Goal: Task Accomplishment & Management: Complete application form

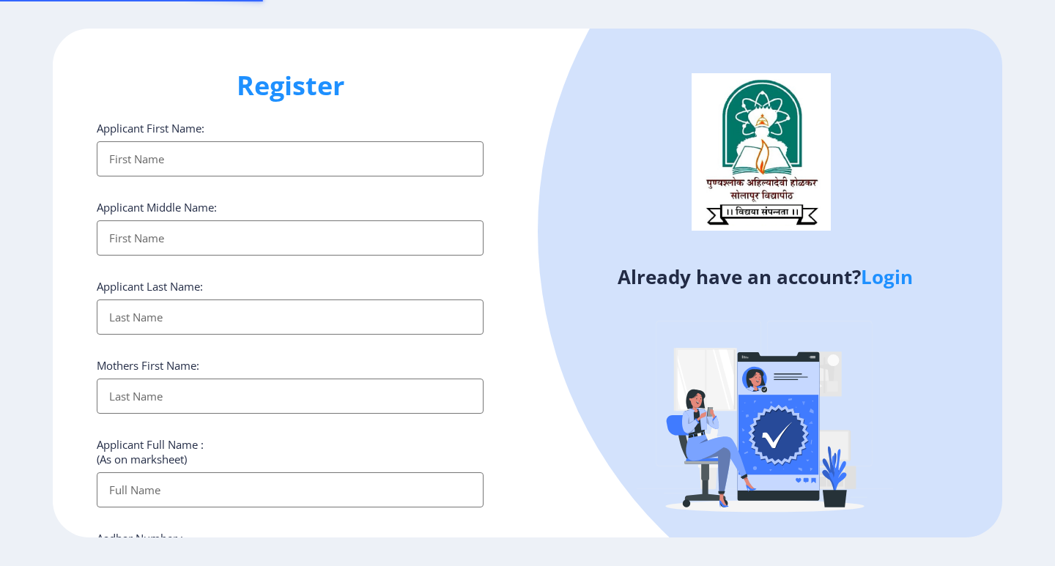
select select
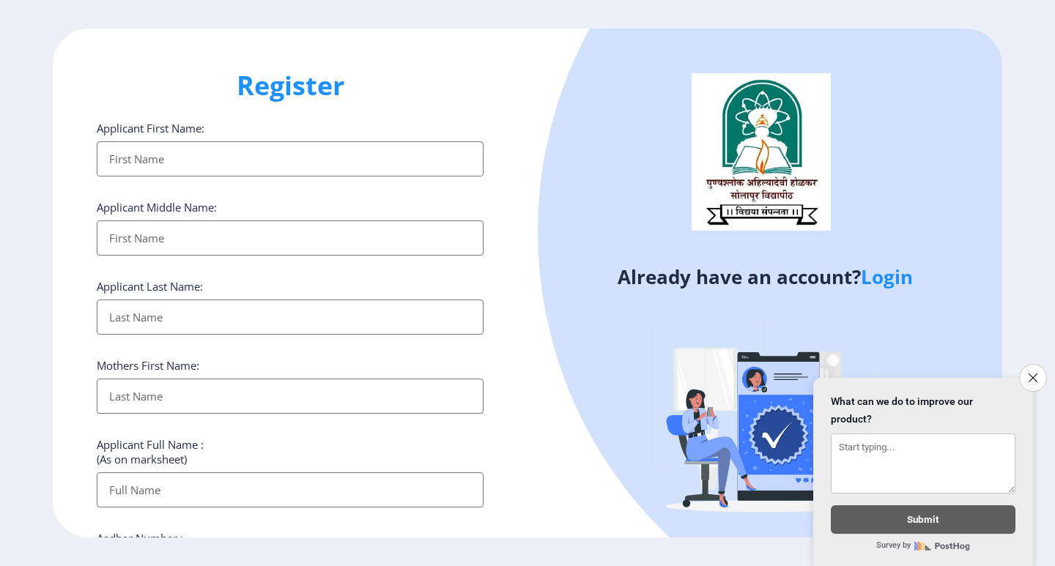
click at [892, 278] on link "Login" at bounding box center [887, 277] width 52 height 26
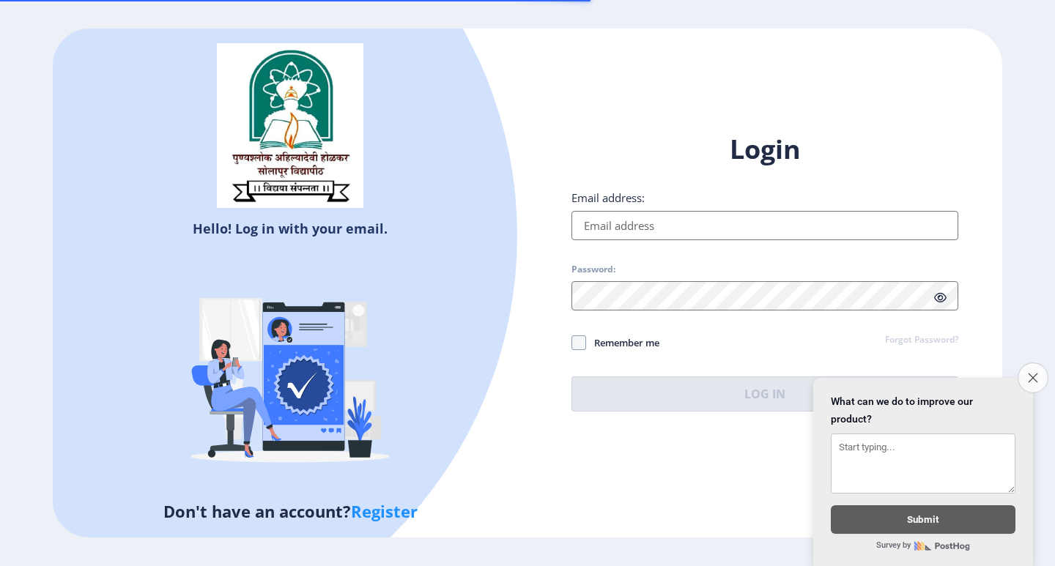
click at [1038, 368] on button "Close survey" at bounding box center [1033, 378] width 31 height 31
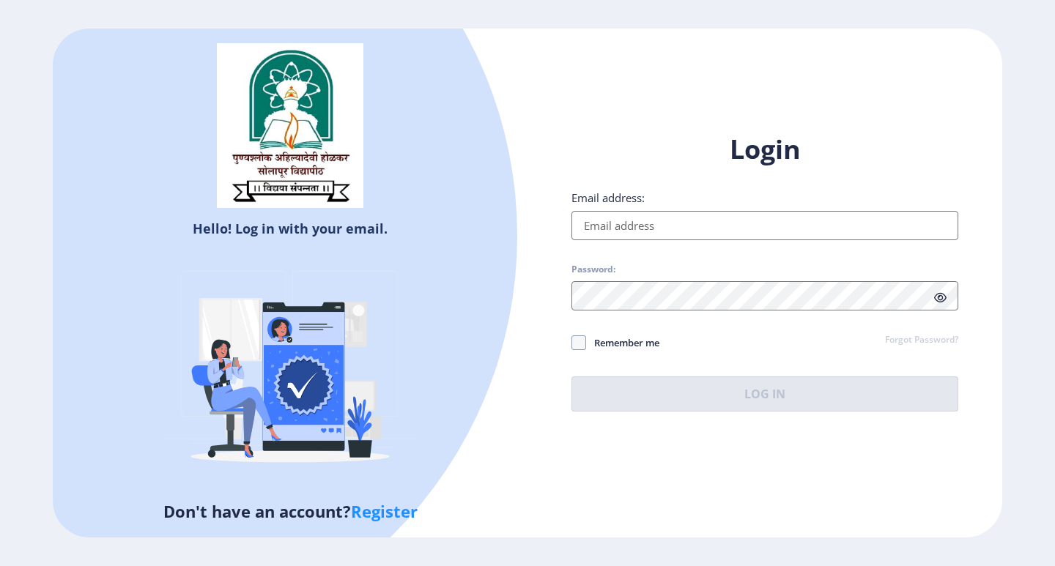
click at [748, 228] on input "Email address:" at bounding box center [765, 225] width 387 height 29
type input "[EMAIL_ADDRESS][DOMAIN_NAME]"
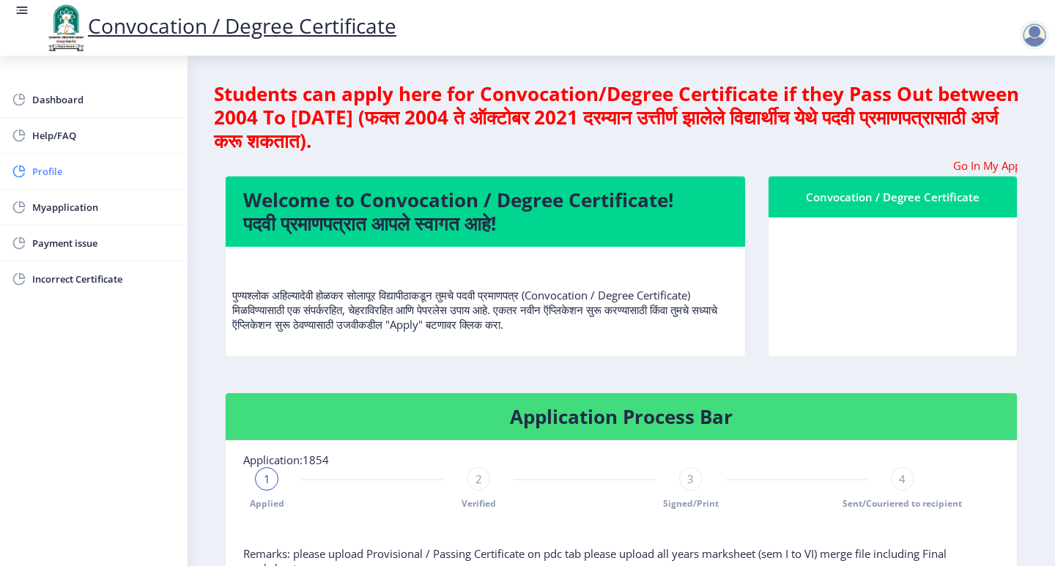
click at [76, 168] on span "Profile" at bounding box center [104, 172] width 144 height 18
select select
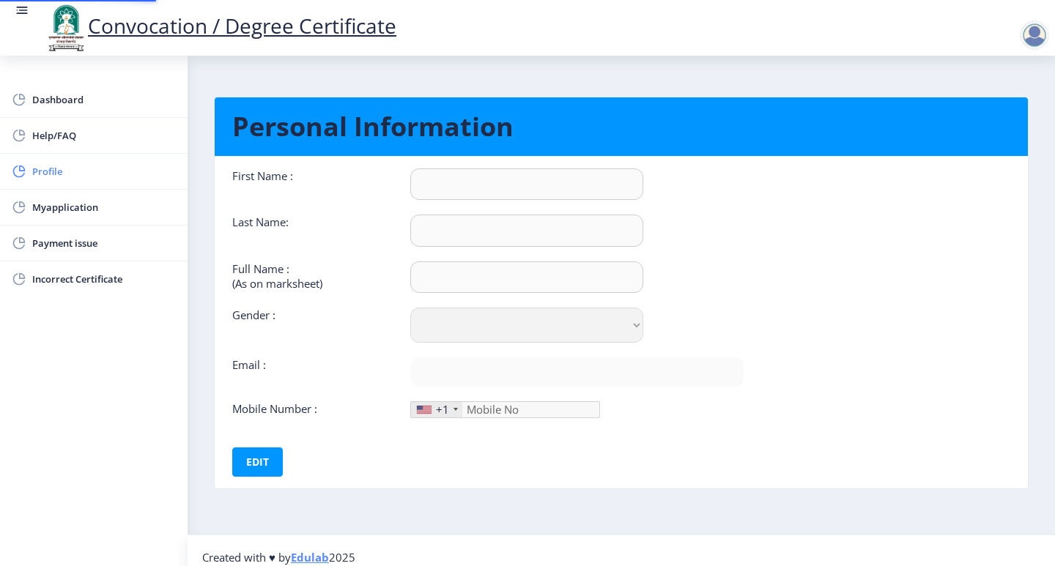
type input "ABHISHEK"
type input "[PERSON_NAME]"
select select "[DEMOGRAPHIC_DATA]"
type input "[EMAIL_ADDRESS][DOMAIN_NAME]"
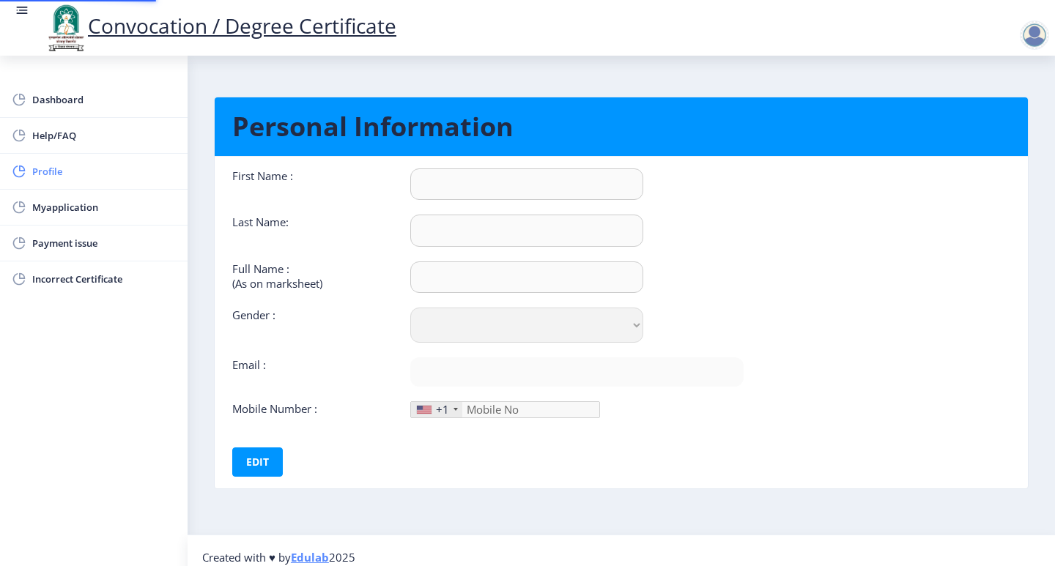
type input "7385205997"
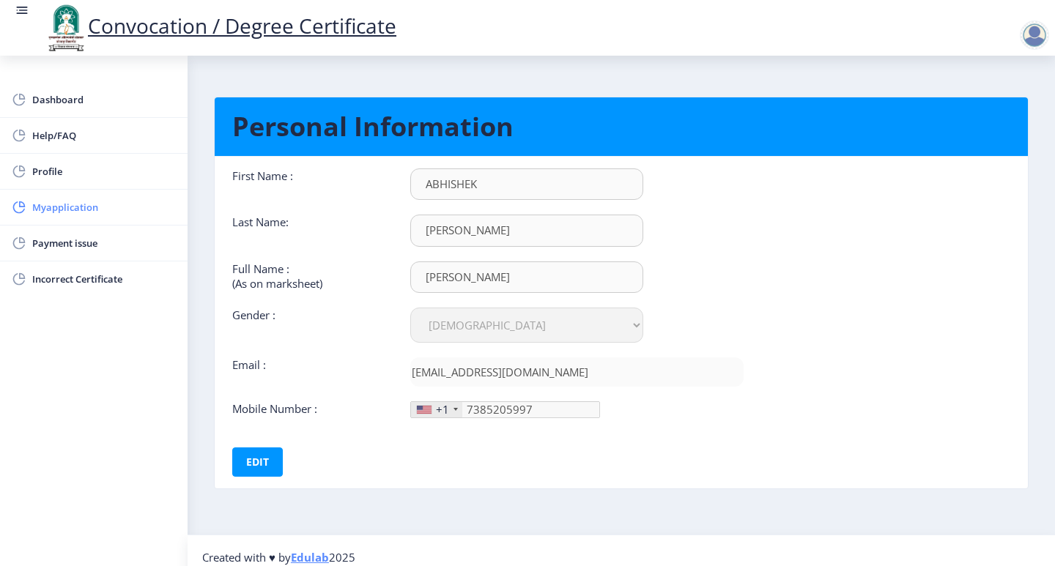
click at [105, 217] on link "Myapplication" at bounding box center [94, 207] width 188 height 35
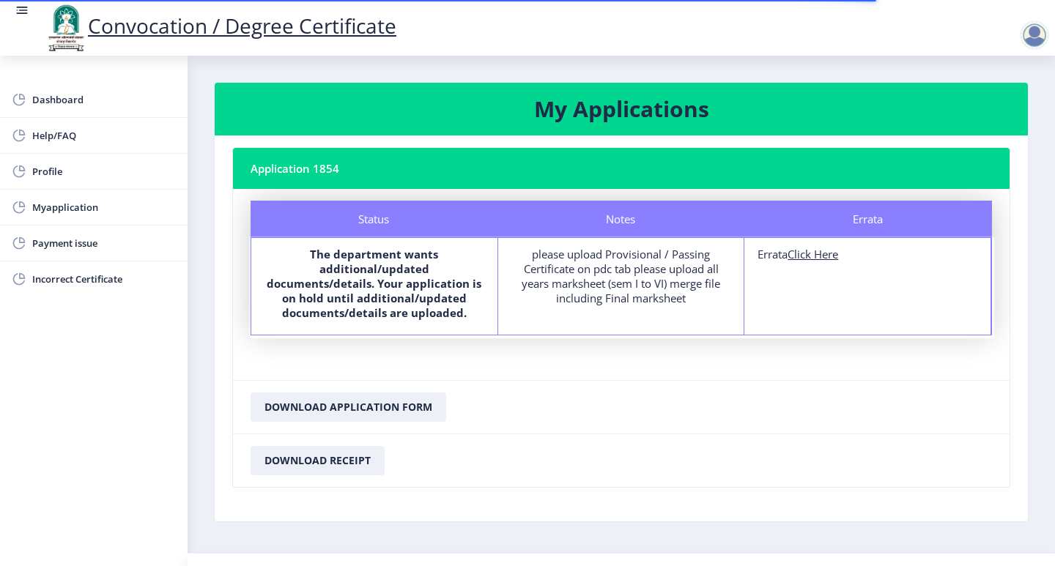
click at [813, 257] on u "Click Here" at bounding box center [813, 254] width 51 height 15
select select
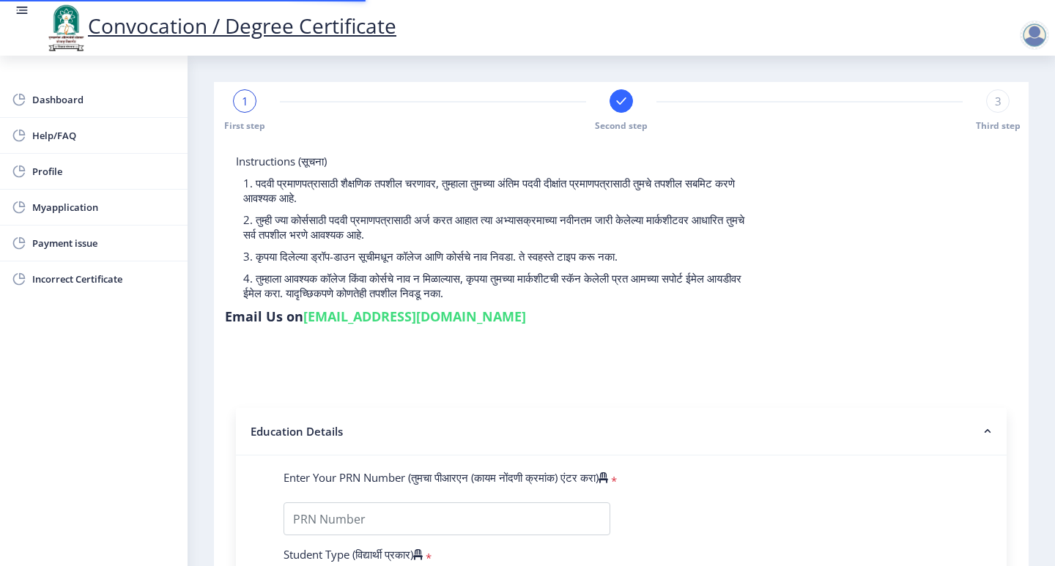
type input "FTQPD1844H"
select select "Regular"
select select "2021"
select select "October"
select select "Grade A"
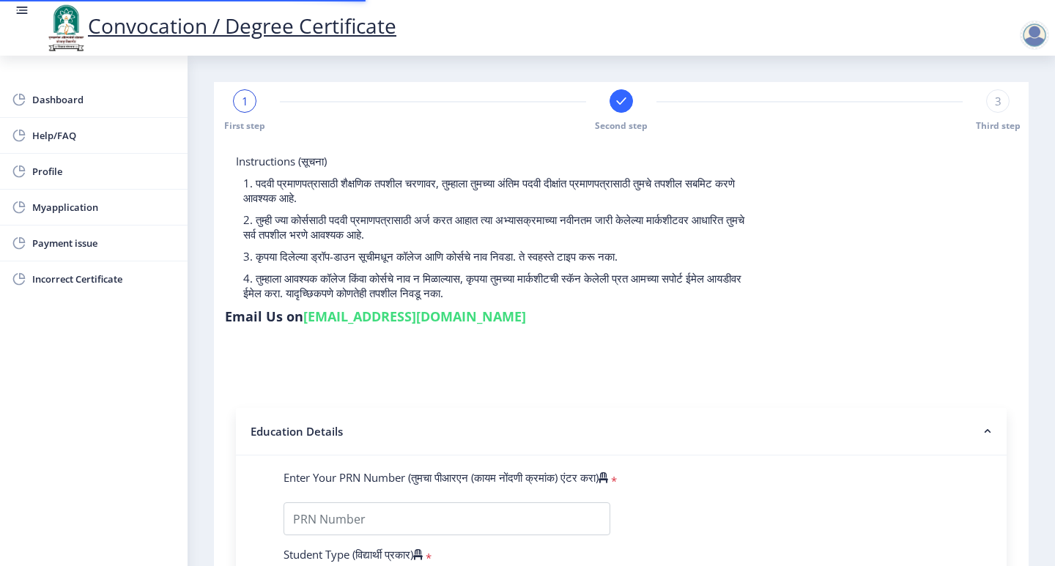
type input "1810868"
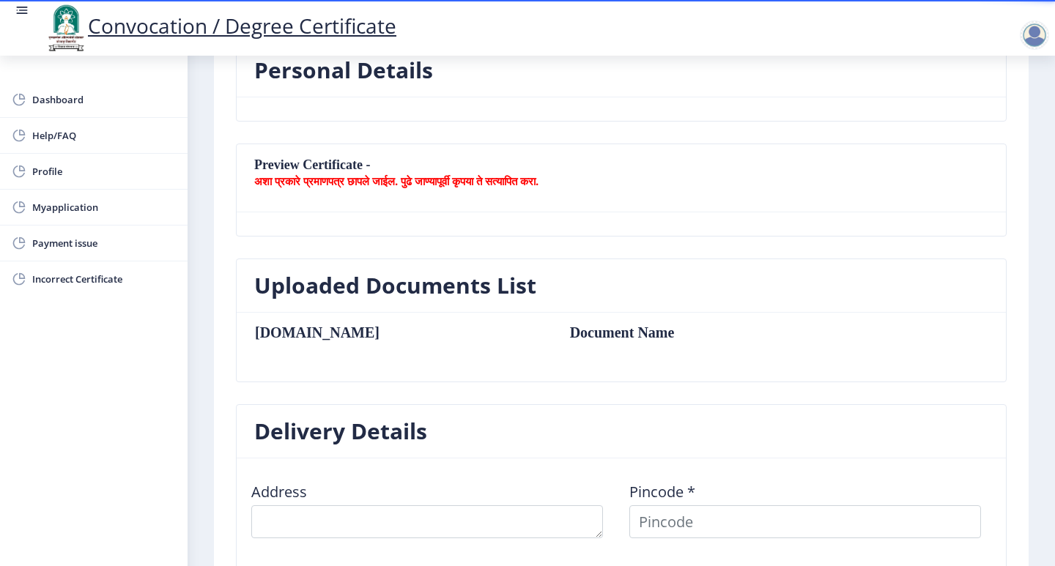
scroll to position [170, 0]
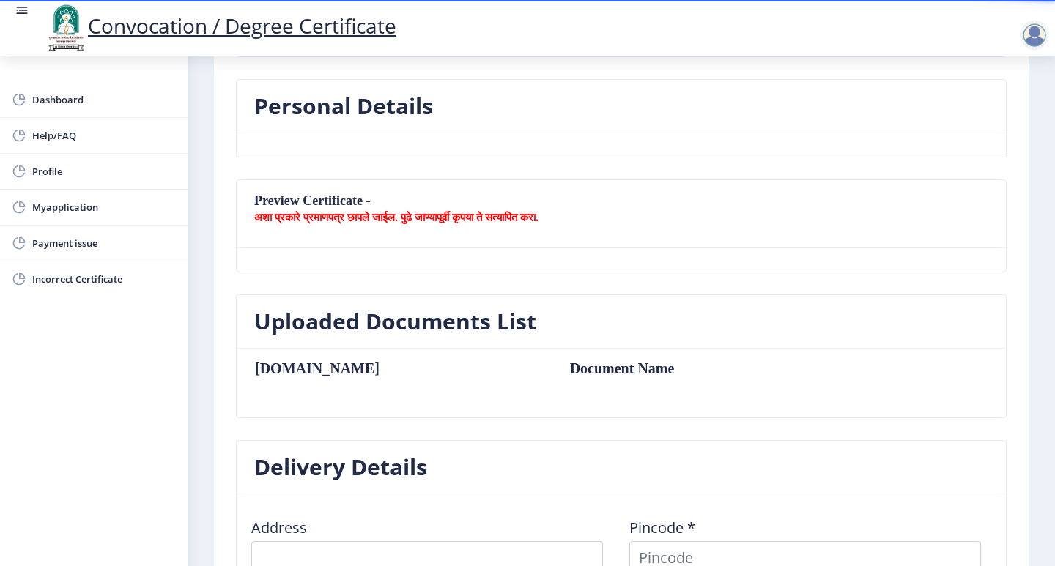
click at [451, 327] on h3 "Uploaded Documents List" at bounding box center [395, 321] width 282 height 29
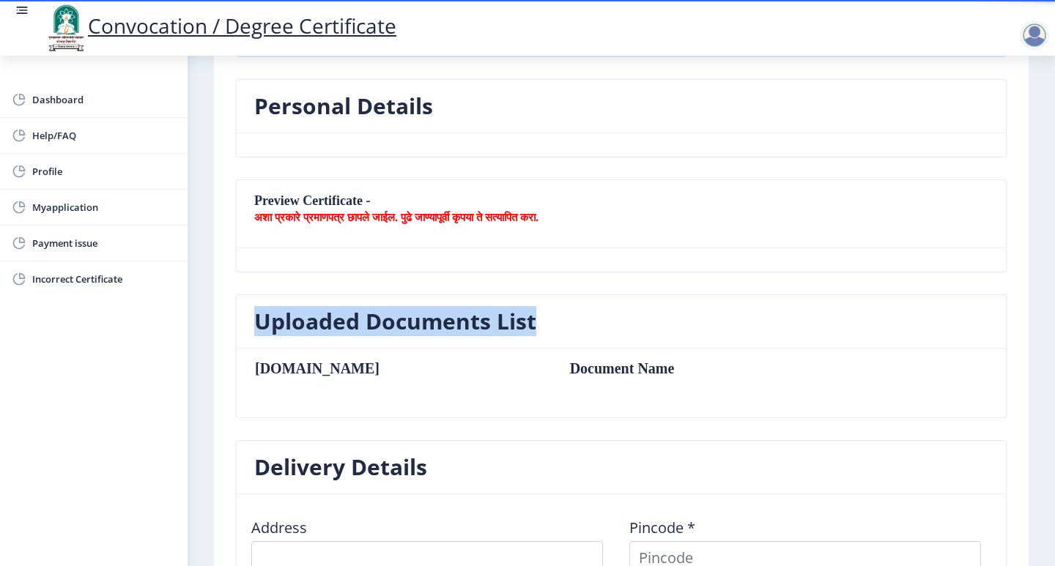
drag, startPoint x: 451, startPoint y: 327, endPoint x: 407, endPoint y: 355, distance: 53.1
click at [452, 328] on h3 "Uploaded Documents List" at bounding box center [395, 321] width 282 height 29
click at [72, 204] on span "Myapplication" at bounding box center [104, 208] width 144 height 18
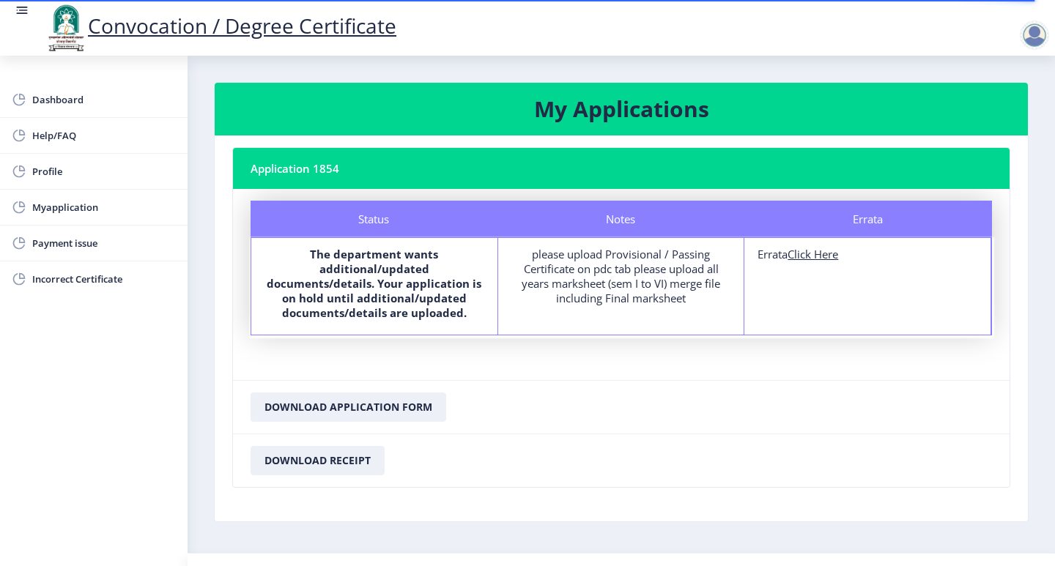
click at [600, 267] on div "please upload Provisional / Passing Certificate on pdc tab please upload all ye…" at bounding box center [621, 276] width 220 height 59
click at [686, 300] on div "please upload Provisional / Passing Certificate on pdc tab please upload all ye…" at bounding box center [621, 276] width 220 height 59
click at [828, 255] on u "Click Here" at bounding box center [813, 254] width 51 height 15
select select
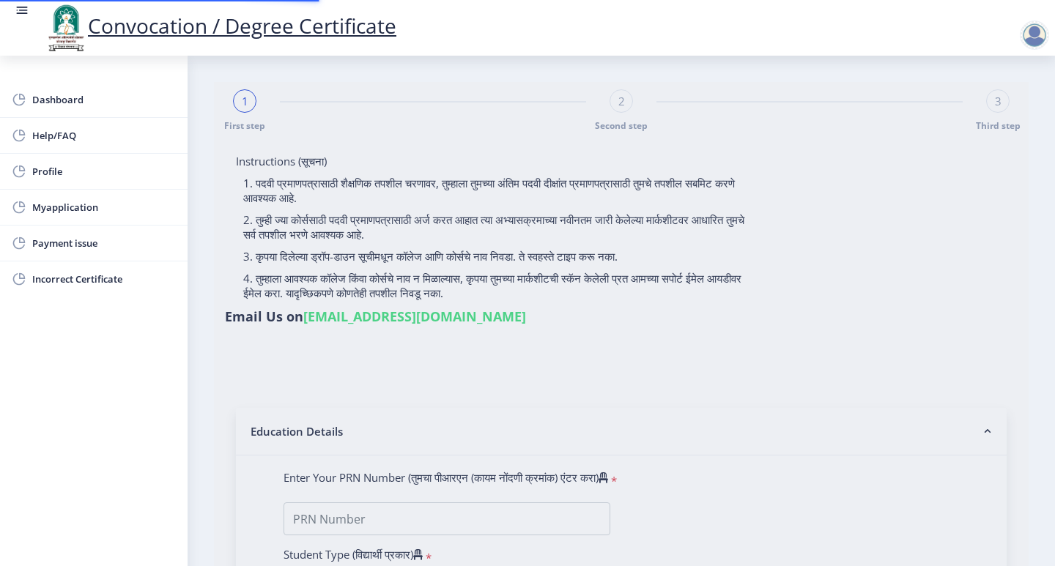
type input "FTQPD1844H"
select select "Regular"
select select "2021"
select select "October"
select select "Grade A"
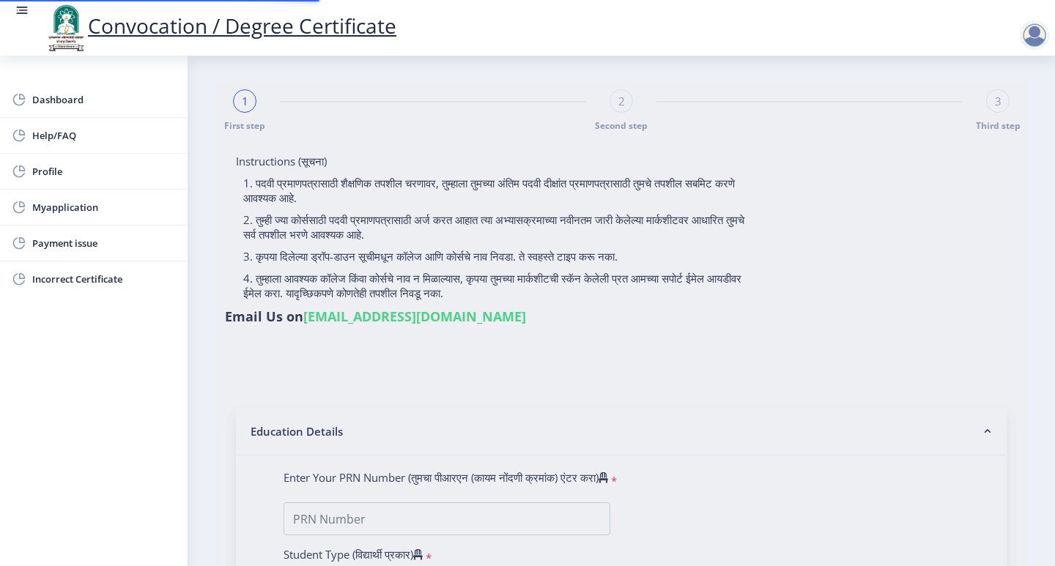
type input "1810868"
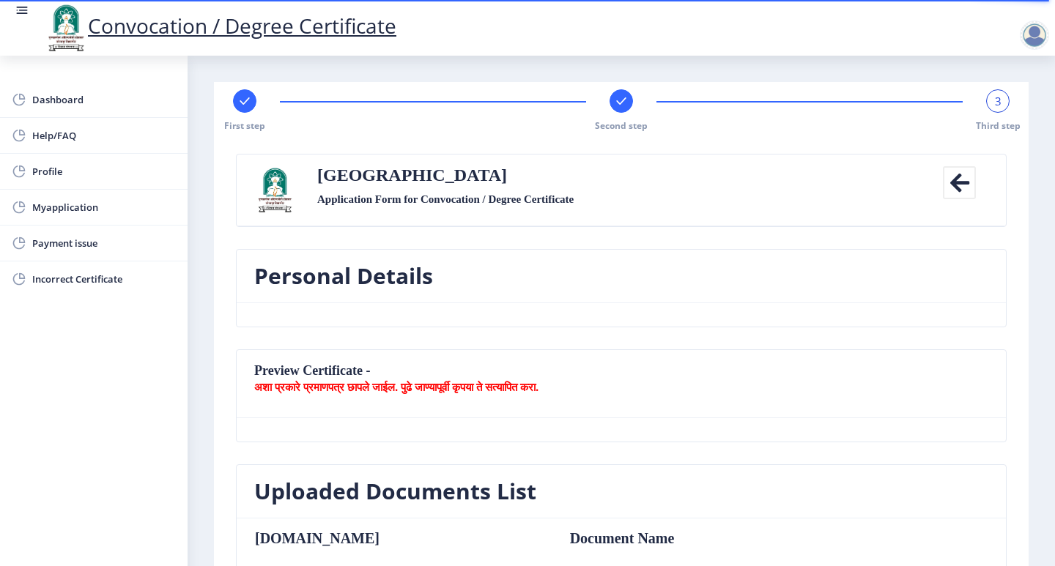
click at [986, 107] on div "3" at bounding box center [997, 100] width 23 height 23
click at [988, 97] on div "3" at bounding box center [997, 100] width 23 height 23
click at [611, 101] on div at bounding box center [621, 100] width 23 height 23
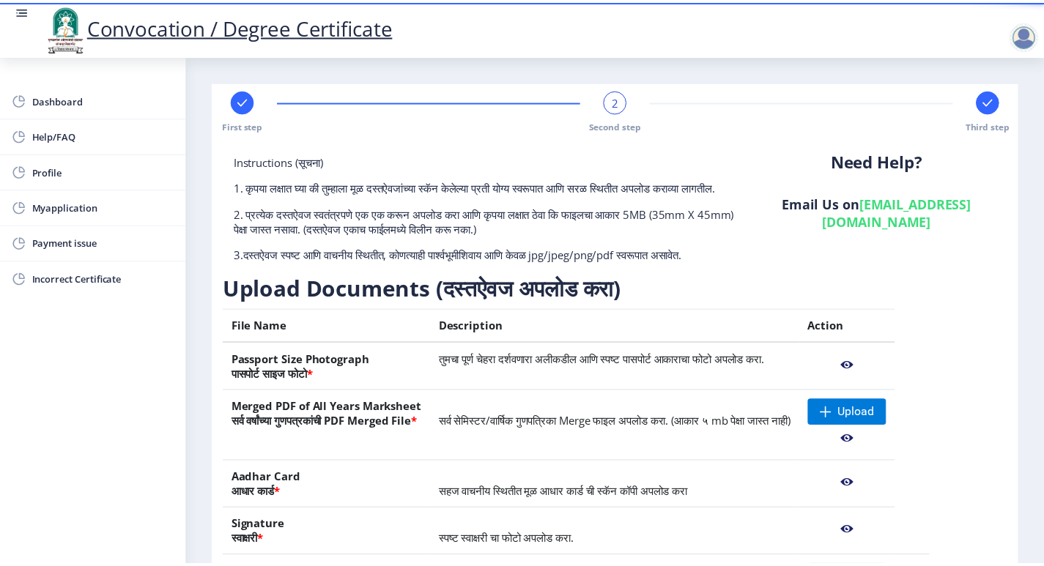
scroll to position [147, 0]
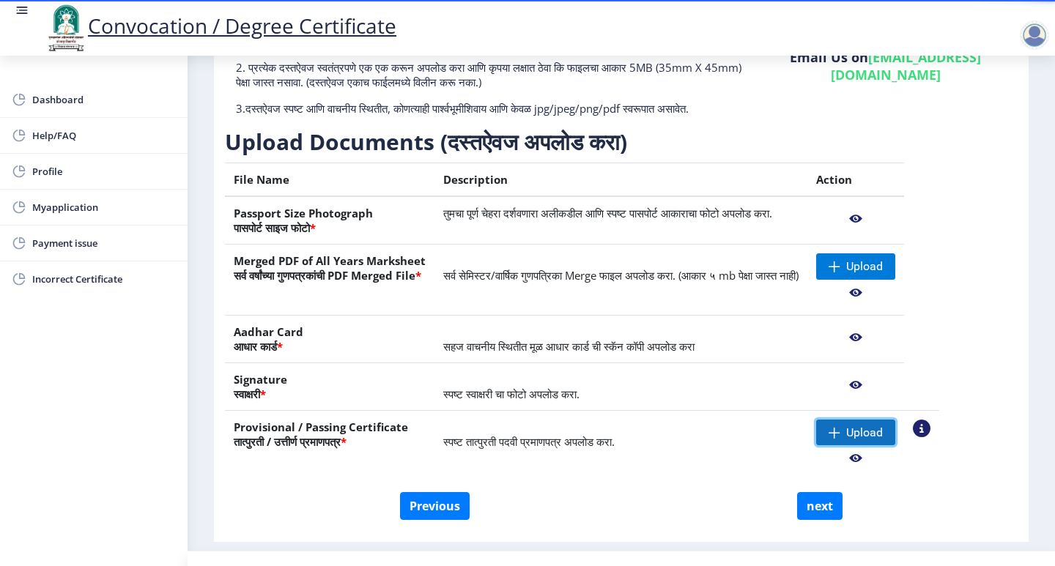
click at [895, 435] on span "Upload" at bounding box center [855, 433] width 79 height 26
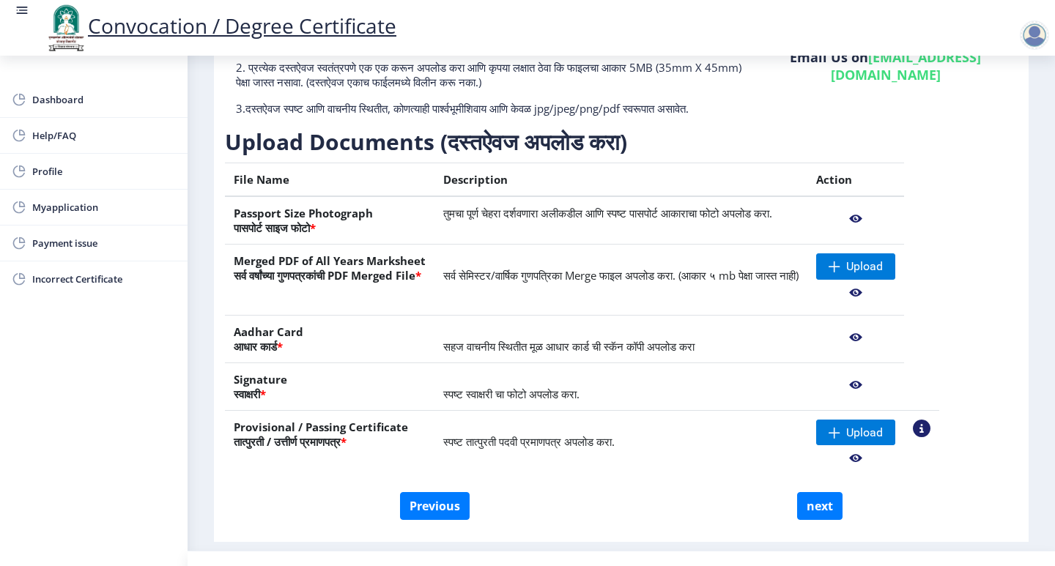
click at [895, 232] on nb-action at bounding box center [855, 219] width 79 height 26
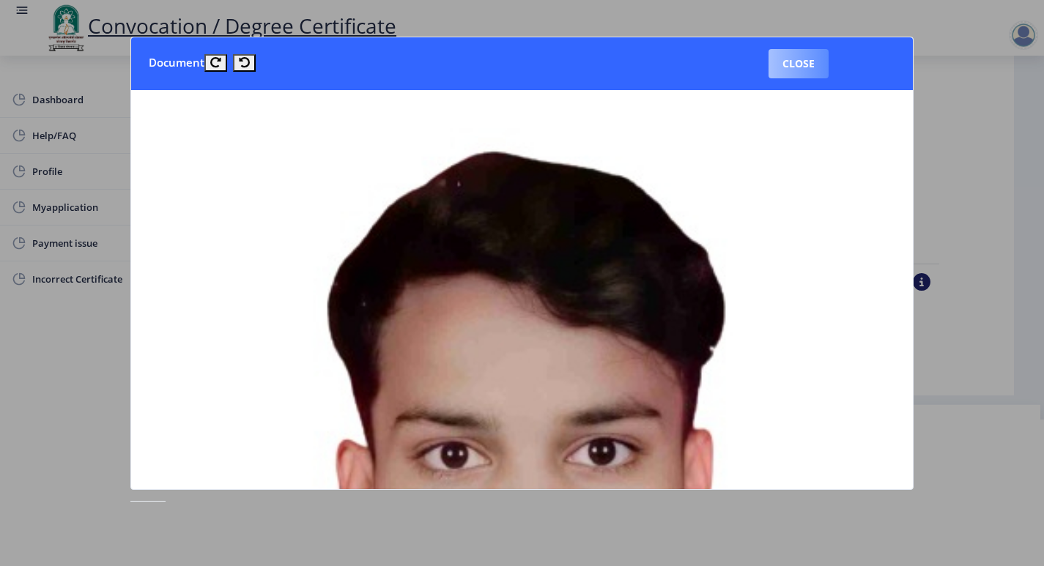
click at [780, 65] on button "Close" at bounding box center [799, 63] width 60 height 29
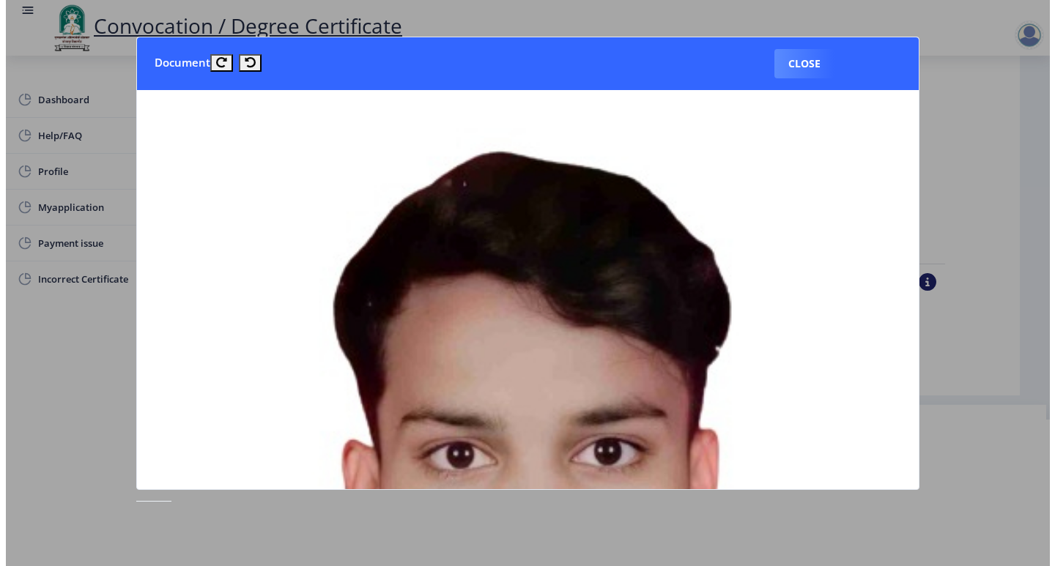
scroll to position [24, 0]
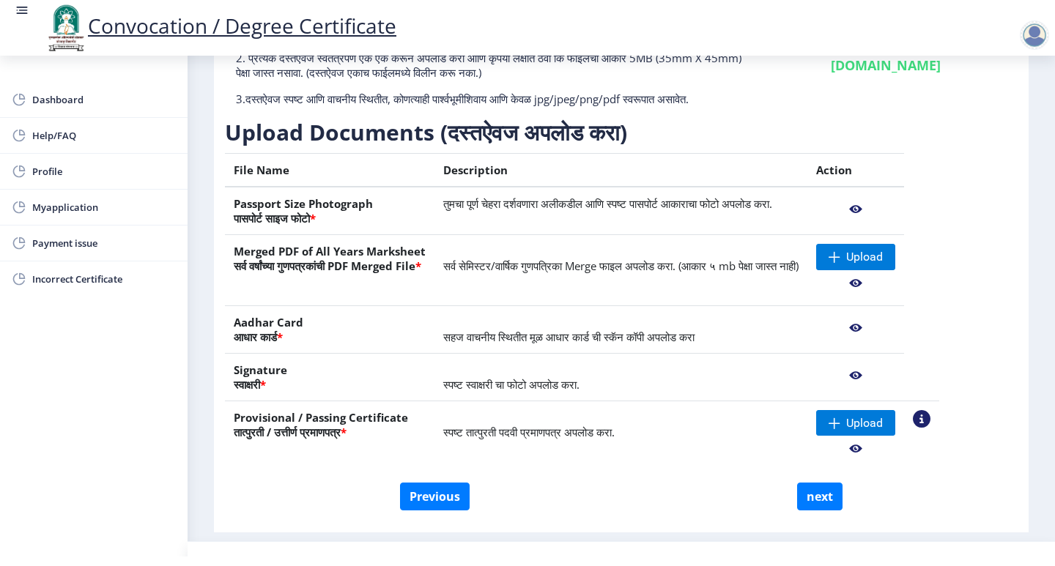
click at [895, 321] on nb-action at bounding box center [855, 328] width 79 height 26
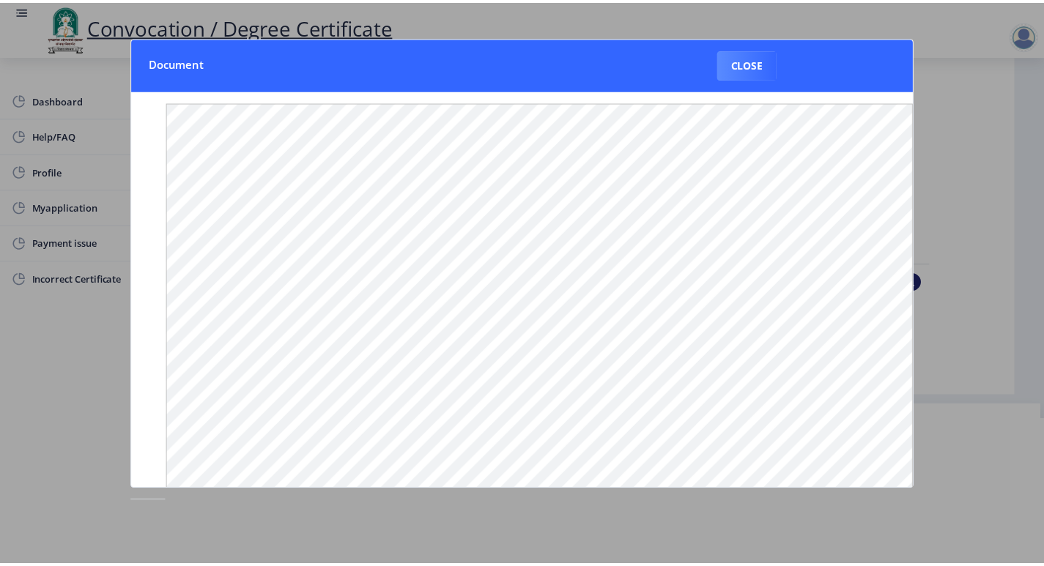
scroll to position [0, 0]
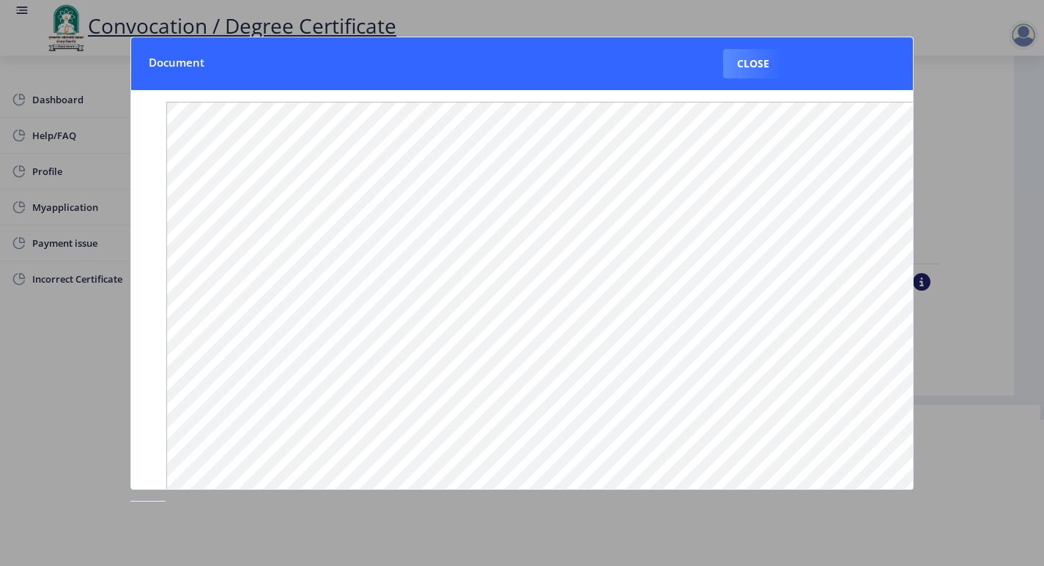
drag, startPoint x: 753, startPoint y: 62, endPoint x: 766, endPoint y: 73, distance: 16.7
click at [750, 65] on button "Close" at bounding box center [753, 63] width 60 height 29
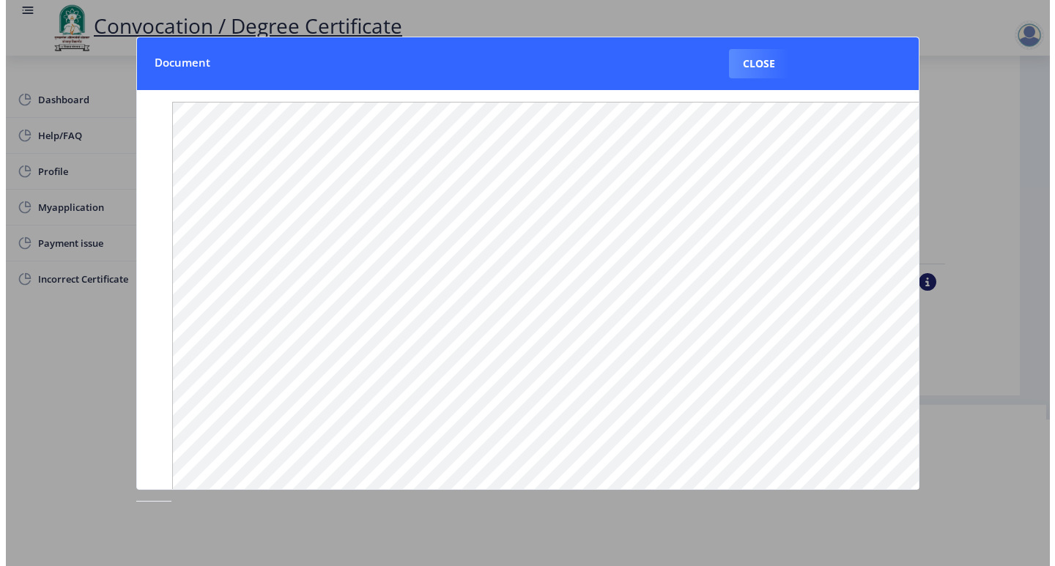
scroll to position [24, 0]
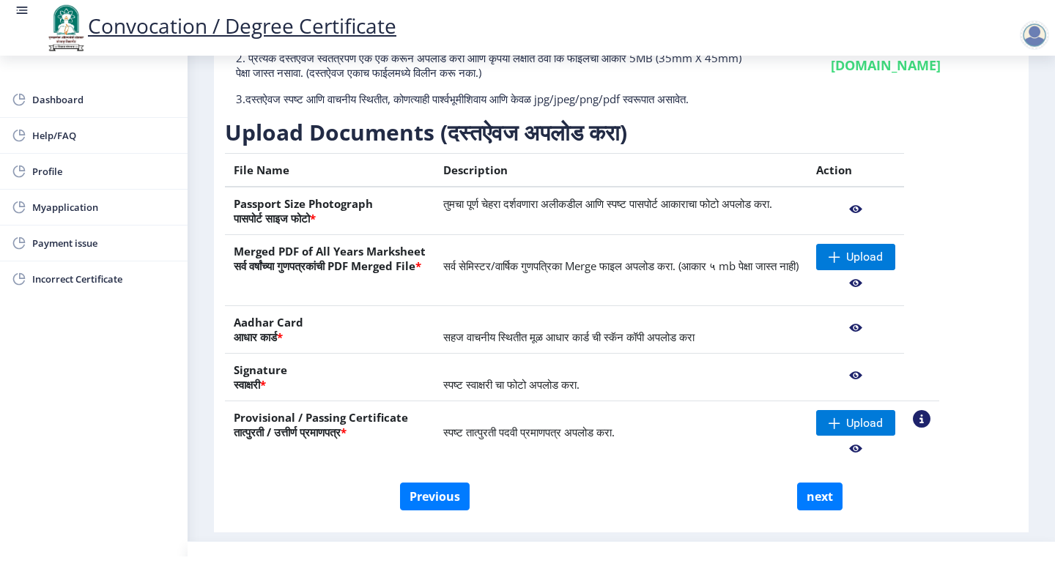
click at [895, 285] on nb-action at bounding box center [855, 283] width 79 height 26
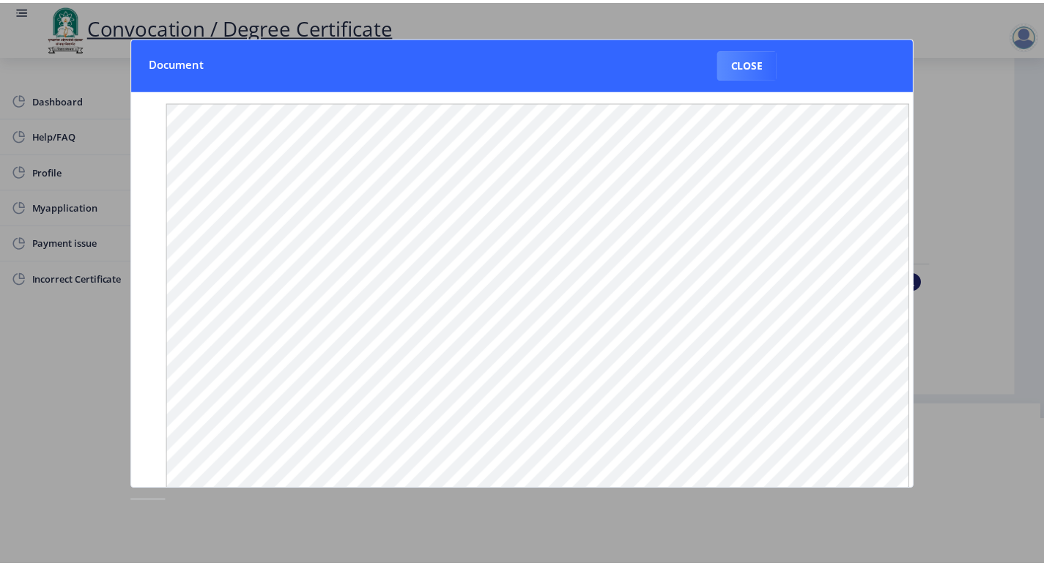
scroll to position [0, 0]
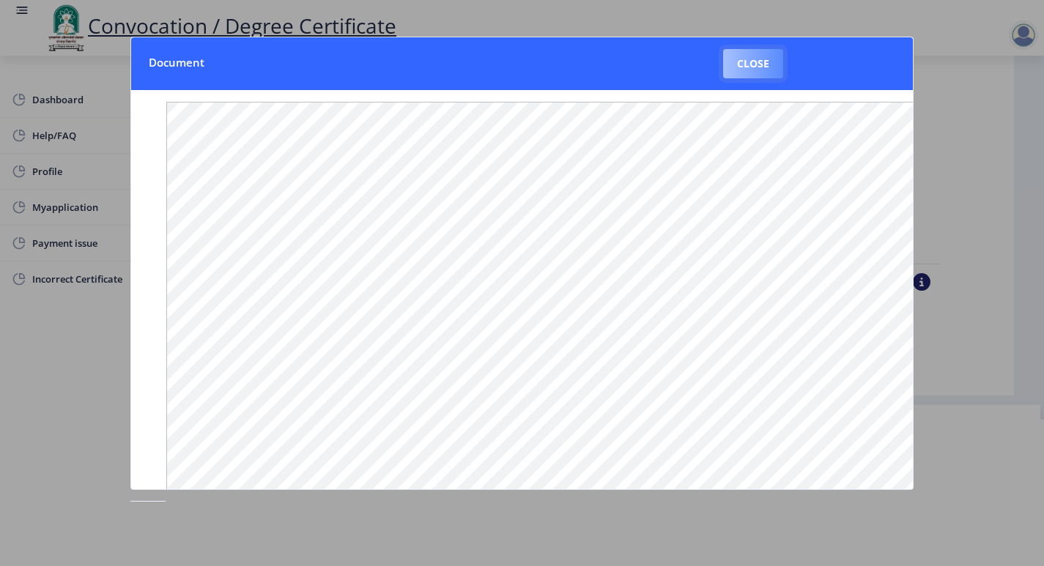
click at [731, 55] on button "Close" at bounding box center [753, 63] width 60 height 29
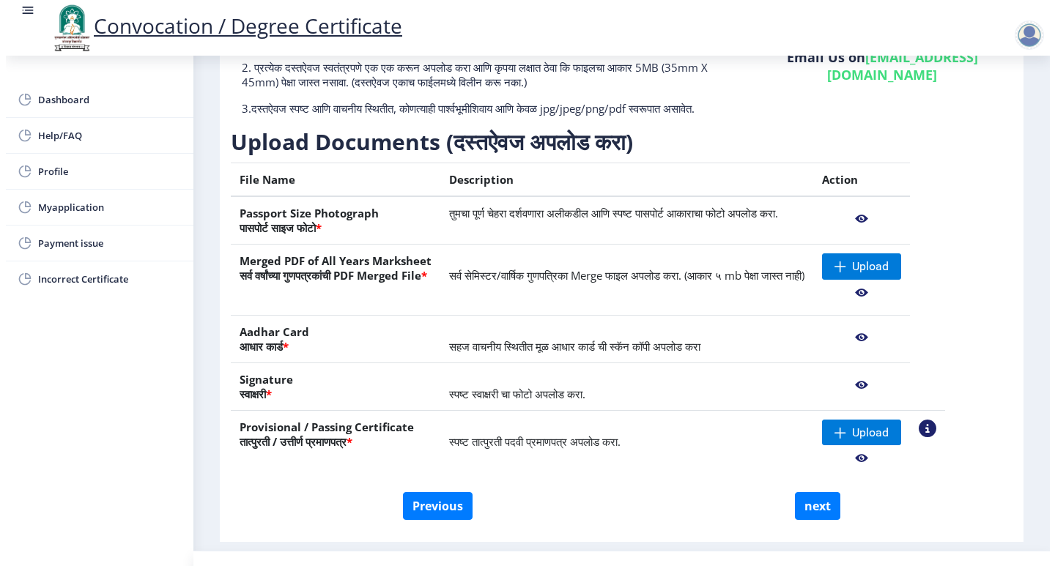
scroll to position [24, 0]
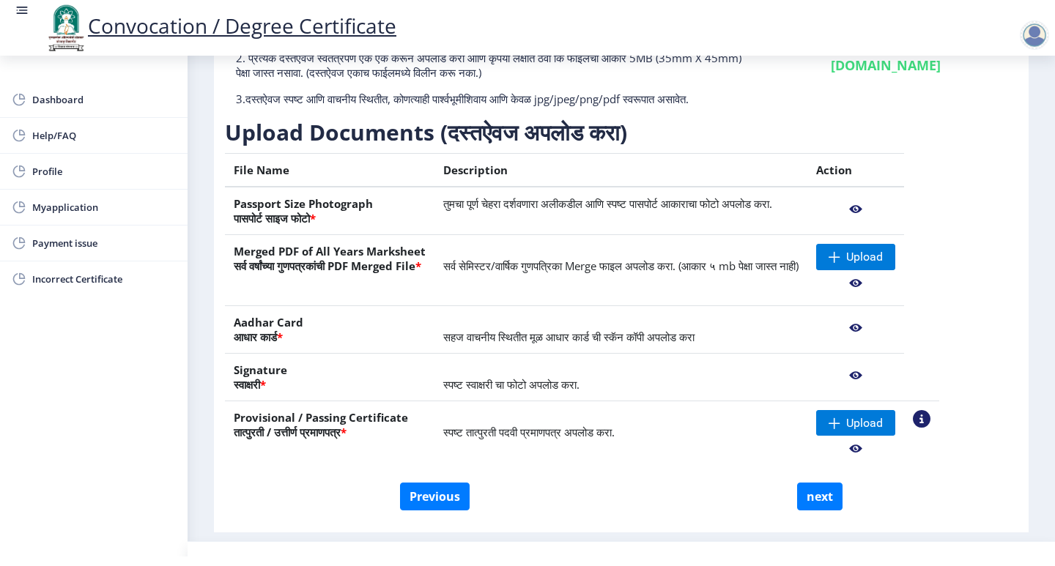
click at [931, 413] on nb-action at bounding box center [922, 419] width 18 height 18
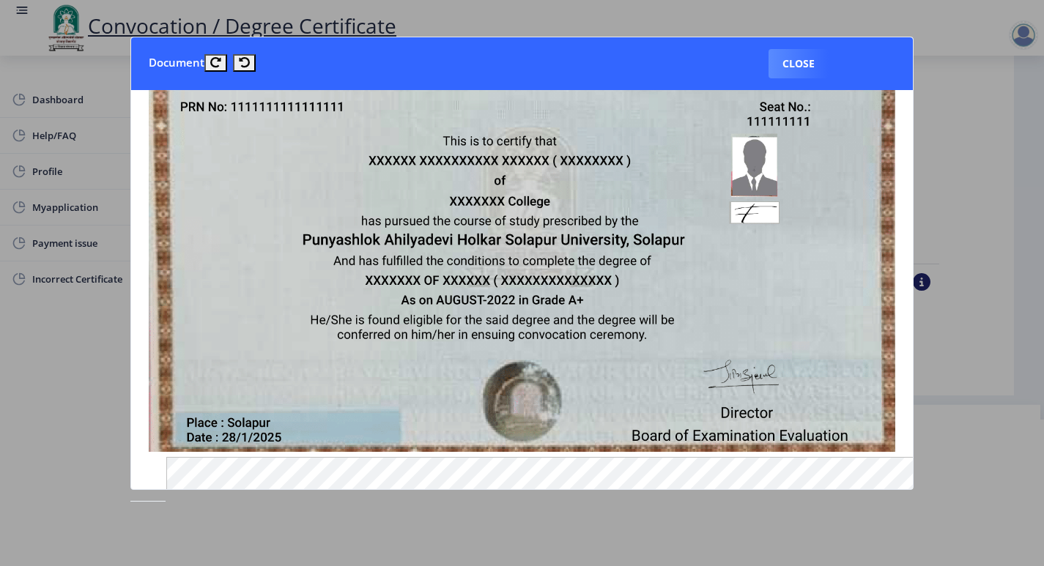
scroll to position [220, 0]
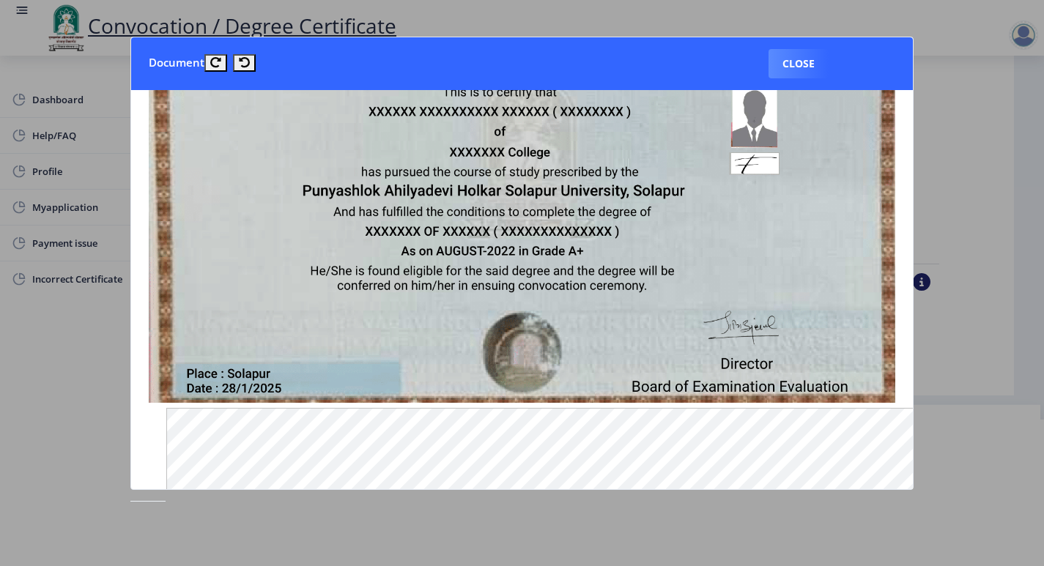
drag, startPoint x: 816, startPoint y: 64, endPoint x: 827, endPoint y: 127, distance: 63.4
click at [816, 66] on button "Close" at bounding box center [799, 63] width 60 height 29
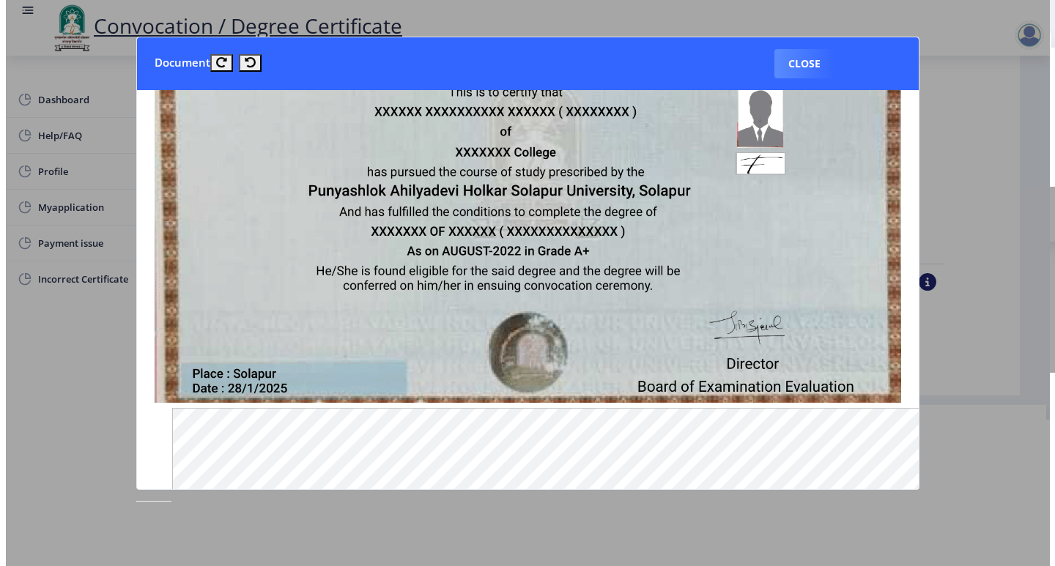
scroll to position [24, 0]
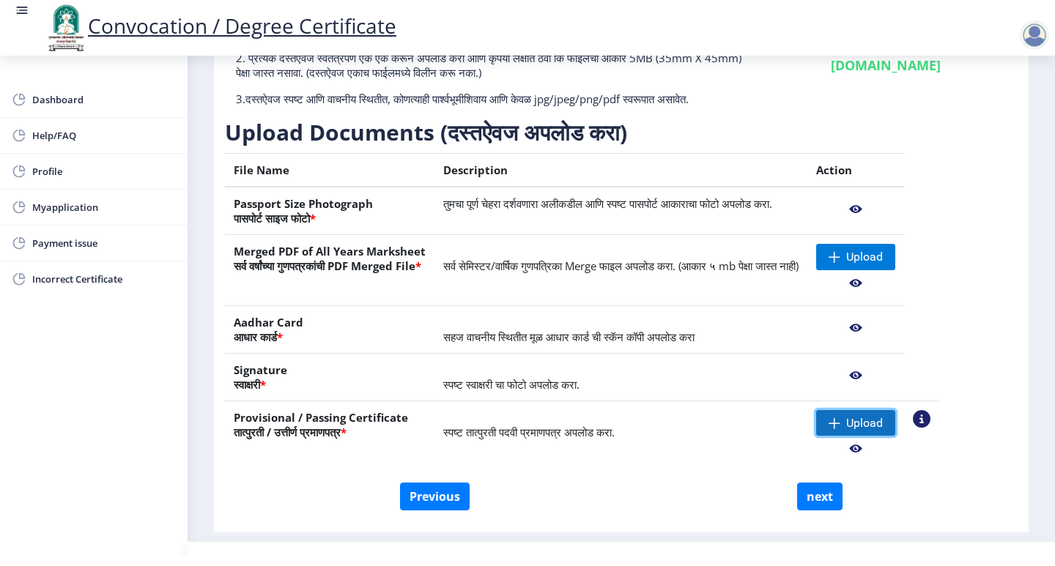
click at [892, 421] on span "Upload" at bounding box center [855, 423] width 79 height 26
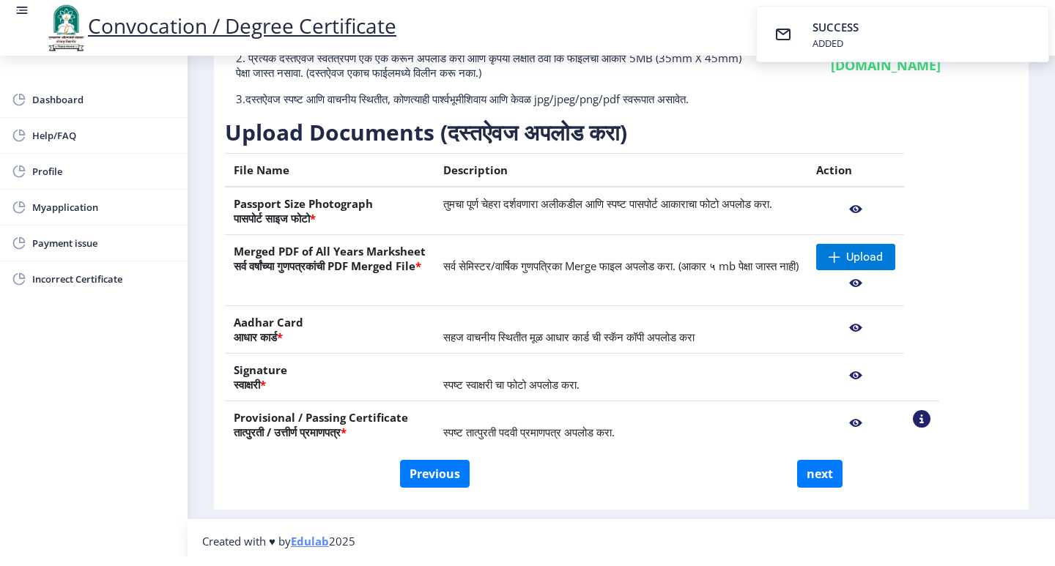
click at [895, 424] on nb-action at bounding box center [855, 423] width 79 height 26
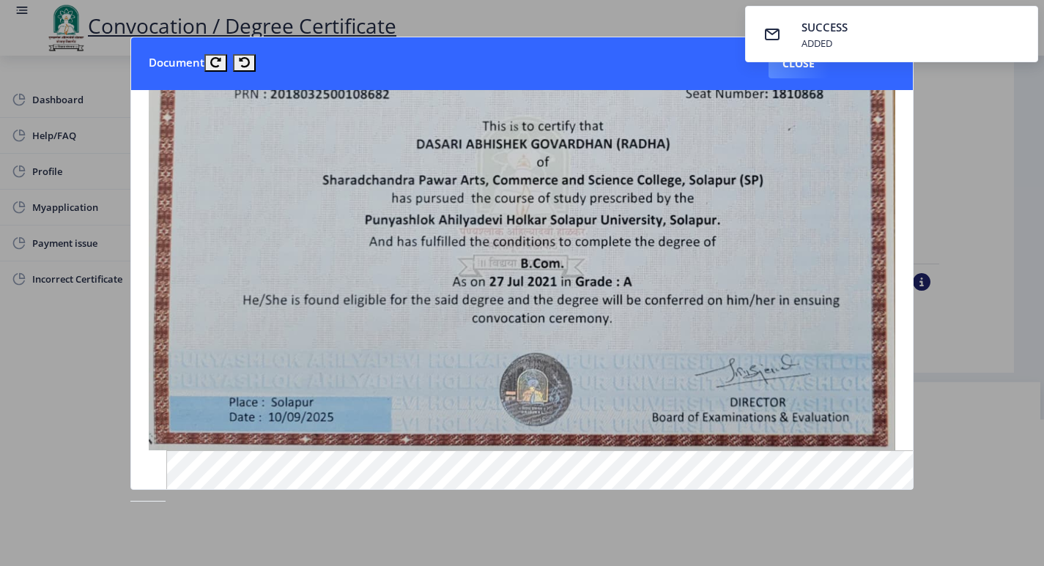
scroll to position [147, 0]
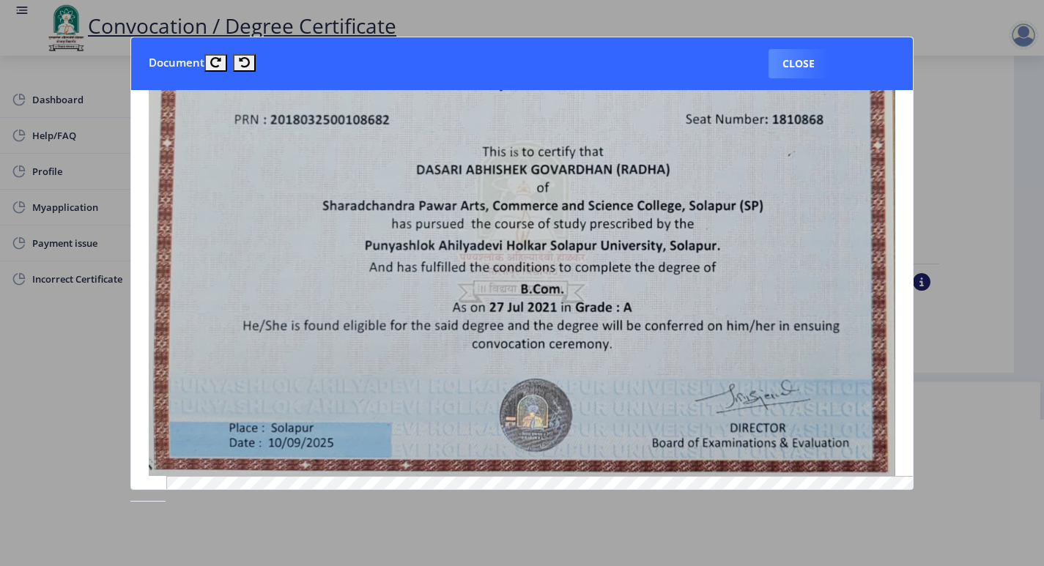
click at [791, 64] on button "Close" at bounding box center [799, 63] width 60 height 29
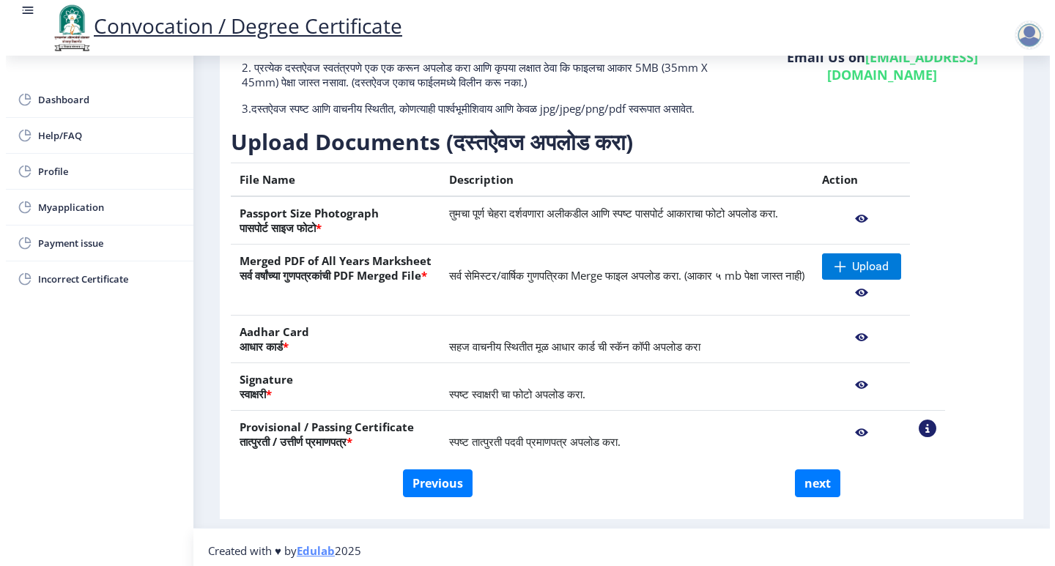
scroll to position [24, 0]
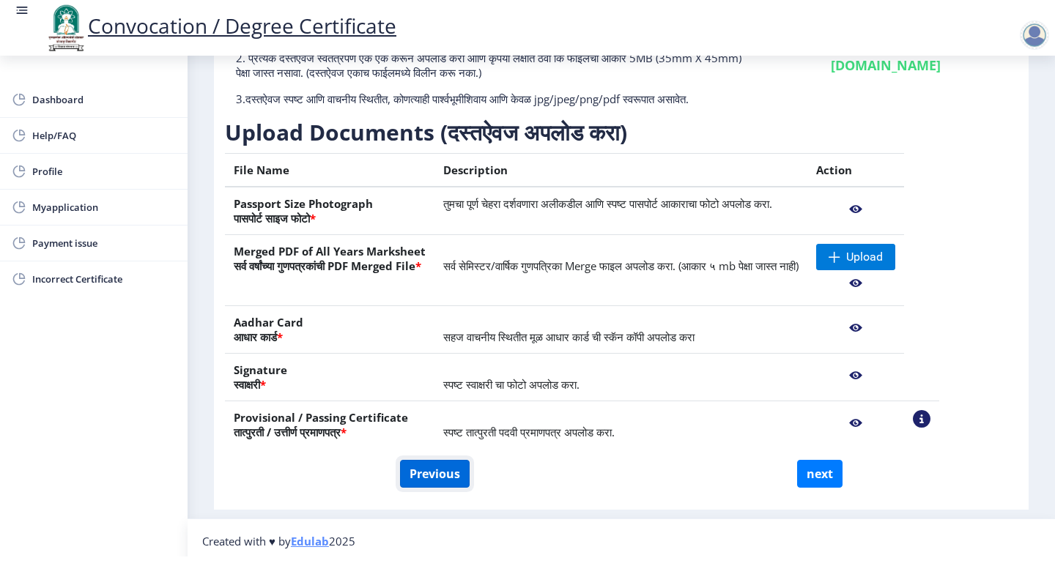
click at [423, 467] on button "Previous" at bounding box center [435, 474] width 70 height 28
select select "Regular"
select select "Advanced Cost Accounting"
select select "2021"
select select "October"
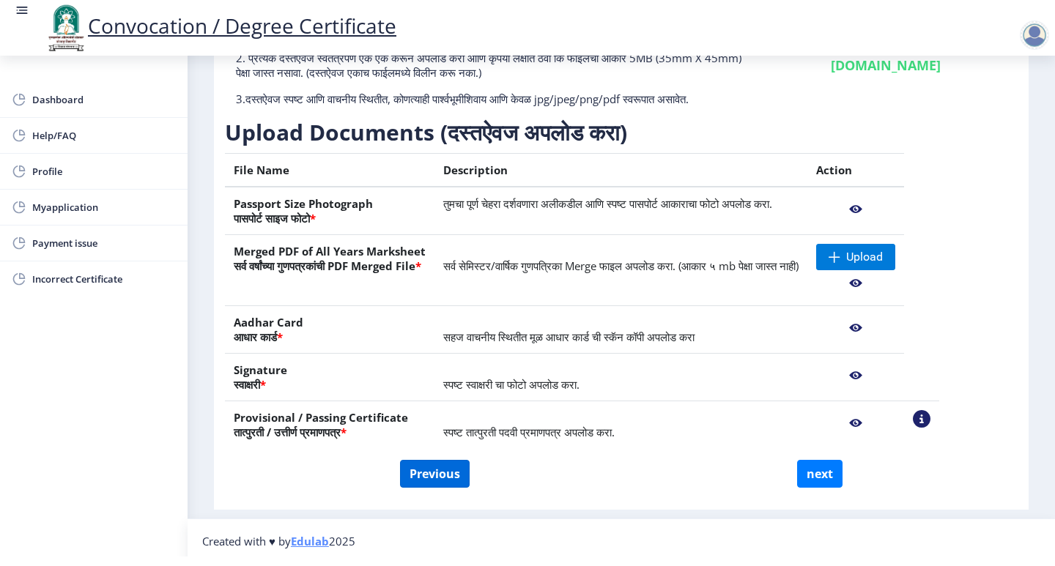
select select "Grade A"
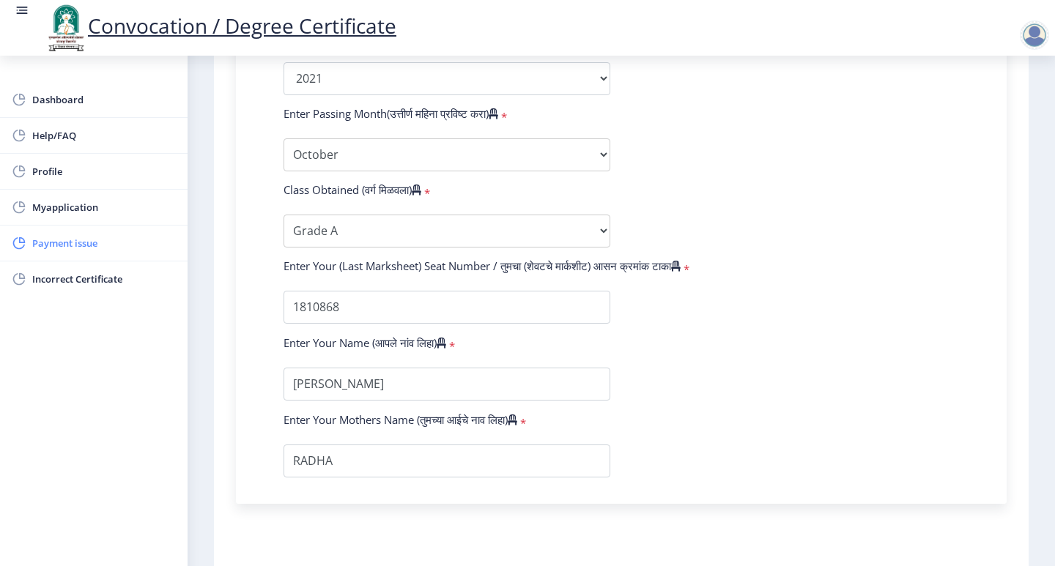
scroll to position [820, 0]
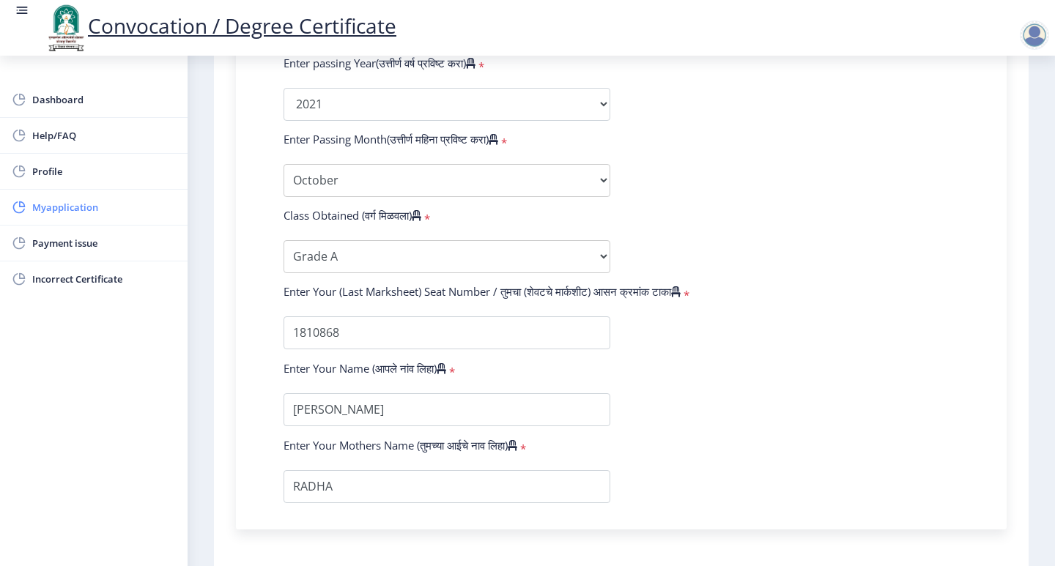
click at [89, 212] on span "Myapplication" at bounding box center [104, 208] width 144 height 18
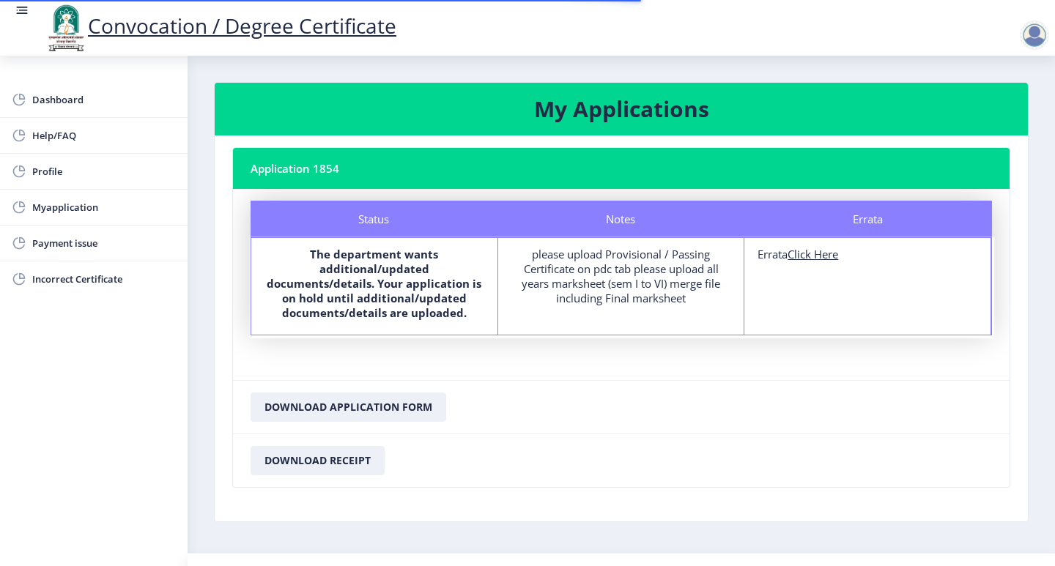
click at [808, 251] on u "Click Here" at bounding box center [813, 254] width 51 height 15
select select "Regular"
select select "2021"
select select "October"
select select "Grade A"
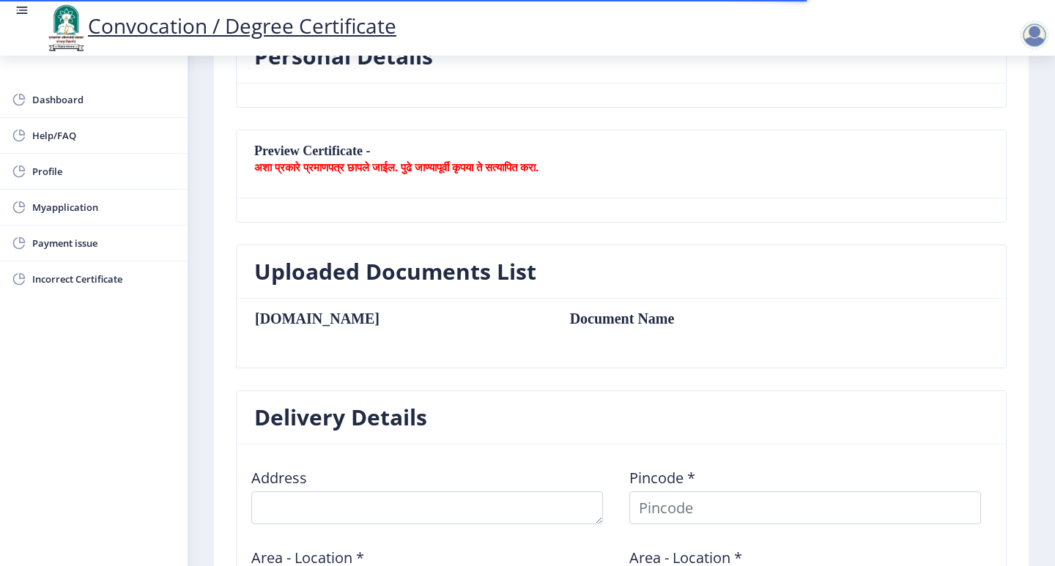
scroll to position [586, 0]
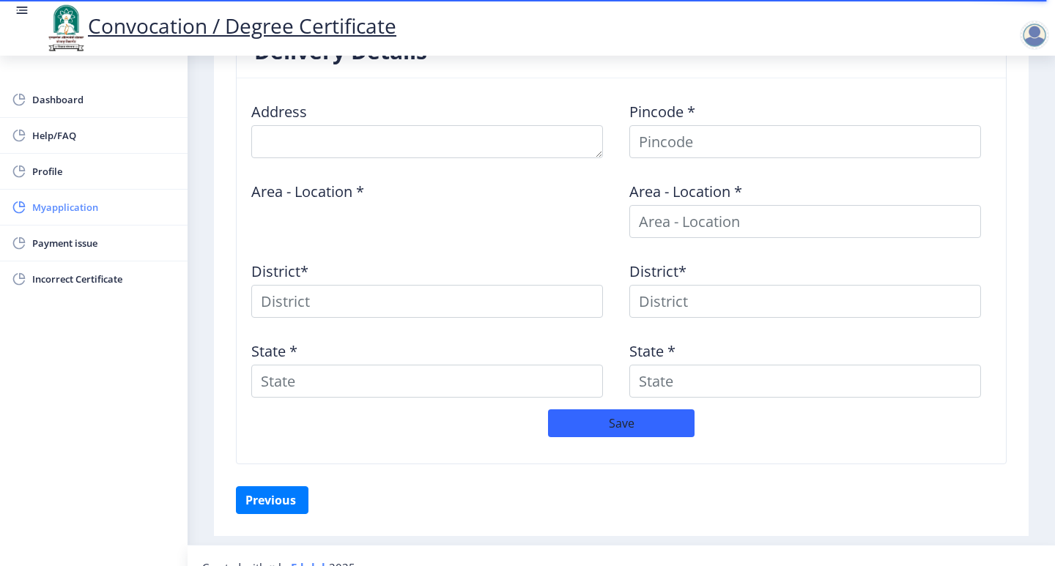
click at [97, 209] on span "Myapplication" at bounding box center [104, 208] width 144 height 18
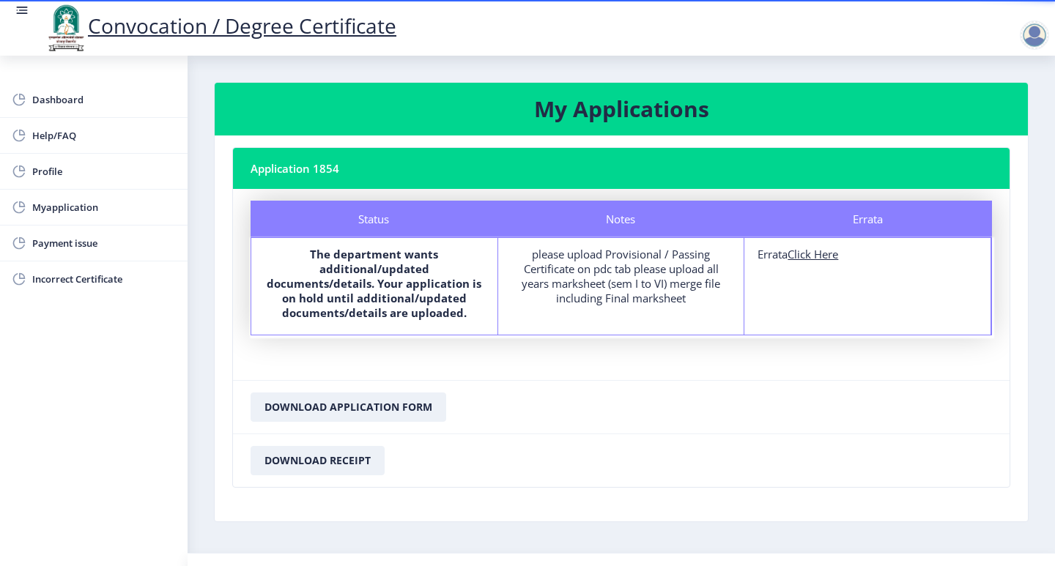
click at [816, 254] on u "Click Here" at bounding box center [813, 254] width 51 height 15
select select
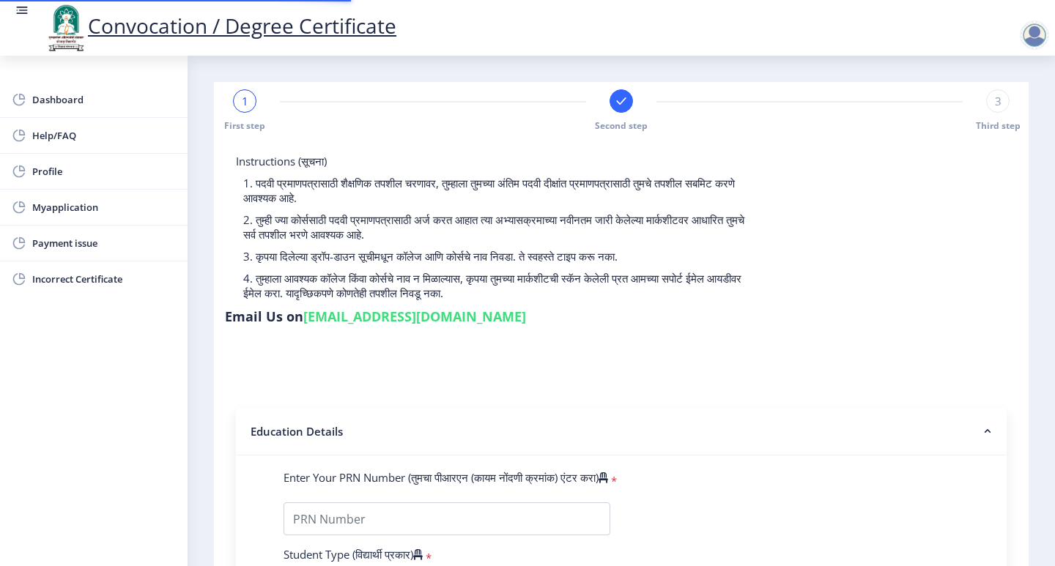
type input "FTQPD1844H"
select select "Regular"
select select "2021"
select select "October"
select select "Grade A"
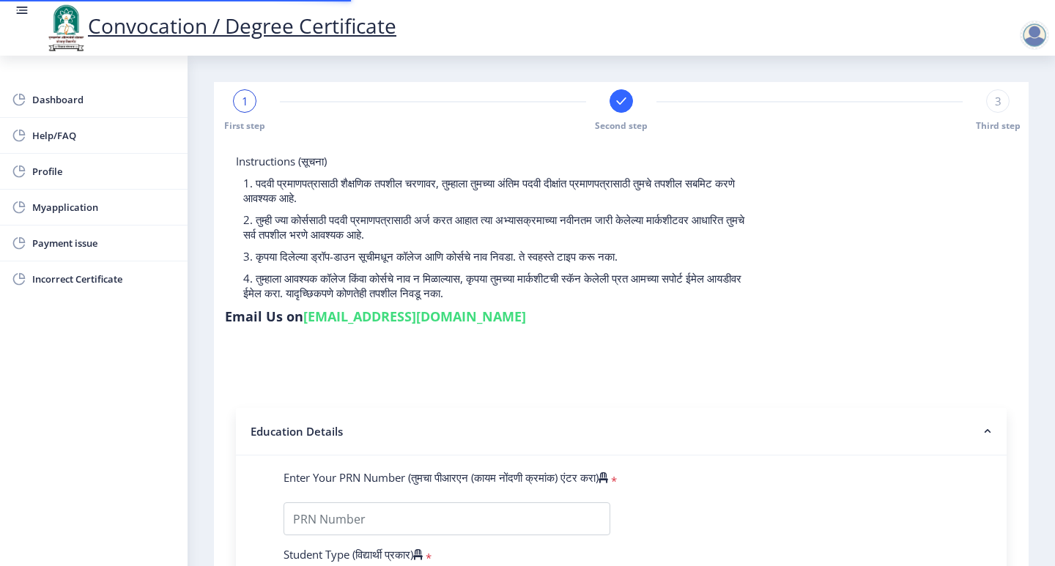
type input "1810868"
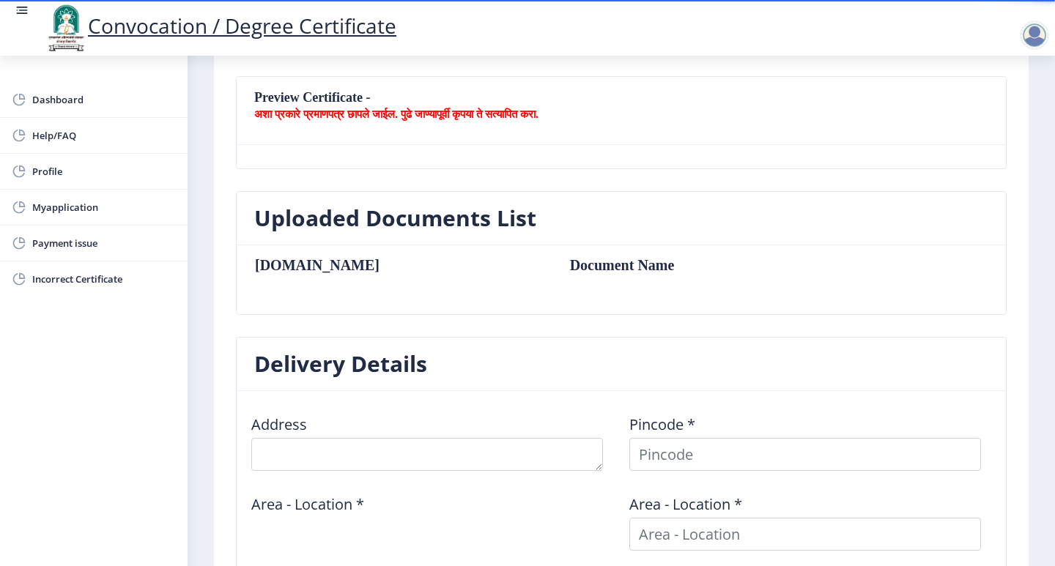
scroll to position [170, 0]
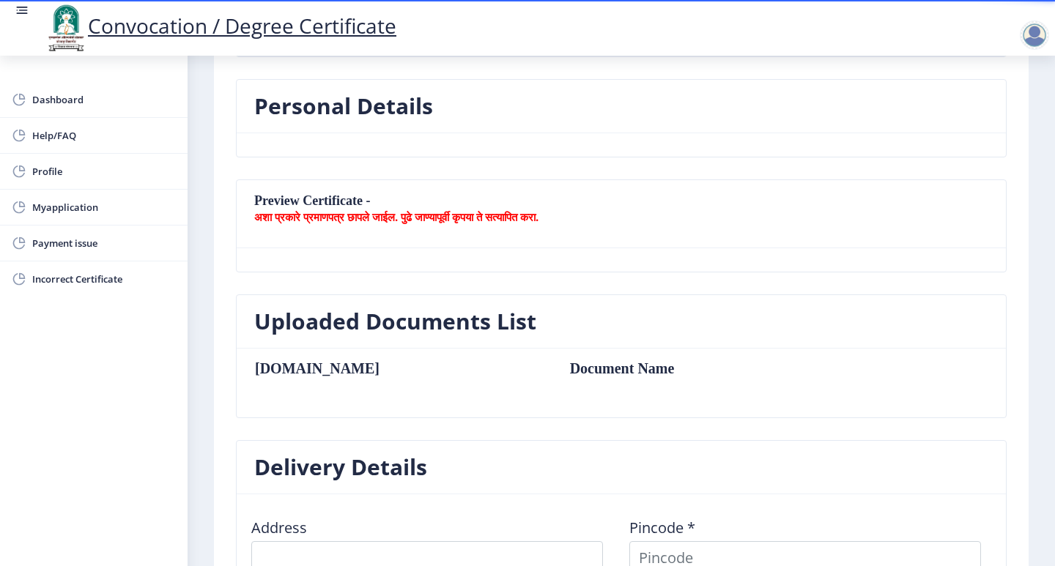
click at [415, 217] on b "अशा प्रकारे प्रमाणपत्र छापले जाईल. पुढे जाण्यापूर्वी कृपया ते सत्यापित करा." at bounding box center [396, 217] width 284 height 15
click at [555, 368] on td "Document Name" at bounding box center [698, 369] width 286 height 16
click at [368, 323] on h3 "Uploaded Documents List" at bounding box center [395, 321] width 282 height 29
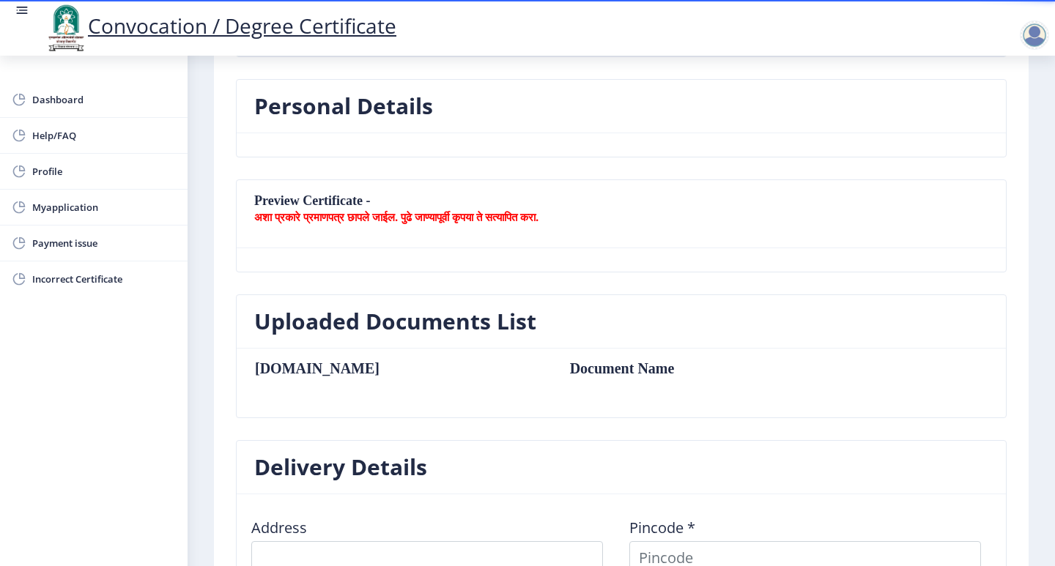
click at [368, 323] on h3 "Uploaded Documents List" at bounding box center [395, 321] width 282 height 29
click at [320, 211] on b "अशा प्रकारे प्रमाणपत्र छापले जाईल. पुढे जाण्यापूर्वी कृपया ते सत्यापित करा." at bounding box center [396, 217] width 284 height 15
click at [64, 212] on span "Myapplication" at bounding box center [104, 208] width 144 height 18
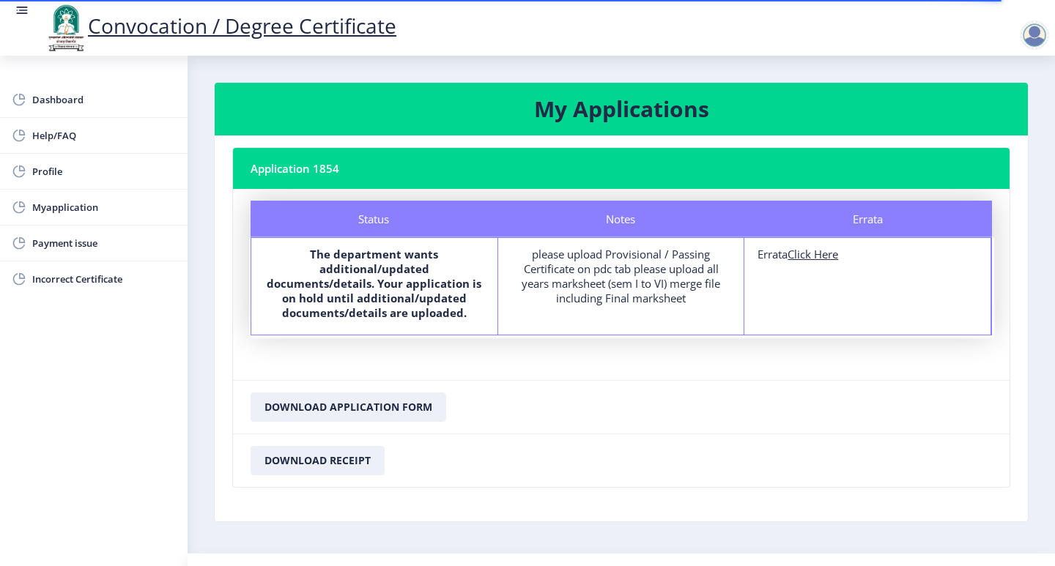
click at [800, 259] on u "Click Here" at bounding box center [813, 254] width 51 height 15
select select
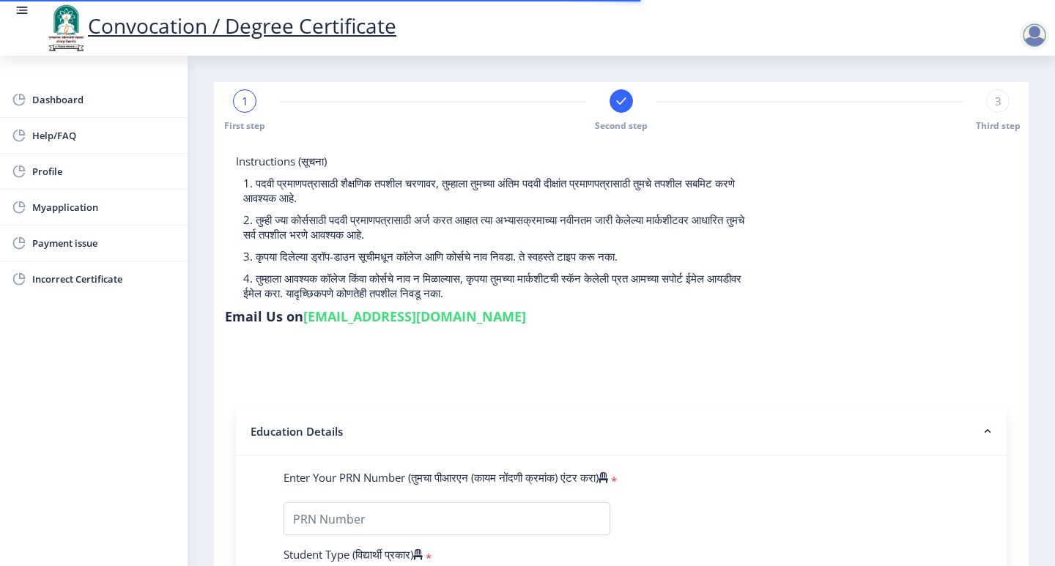
type input "FTQPD1844H"
select select "Regular"
select select "2021"
select select "October"
select select "Grade A"
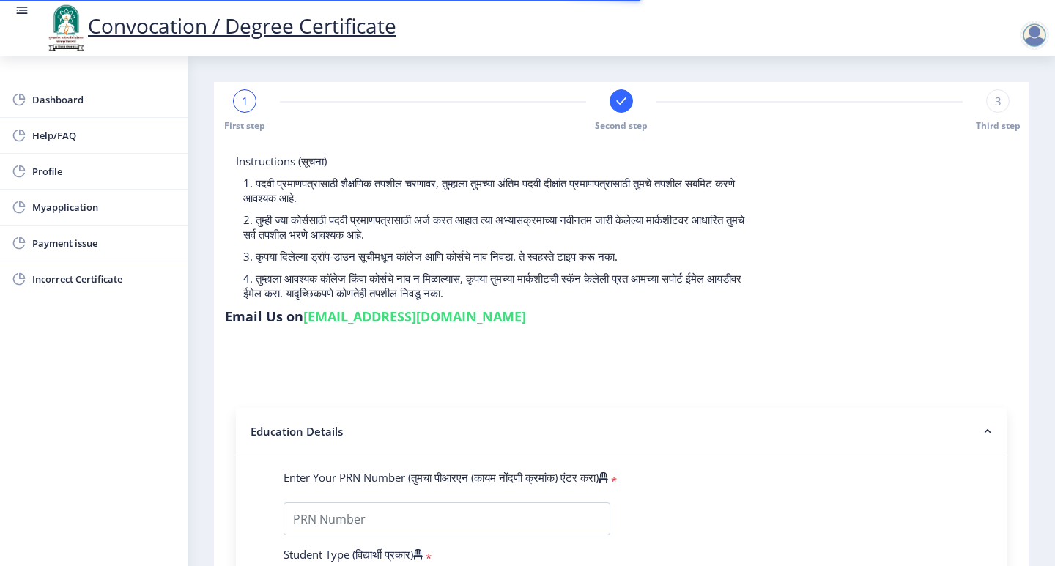
type input "1810868"
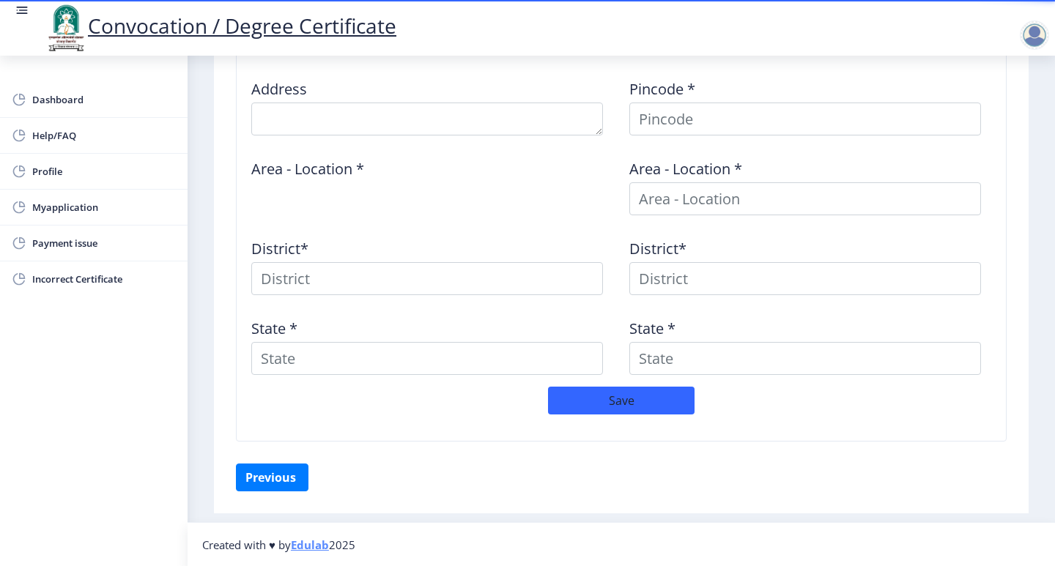
scroll to position [610, 0]
click at [303, 481] on button "Previous ‍" at bounding box center [272, 477] width 73 height 28
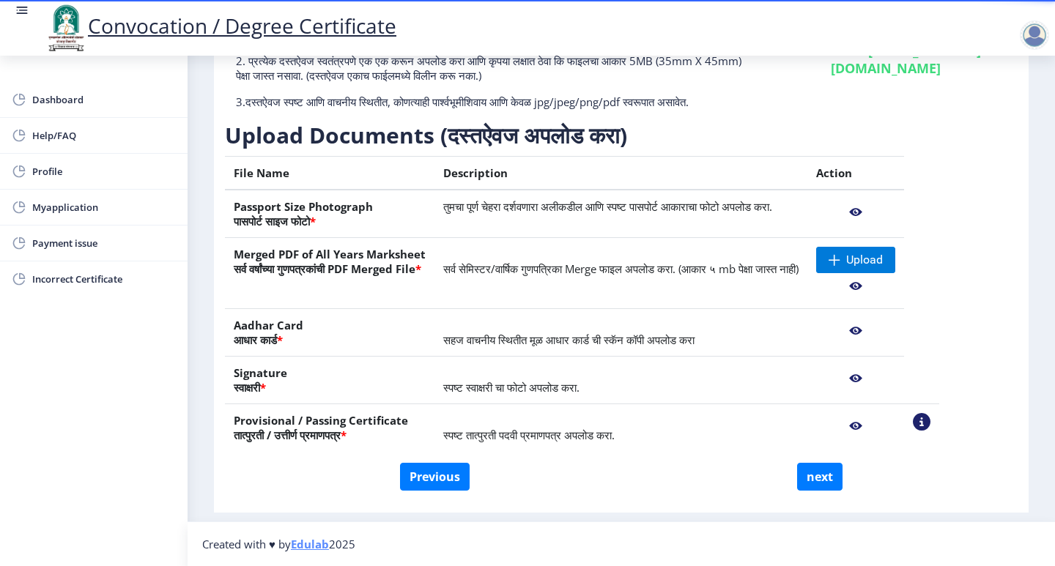
scroll to position [168, 0]
click at [821, 481] on button "next" at bounding box center [819, 477] width 45 height 28
select select
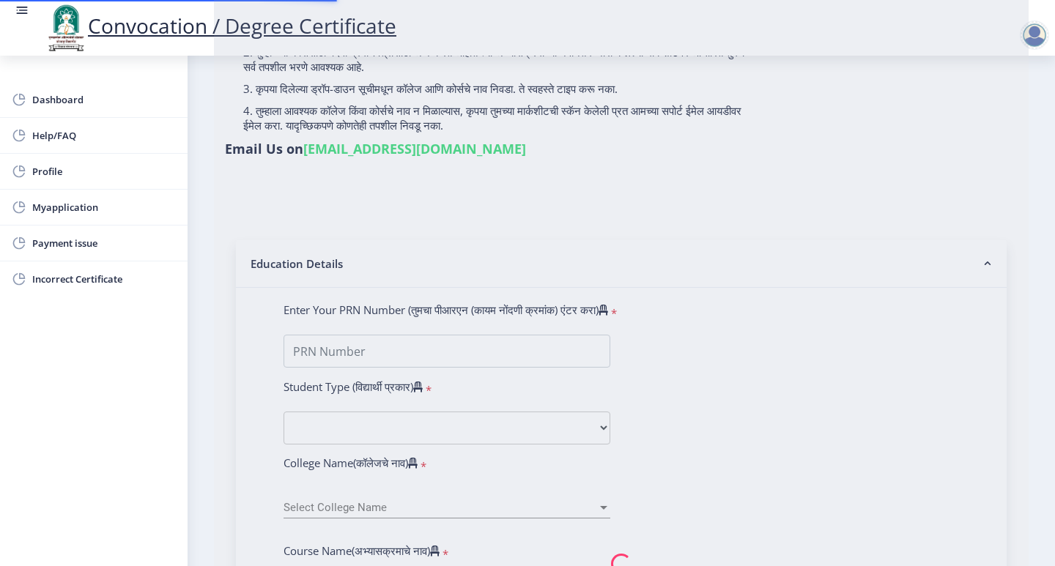
type input "[PERSON_NAME]"
type input "RADHA"
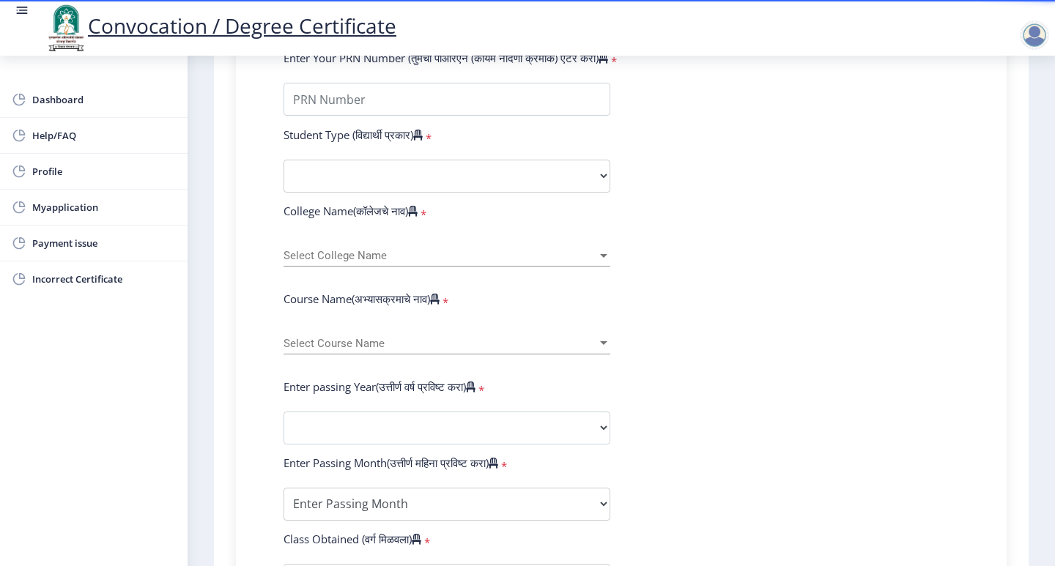
scroll to position [332, 0]
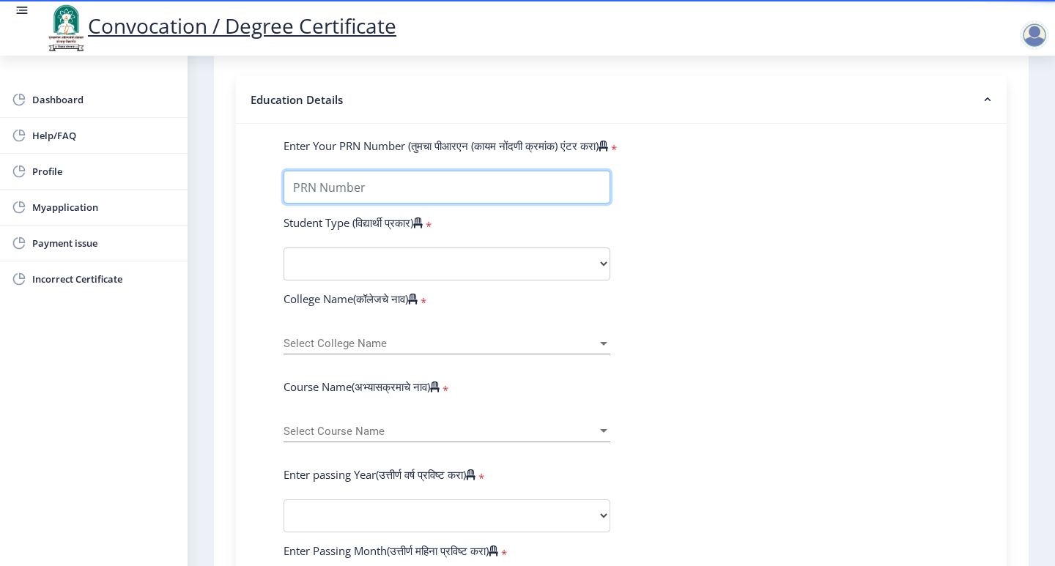
click at [556, 171] on input "Enter Your PRN Number (तुमचा पीआरएन (कायम नोंदणी क्रमांक) एंटर करा)" at bounding box center [447, 187] width 327 height 33
type input "2018032500108682"
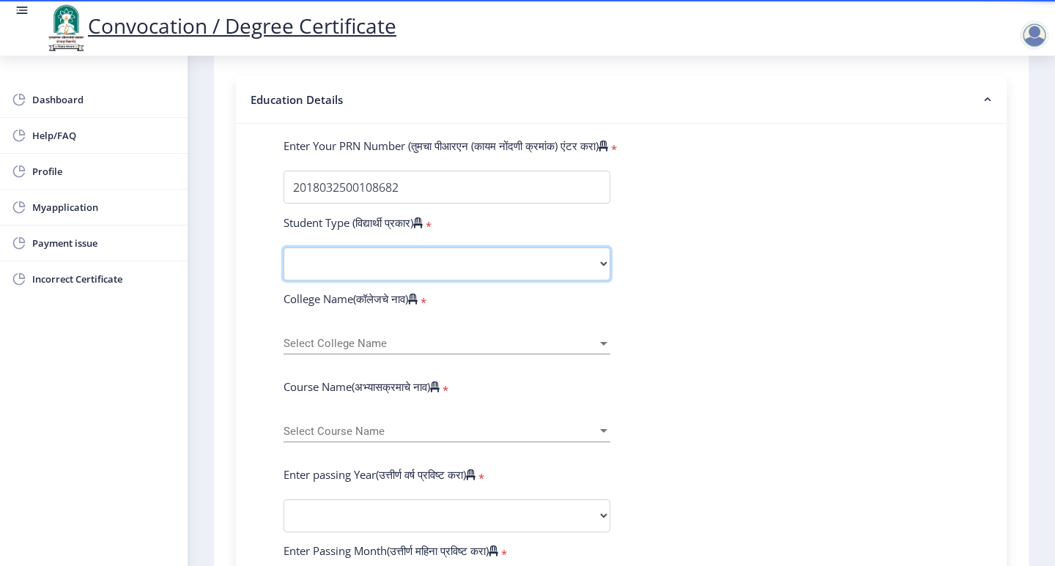
click at [333, 248] on select "Select Student Type Regular External" at bounding box center [447, 264] width 327 height 33
click at [445, 419] on div "Select Course Name Select Course Name" at bounding box center [447, 434] width 327 height 45
click at [442, 426] on span "Select Course Name" at bounding box center [441, 432] width 314 height 12
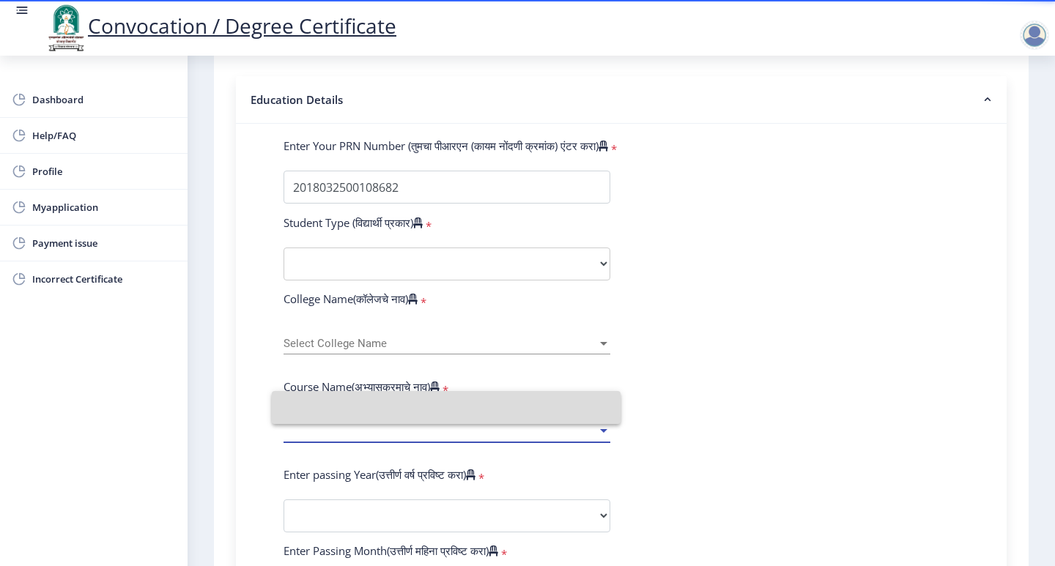
click at [597, 399] on input at bounding box center [446, 407] width 325 height 33
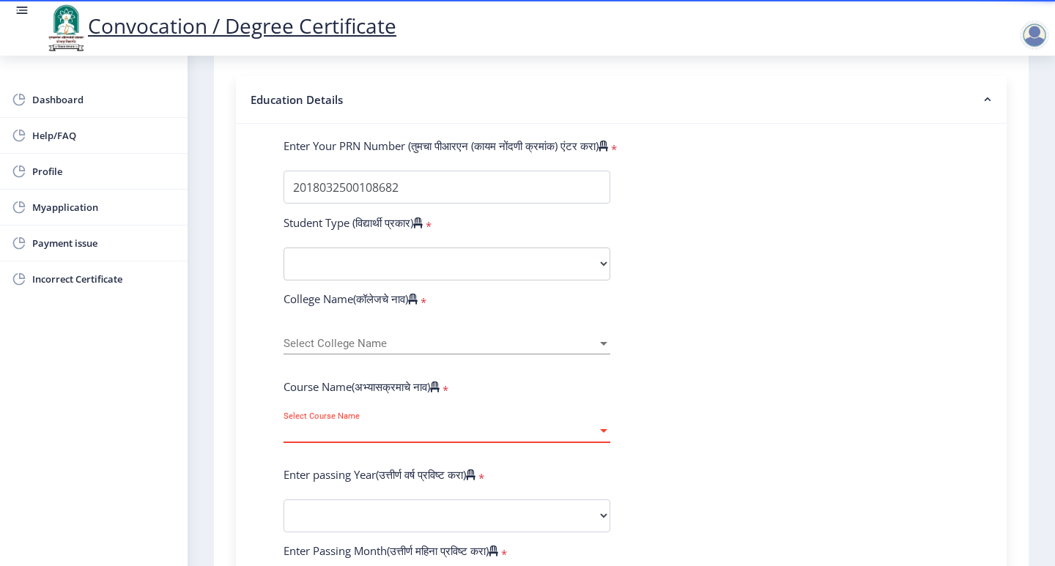
click at [505, 412] on div "Select Course Name Select Course Name" at bounding box center [447, 427] width 327 height 31
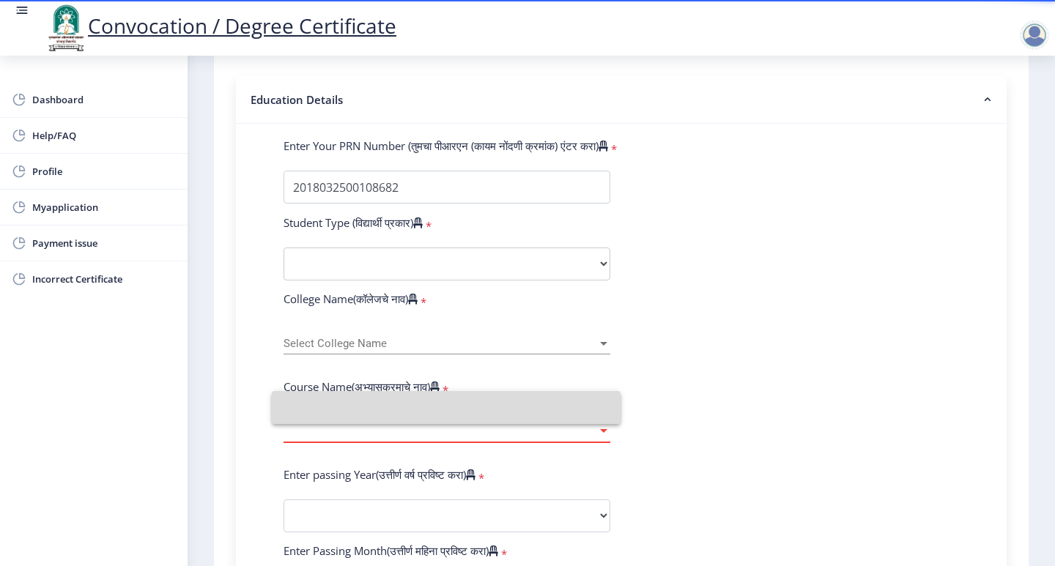
click at [503, 399] on input at bounding box center [446, 407] width 325 height 33
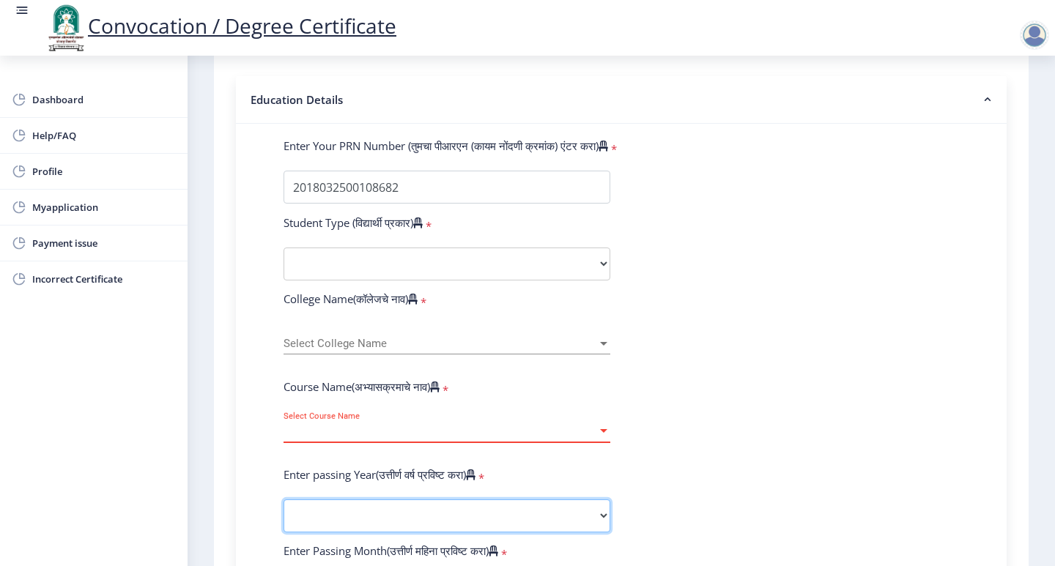
click at [498, 500] on select "2025 2024 2023 2022 2021 2020 2019 2018 2017 2016 2015 2014 2013 2012 2011 2010…" at bounding box center [447, 516] width 327 height 33
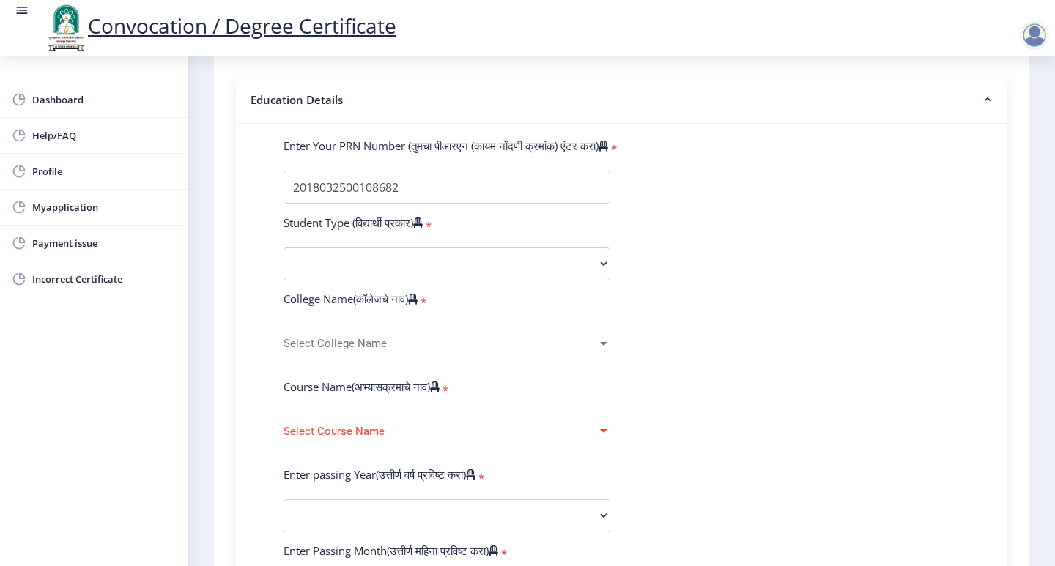
click at [789, 433] on form "Enter Your PRN Number (तुमचा पीआरएन (कायम नोंदणी क्रमांक) एंटर करा) * Student T…" at bounding box center [622, 526] width 698 height 777
click at [555, 324] on div "Select College Name Select College Name" at bounding box center [447, 339] width 327 height 31
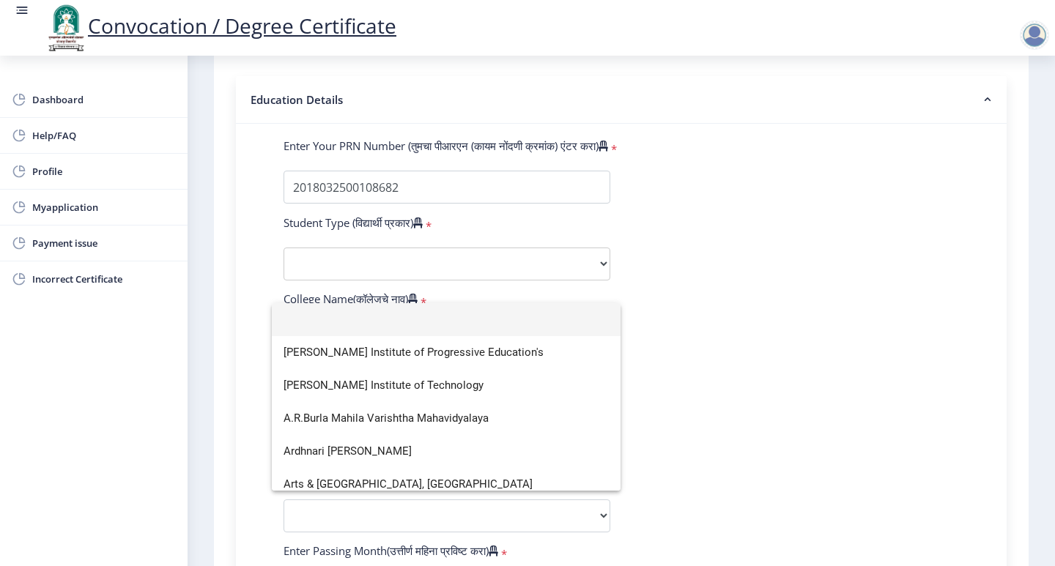
click at [521, 234] on div at bounding box center [527, 283] width 1055 height 566
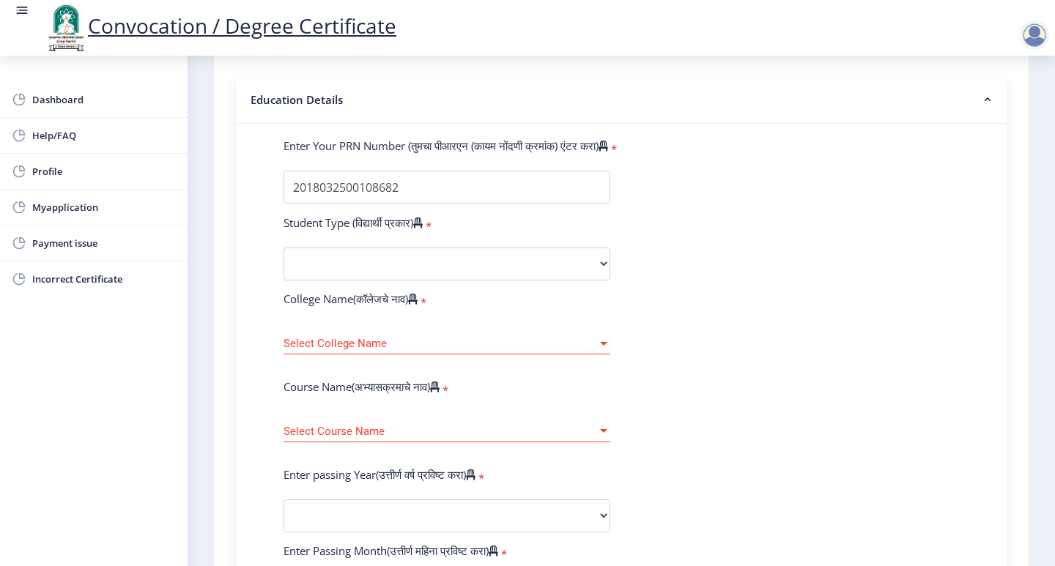
click at [878, 173] on form "Enter Your PRN Number (तुमचा पीआरएन (कायम नोंदणी क्रमांक) एंटर करा) * Student T…" at bounding box center [622, 526] width 698 height 777
click at [490, 338] on span "Select College Name" at bounding box center [441, 344] width 314 height 12
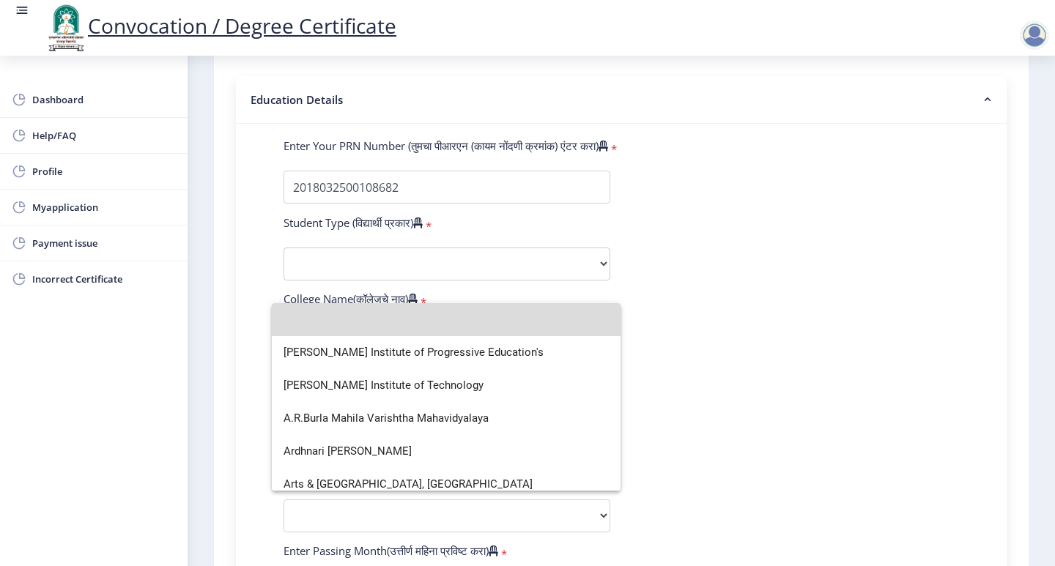
click at [608, 325] on mat-option at bounding box center [446, 319] width 349 height 33
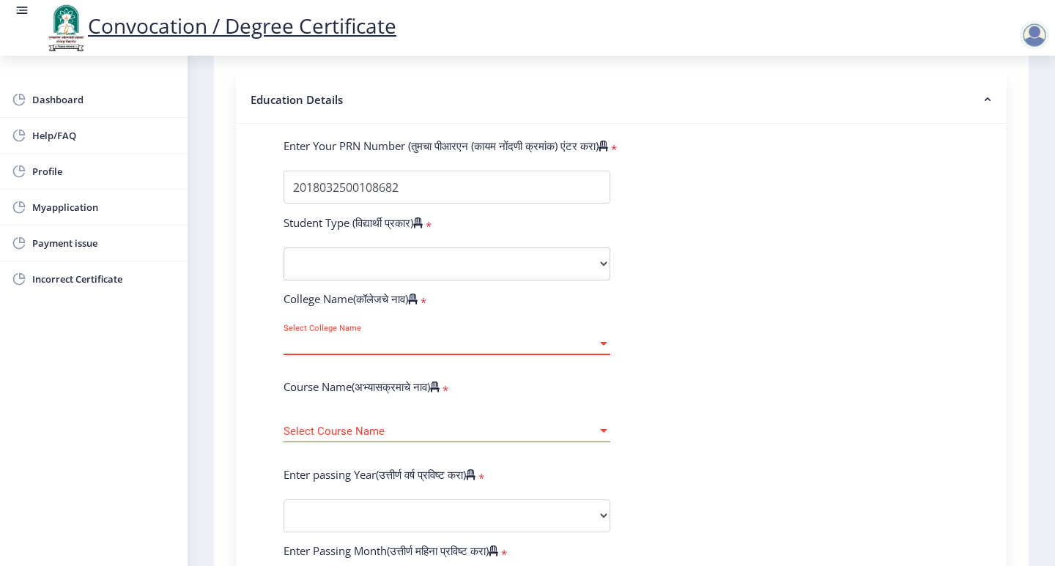
click at [587, 338] on span "Select College Name" at bounding box center [441, 344] width 314 height 12
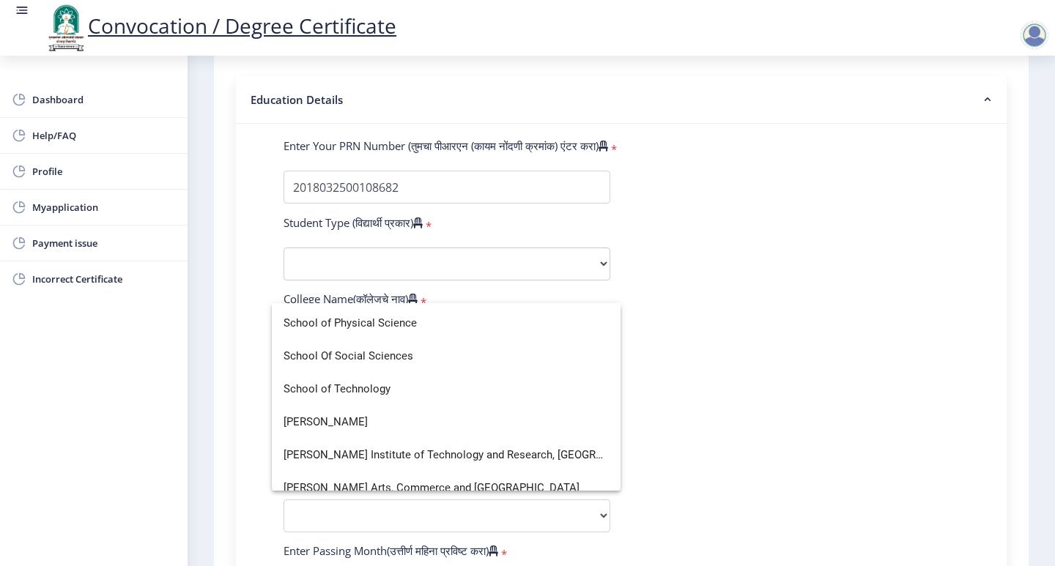
scroll to position [3444, 0]
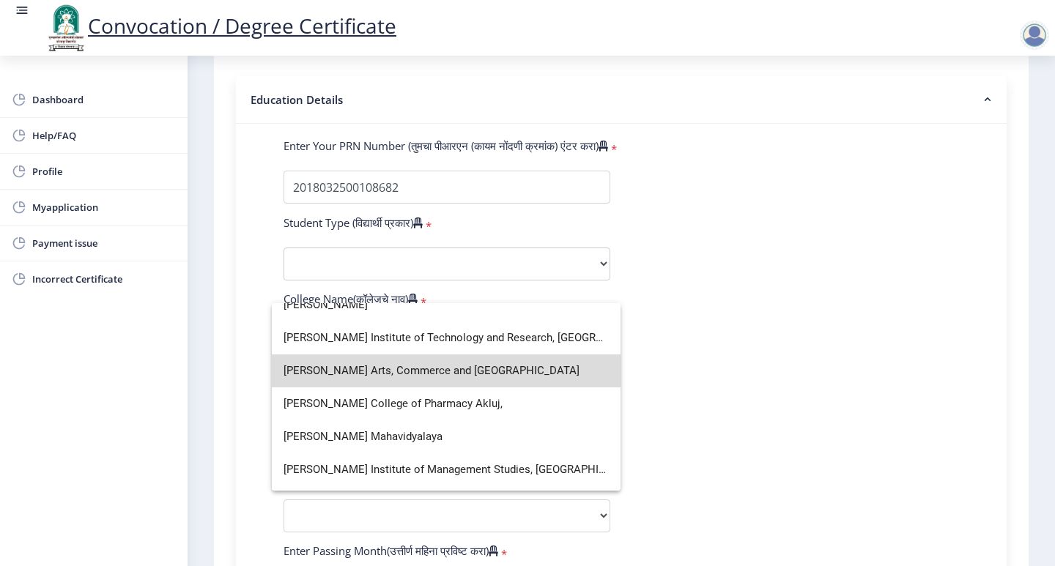
click at [539, 375] on span "[PERSON_NAME] Arts, Commerce and [GEOGRAPHIC_DATA]" at bounding box center [446, 371] width 325 height 33
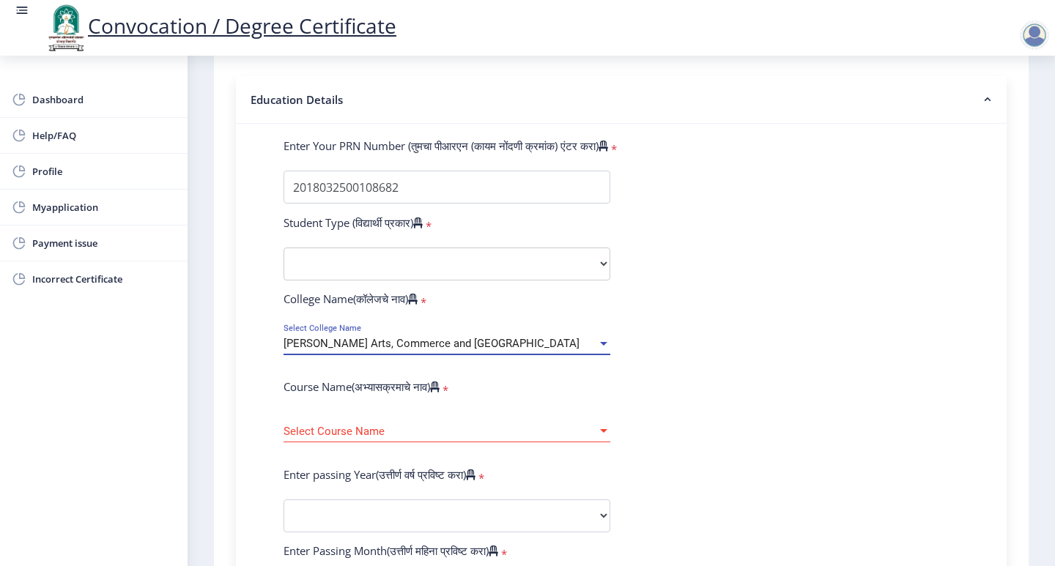
click at [481, 412] on div "Select Course Name Select Course Name" at bounding box center [447, 427] width 327 height 31
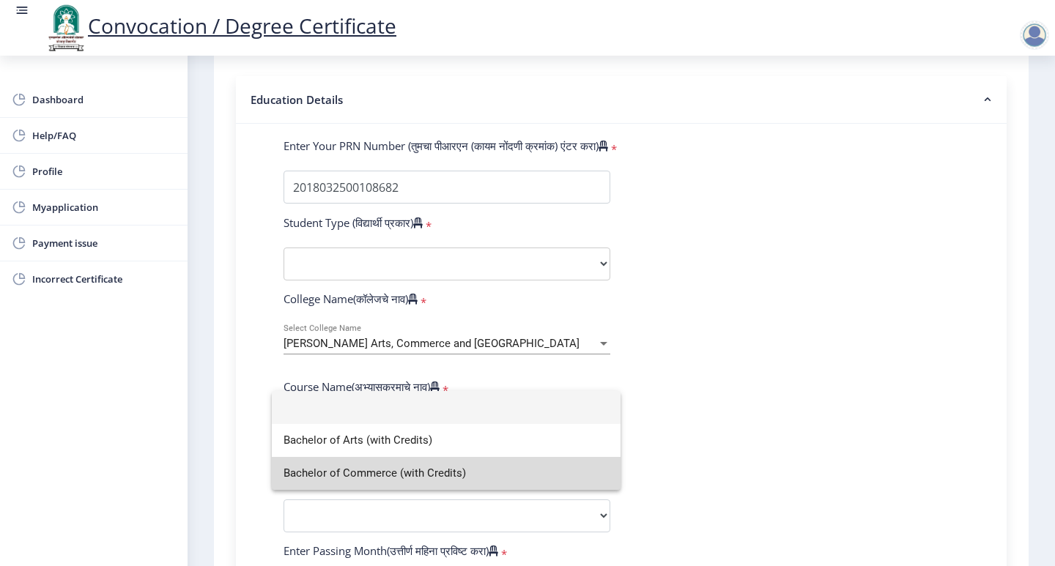
click at [509, 467] on span "Bachelor of Commerce (with Credits)" at bounding box center [446, 473] width 325 height 33
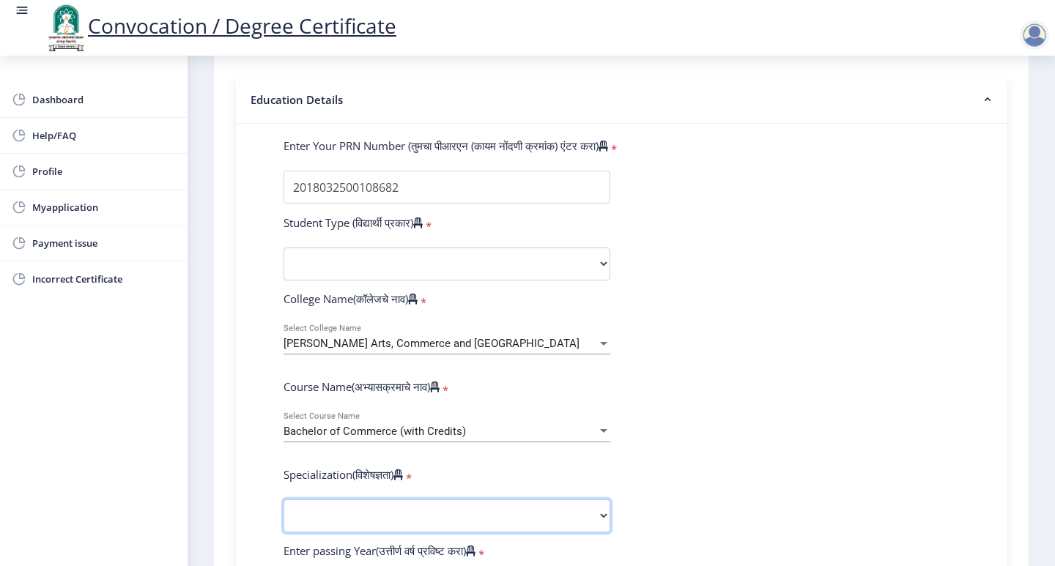
click at [558, 500] on select "Specialization Banking Advanced Accountancy Advanced Banking Advanced Cost Acco…" at bounding box center [447, 516] width 327 height 33
select select "Advanced Cost Accounting"
click at [284, 500] on select "Specialization Banking Advanced Accountancy Advanced Banking Advanced Cost Acco…" at bounding box center [447, 516] width 327 height 33
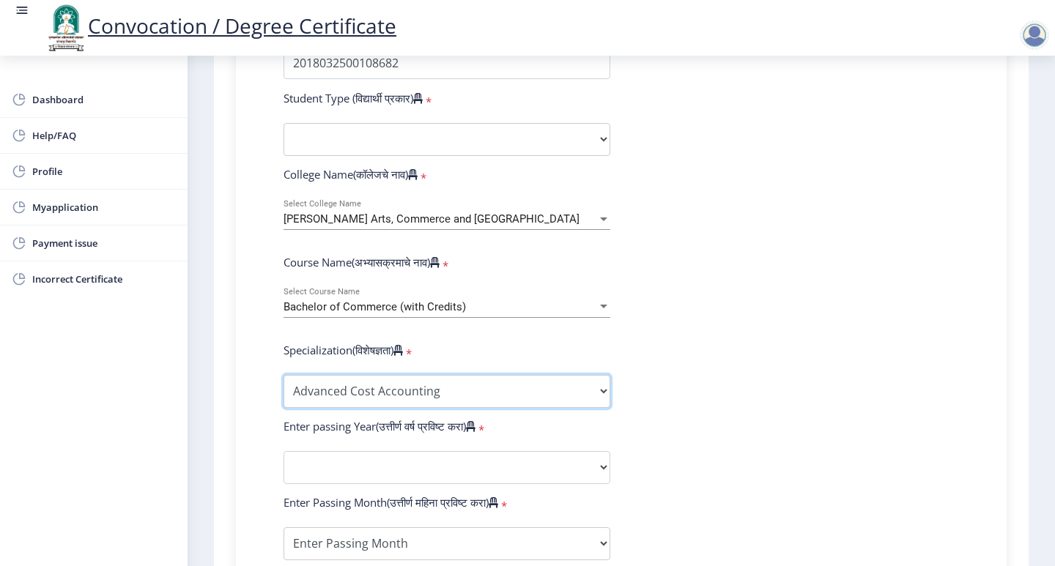
scroll to position [552, 0]
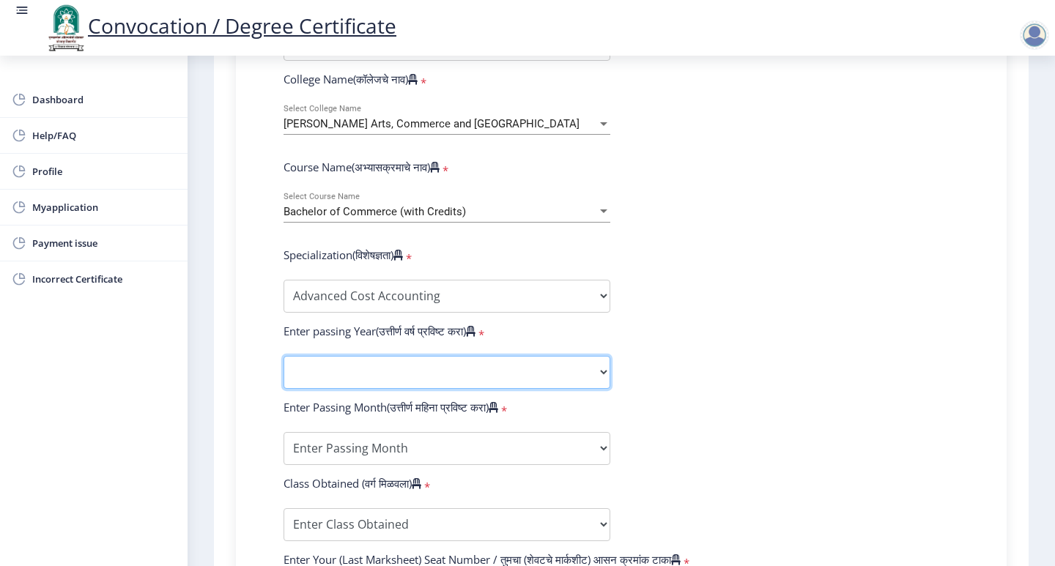
click at [508, 356] on select "2025 2024 2023 2022 2021 2020 2019 2018 2017 2016 2015 2014 2013 2012 2011 2010…" at bounding box center [447, 372] width 327 height 33
select select "2021"
click at [284, 356] on select "2025 2024 2023 2022 2021 2020 2019 2018 2017 2016 2015 2014 2013 2012 2011 2010…" at bounding box center [447, 372] width 327 height 33
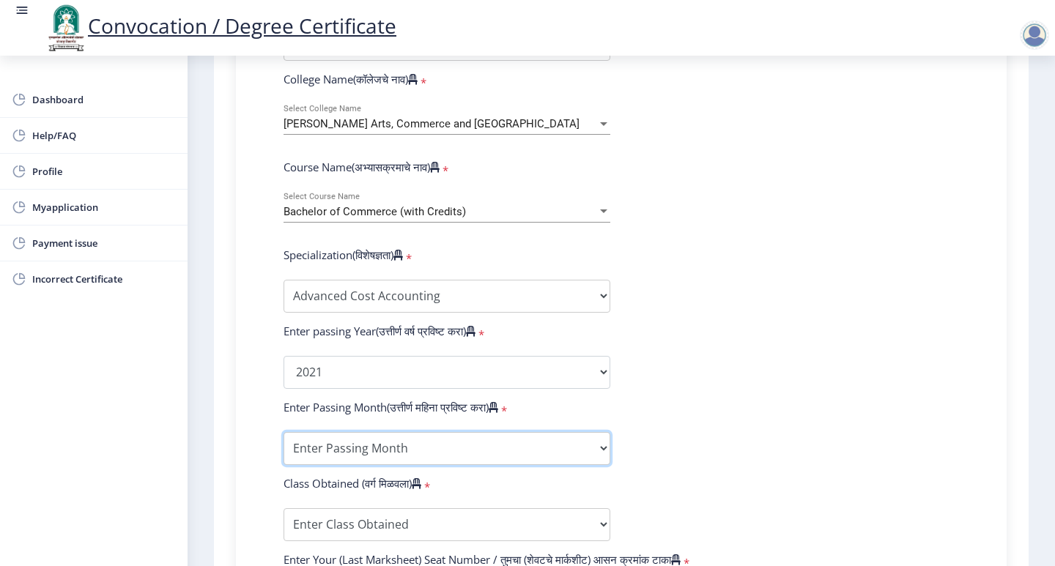
click at [499, 432] on select "Enter Passing Month March April May October November December" at bounding box center [447, 448] width 327 height 33
select select "October"
click at [284, 432] on select "Enter Passing Month March April May October November December" at bounding box center [447, 448] width 327 height 33
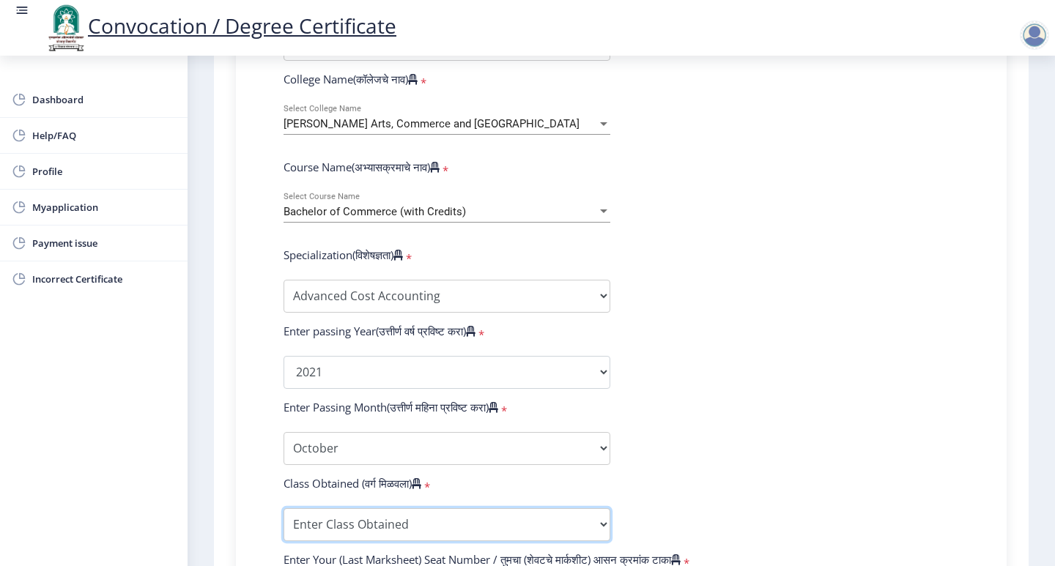
click at [574, 509] on select "Enter Class Obtained FIRST CLASS WITH DISTINCTION FIRST CLASS HIGHER SECOND CLA…" at bounding box center [447, 525] width 327 height 33
select select "Grade A"
click at [284, 509] on select "Enter Class Obtained FIRST CLASS WITH DISTINCTION FIRST CLASS HIGHER SECOND CLA…" at bounding box center [447, 525] width 327 height 33
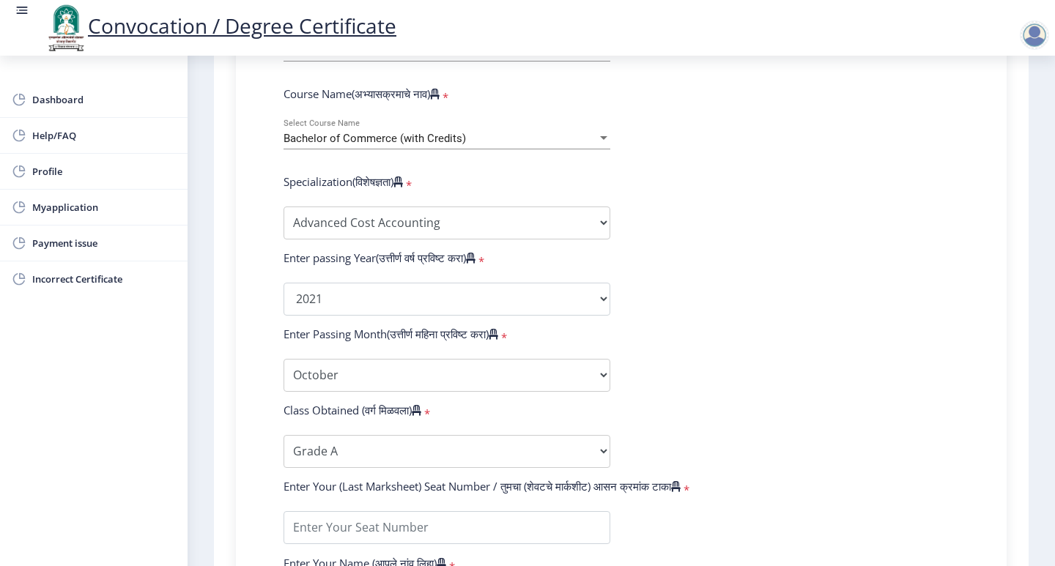
drag, startPoint x: 720, startPoint y: 370, endPoint x: 720, endPoint y: 391, distance: 21.2
click at [720, 391] on form "Enter Your PRN Number (तुमचा पीआरएन (कायम नोंदणी क्रमांक) एंटर करा) * Student T…" at bounding box center [622, 271] width 698 height 853
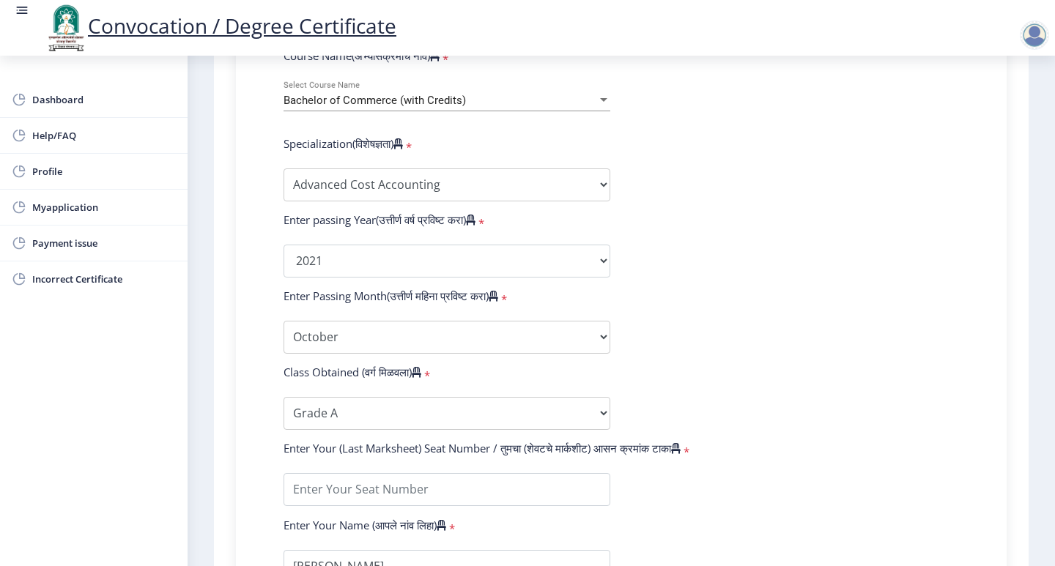
scroll to position [698, 0]
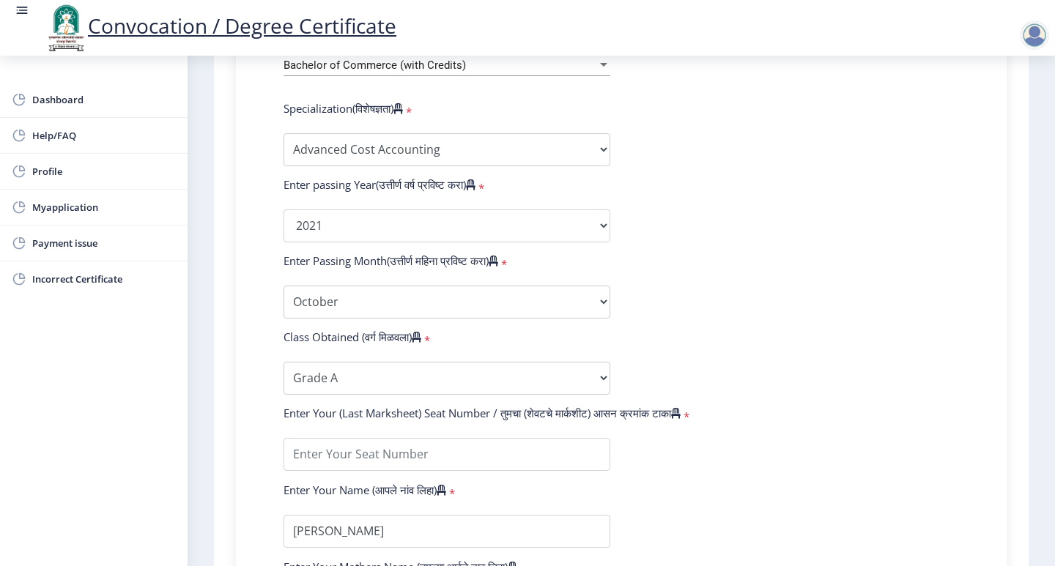
click at [626, 410] on form "Enter Your PRN Number (तुमचा पीआरएन (कायम नोंदणी क्रमांक) एंटर करा) * Student T…" at bounding box center [622, 198] width 698 height 853
click at [580, 413] on form "Enter Your PRN Number (तुमचा पीआरएन (कायम नोंदणी क्रमांक) एंटर करा) * Student T…" at bounding box center [622, 198] width 698 height 853
click at [573, 438] on input "textarea" at bounding box center [447, 454] width 327 height 33
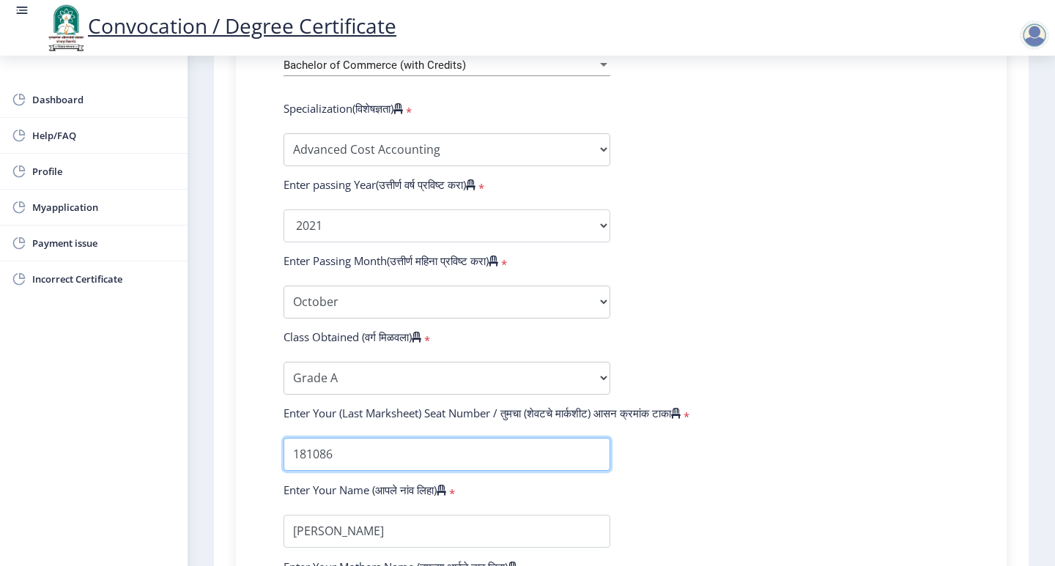
type input "1810868"
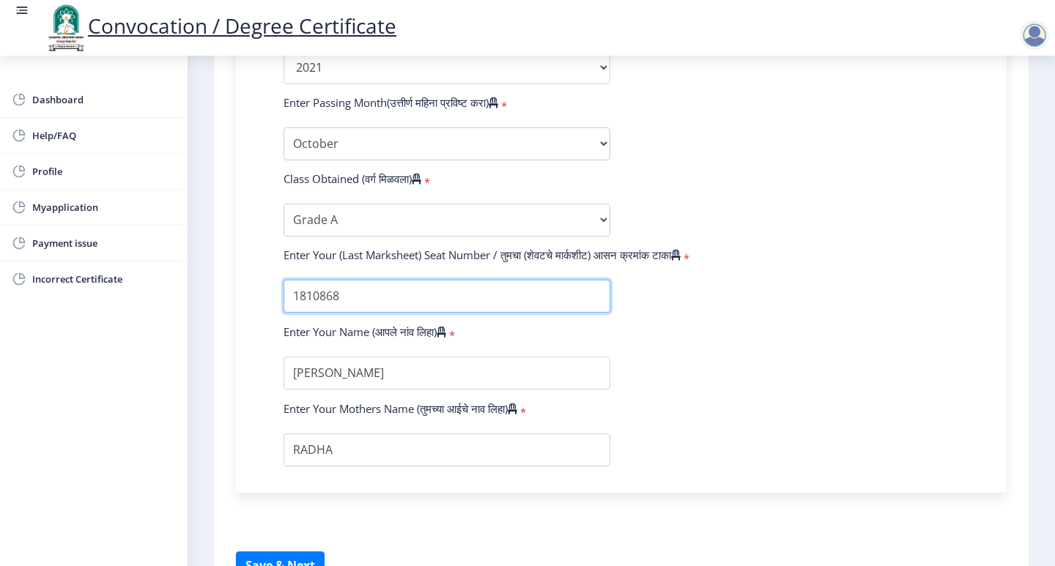
scroll to position [918, 0]
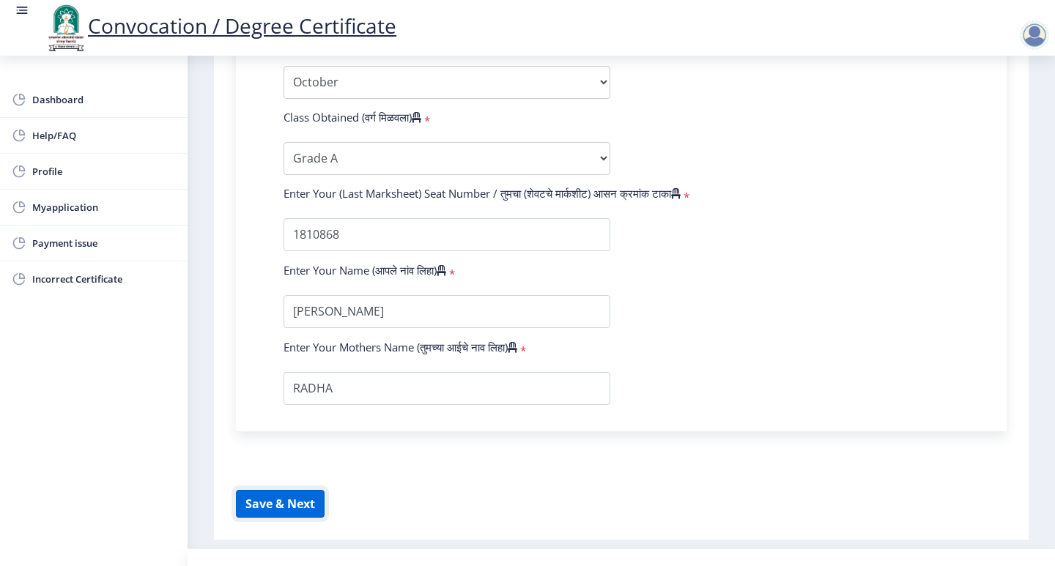
click at [285, 490] on button "Save & Next" at bounding box center [280, 504] width 89 height 28
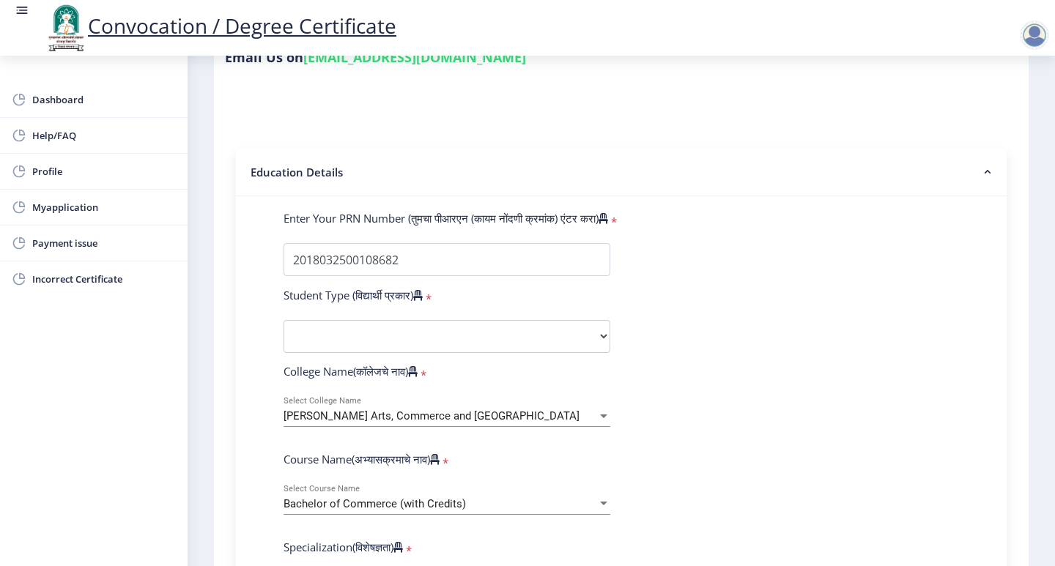
scroll to position [259, 0]
click at [585, 321] on select "Select Student Type Regular External" at bounding box center [447, 337] width 327 height 33
click at [532, 321] on select "Select Student Type Regular External" at bounding box center [447, 337] width 327 height 33
select select "Regular"
click at [284, 321] on select "Select Student Type Regular External" at bounding box center [447, 337] width 327 height 33
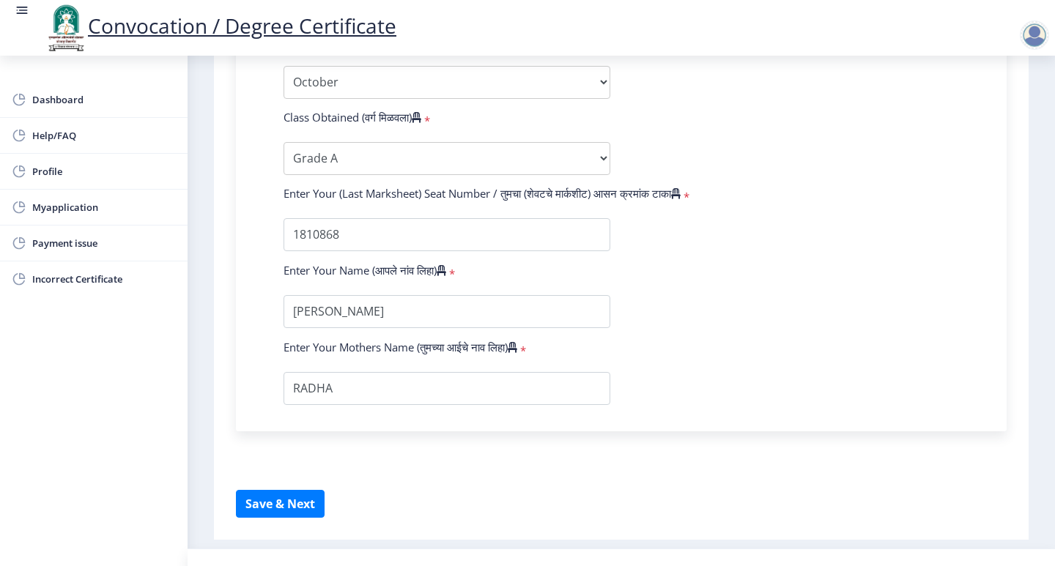
scroll to position [921, 0]
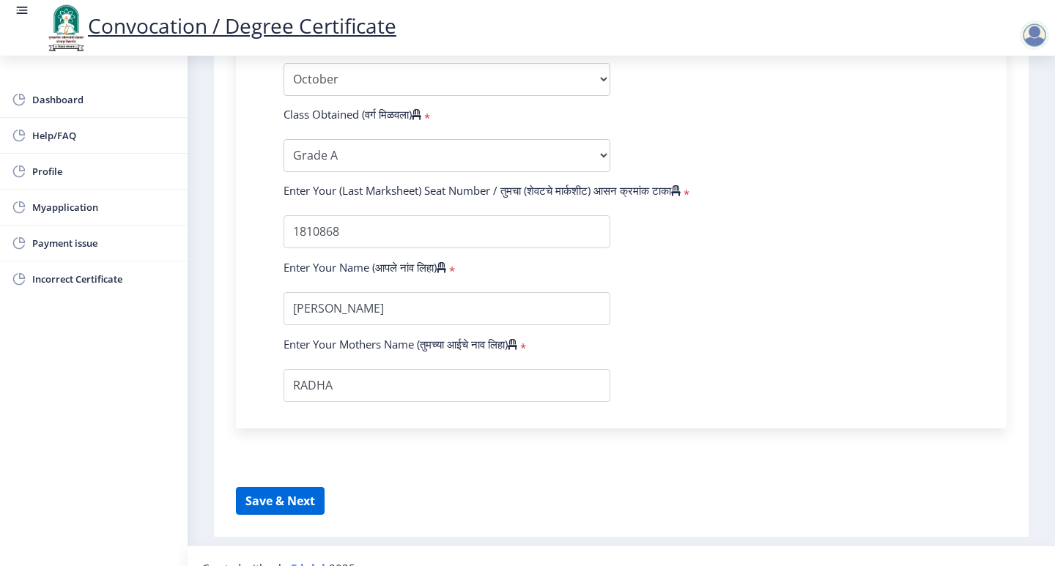
click at [293, 487] on button "Save & Next" at bounding box center [280, 501] width 89 height 28
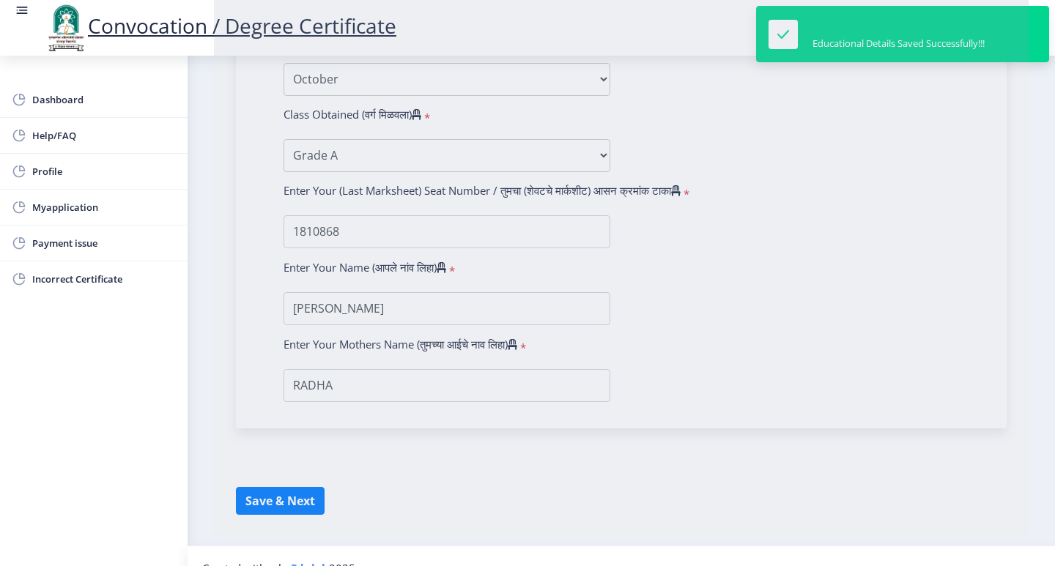
select select
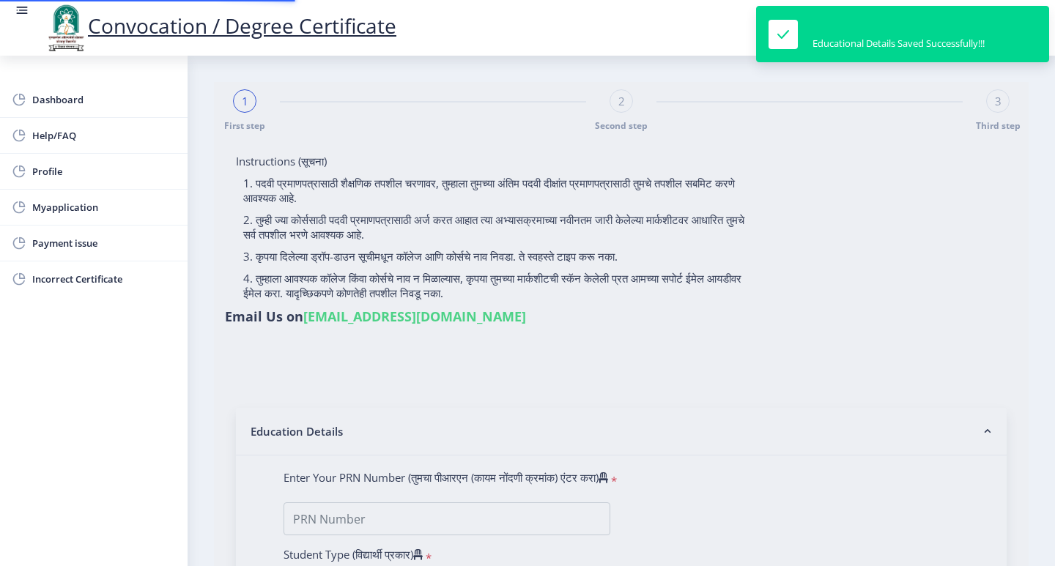
type input "2018032500108682"
select select "Regular"
select select "2021"
select select "October"
select select "Grade A"
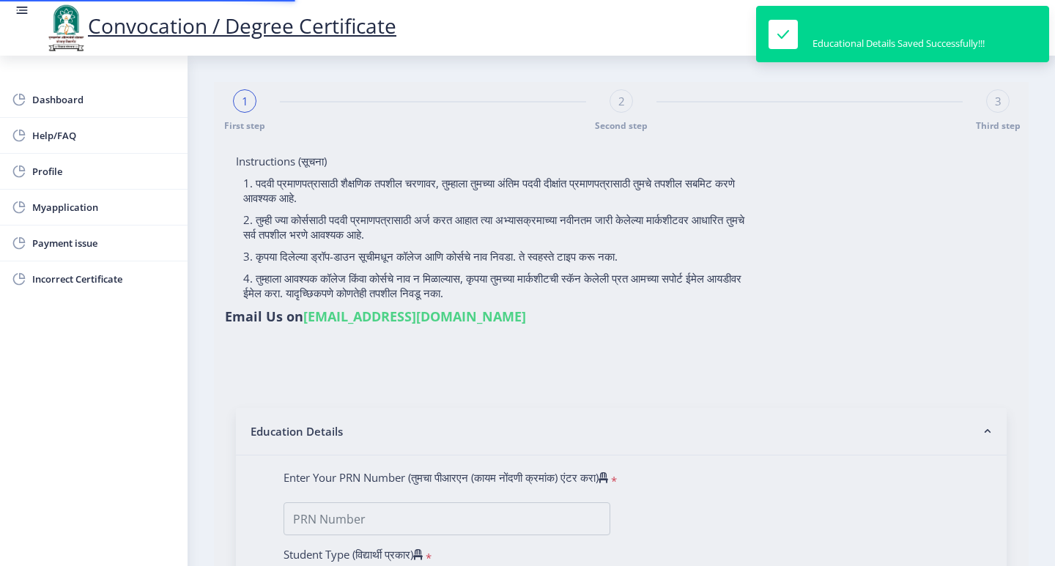
type input "1810868"
select select "Advanced Cost Accounting"
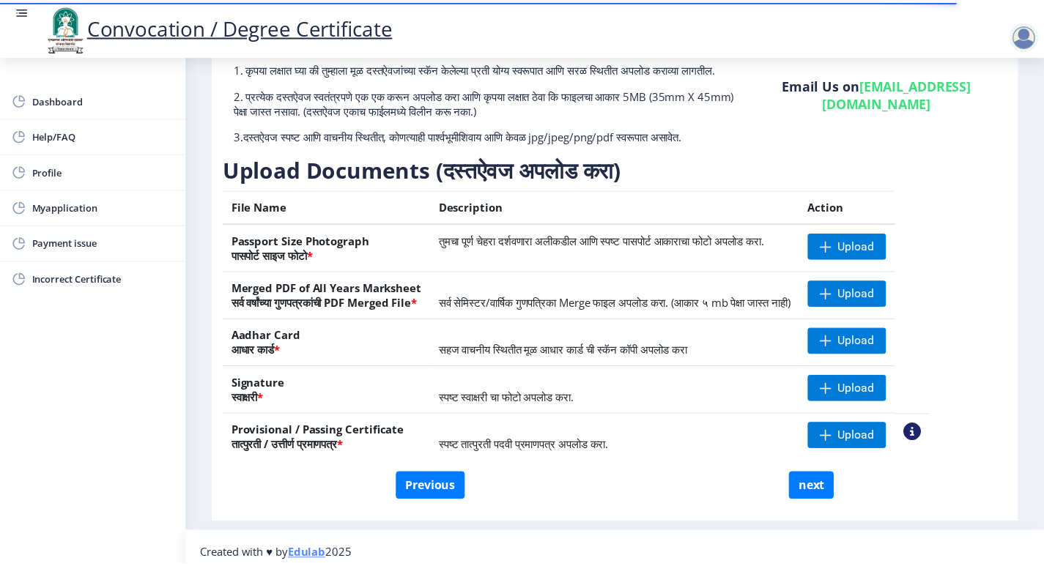
scroll to position [144, 0]
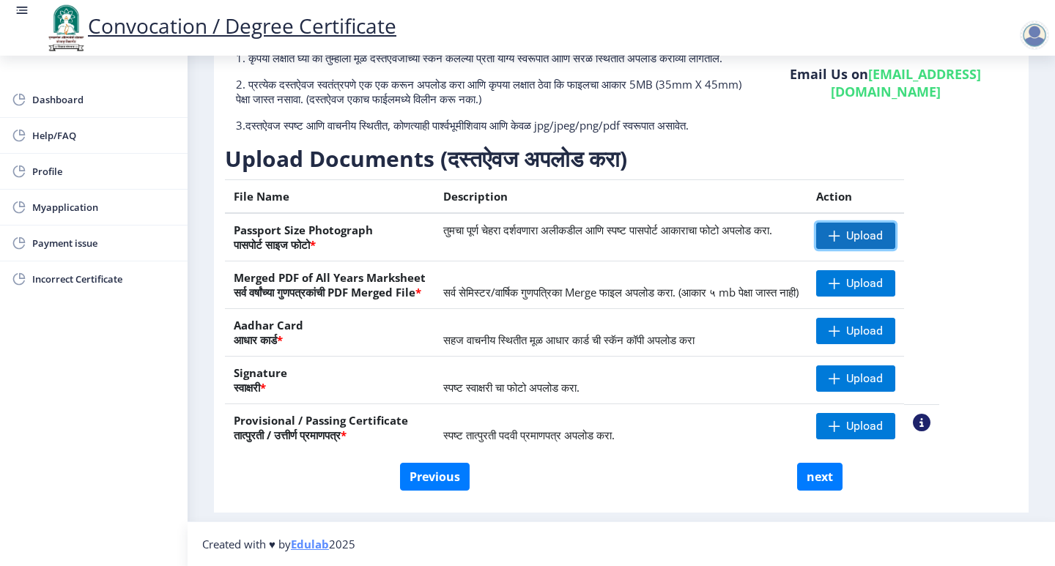
click at [883, 235] on span "Upload" at bounding box center [864, 236] width 37 height 15
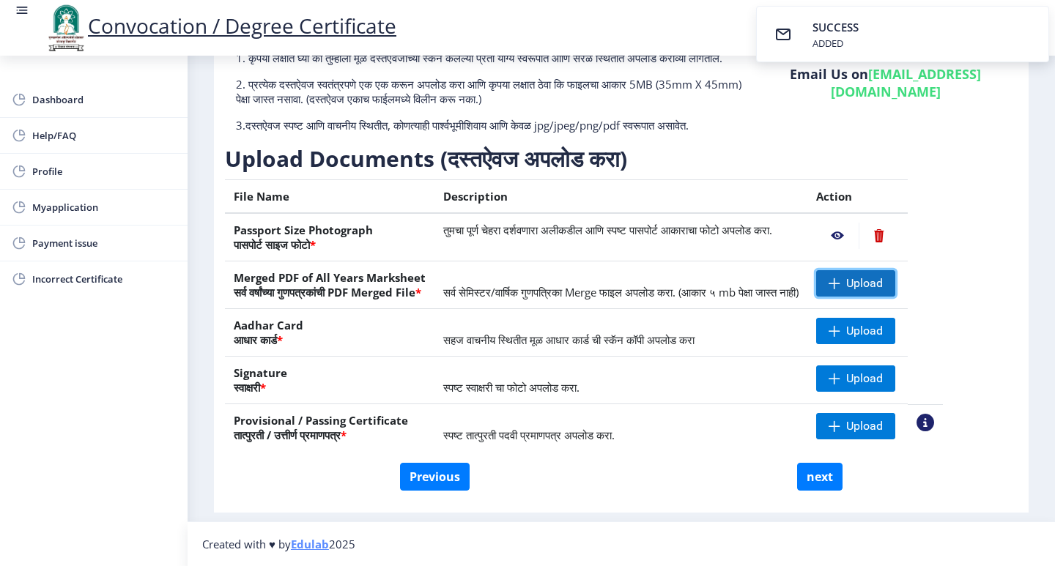
click at [883, 288] on span "Upload" at bounding box center [864, 283] width 37 height 15
click at [895, 279] on span "Upload" at bounding box center [855, 283] width 79 height 26
click at [876, 329] on span "Upload" at bounding box center [855, 331] width 79 height 26
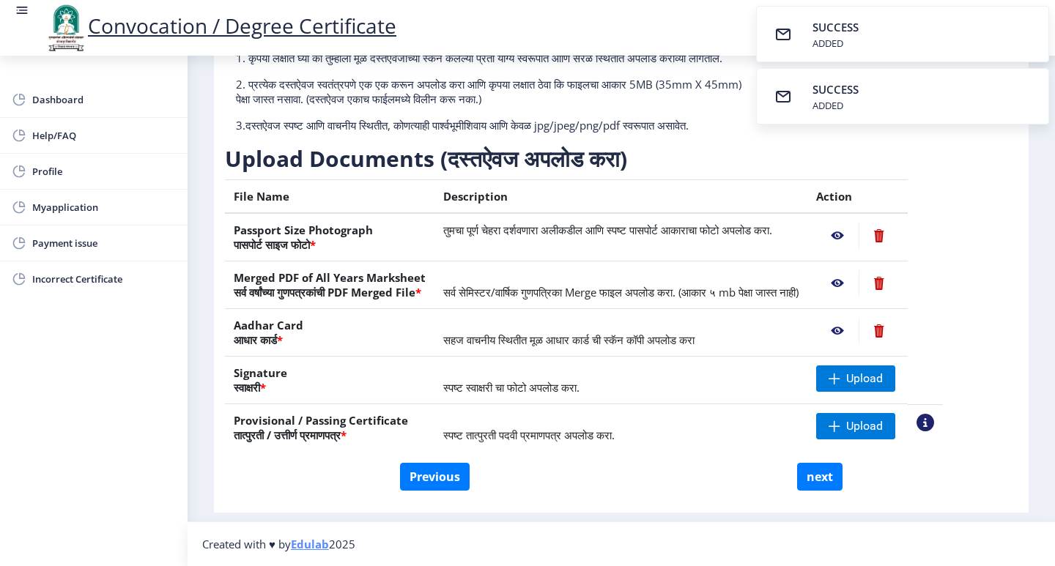
click at [859, 332] on nb-action at bounding box center [837, 331] width 42 height 26
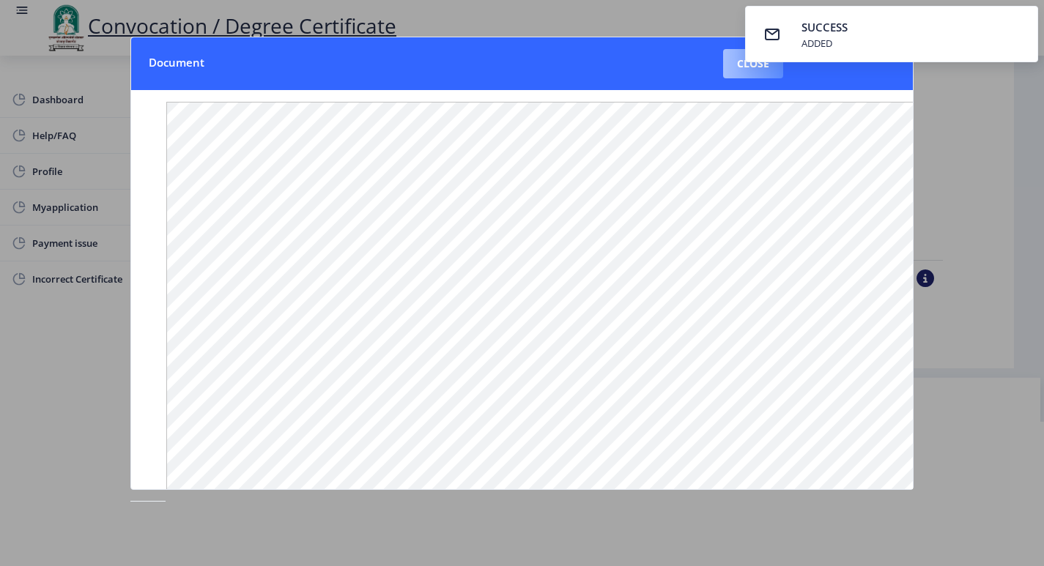
click at [737, 69] on button "Close" at bounding box center [753, 63] width 60 height 29
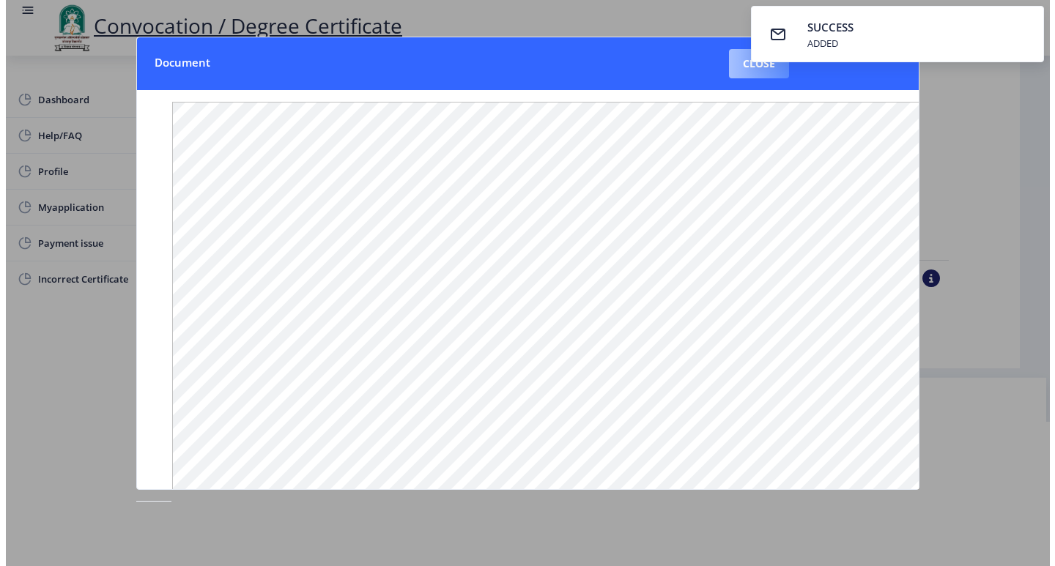
scroll to position [1, 0]
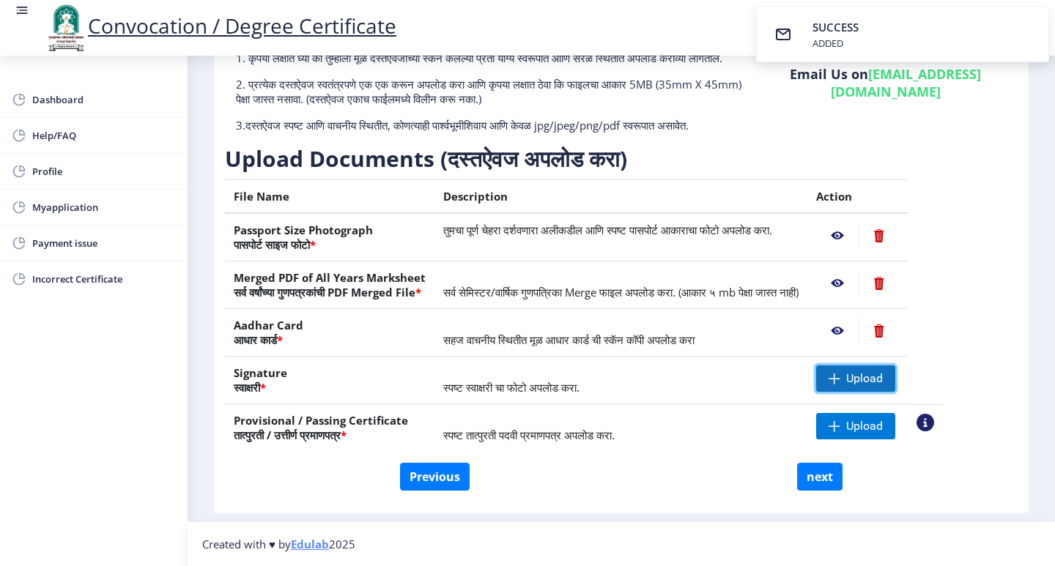
click at [840, 373] on span at bounding box center [835, 379] width 12 height 12
click at [883, 431] on span "Upload" at bounding box center [864, 426] width 37 height 15
click at [859, 237] on nb-action at bounding box center [837, 236] width 42 height 26
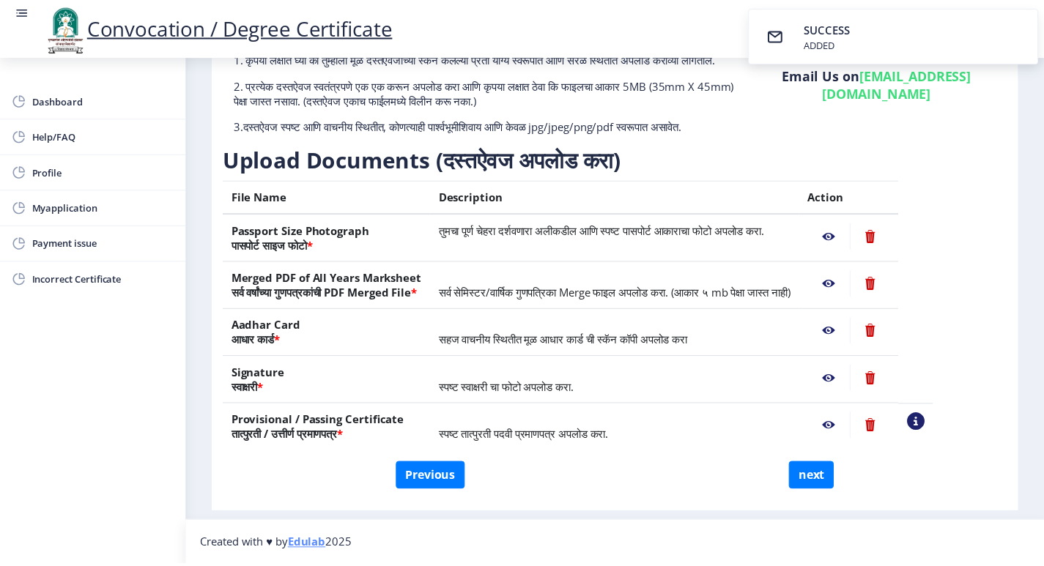
scroll to position [0, 0]
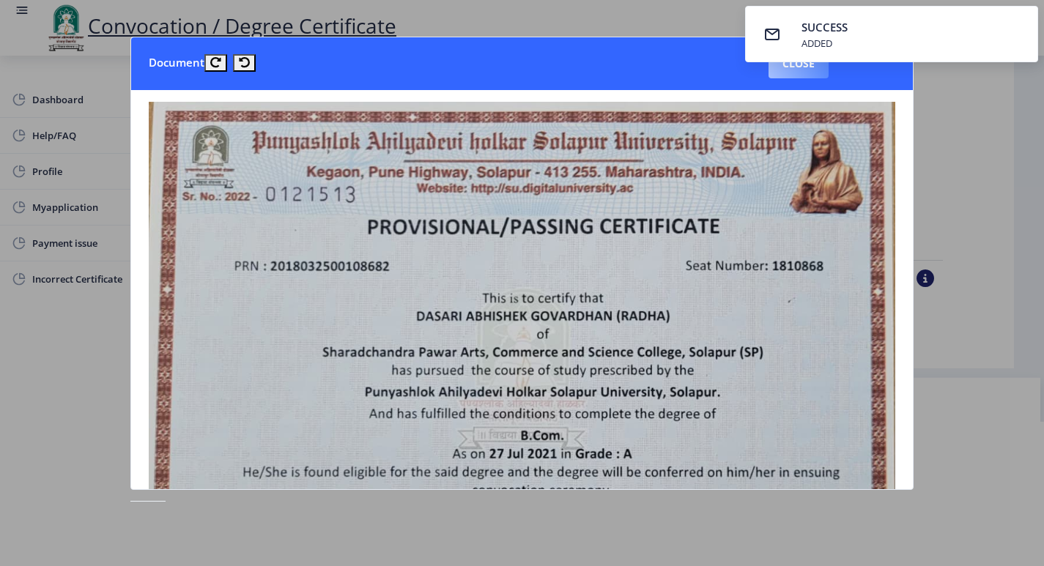
click at [799, 76] on button "Close" at bounding box center [799, 63] width 60 height 29
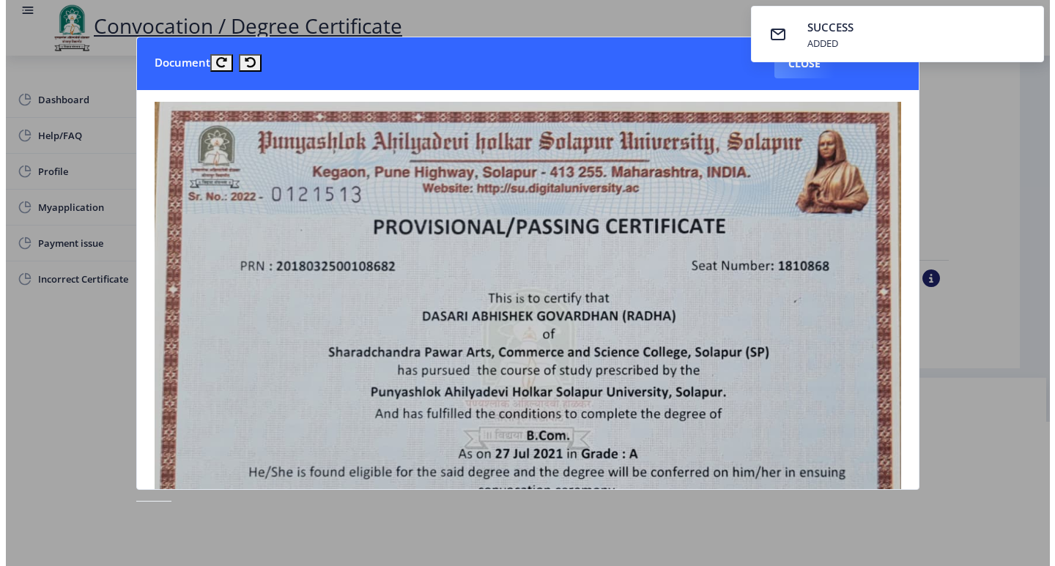
scroll to position [1, 0]
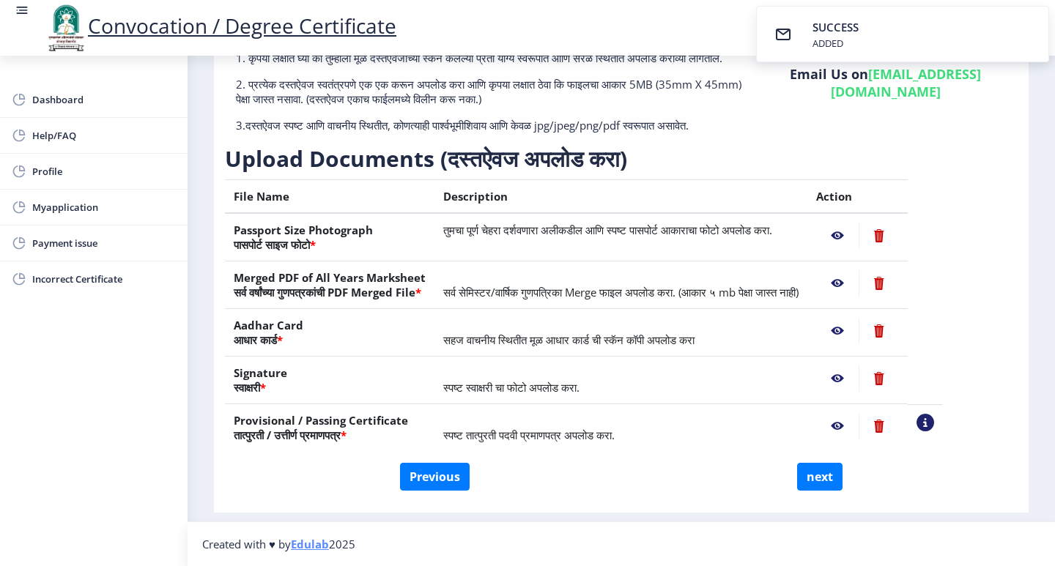
click at [859, 235] on nb-action at bounding box center [837, 236] width 42 height 26
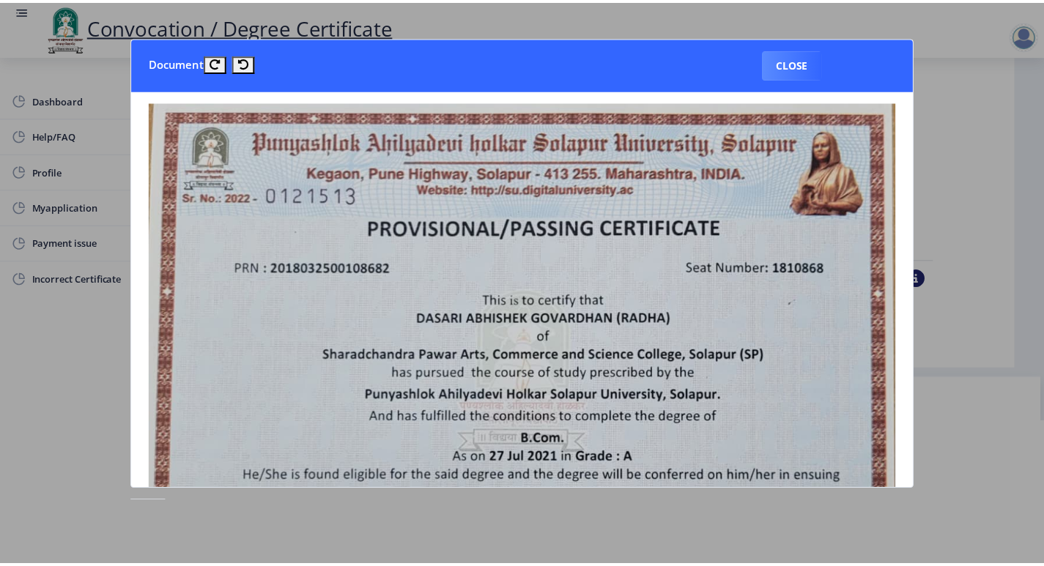
scroll to position [0, 0]
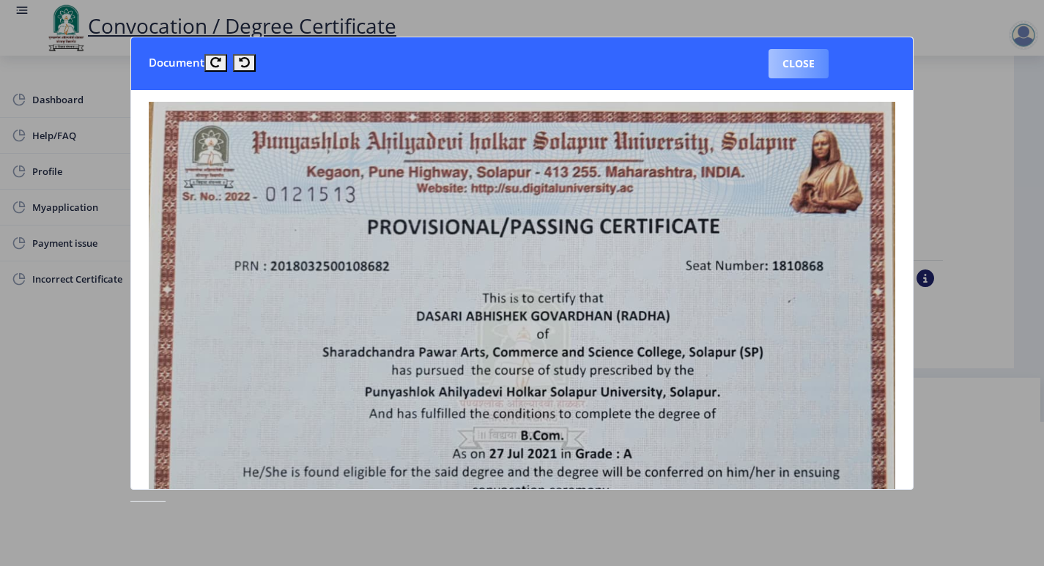
click at [784, 58] on button "Close" at bounding box center [799, 63] width 60 height 29
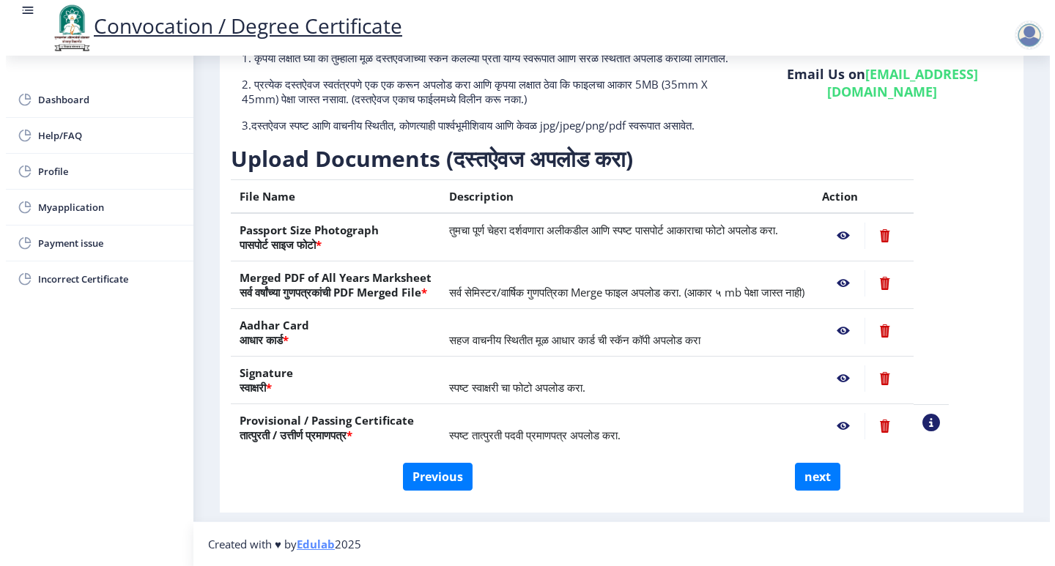
scroll to position [1, 0]
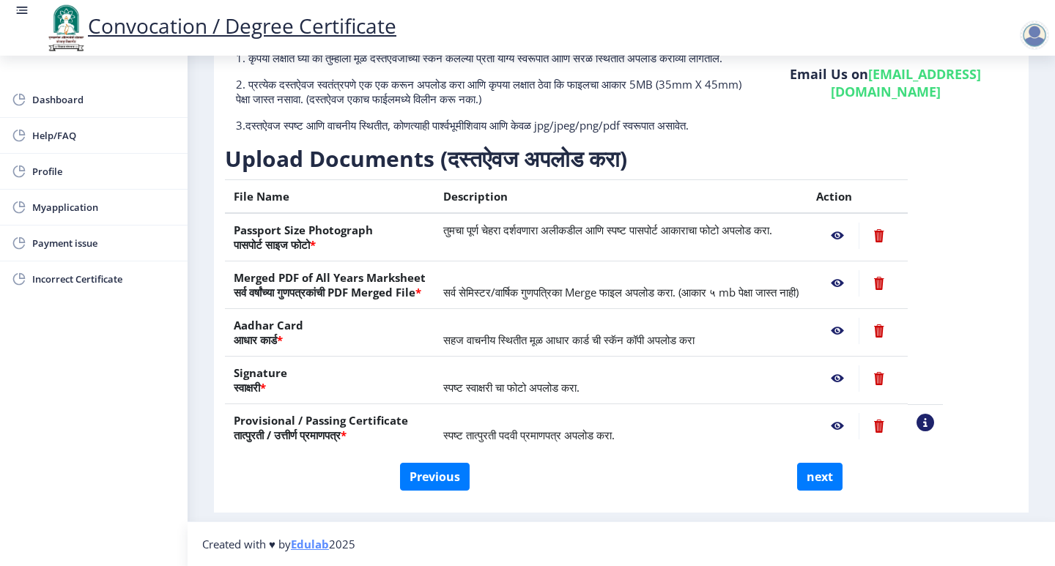
click at [899, 234] on nb-action at bounding box center [879, 236] width 40 height 26
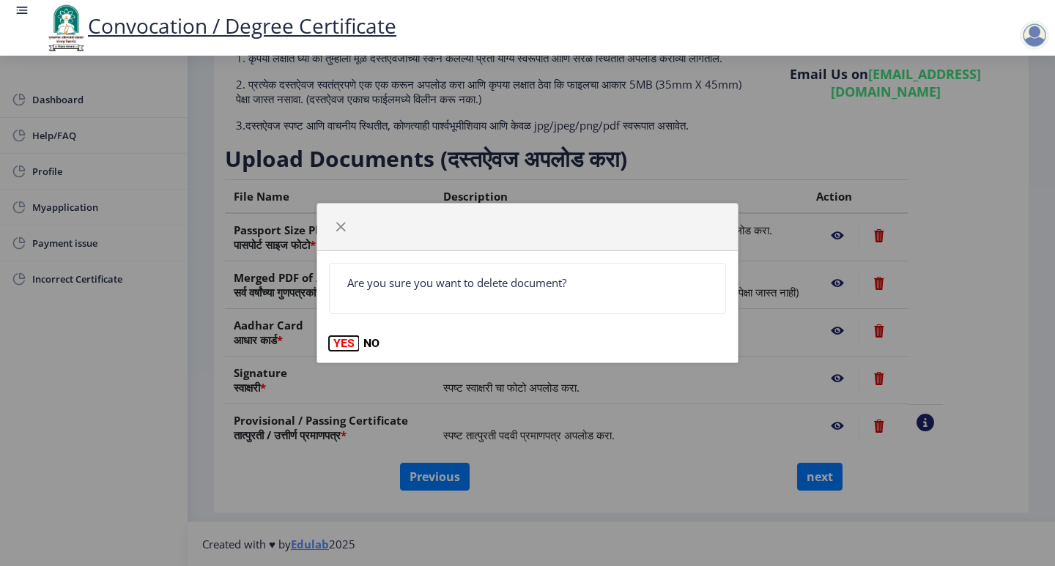
click at [343, 342] on button "YES" at bounding box center [344, 343] width 30 height 15
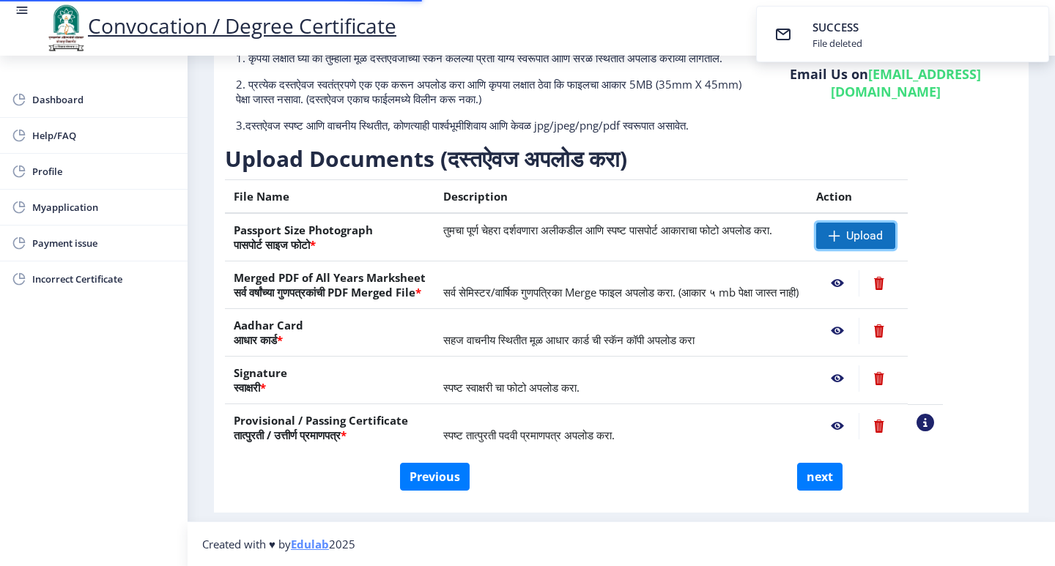
click at [883, 237] on span "Upload" at bounding box center [864, 236] width 37 height 15
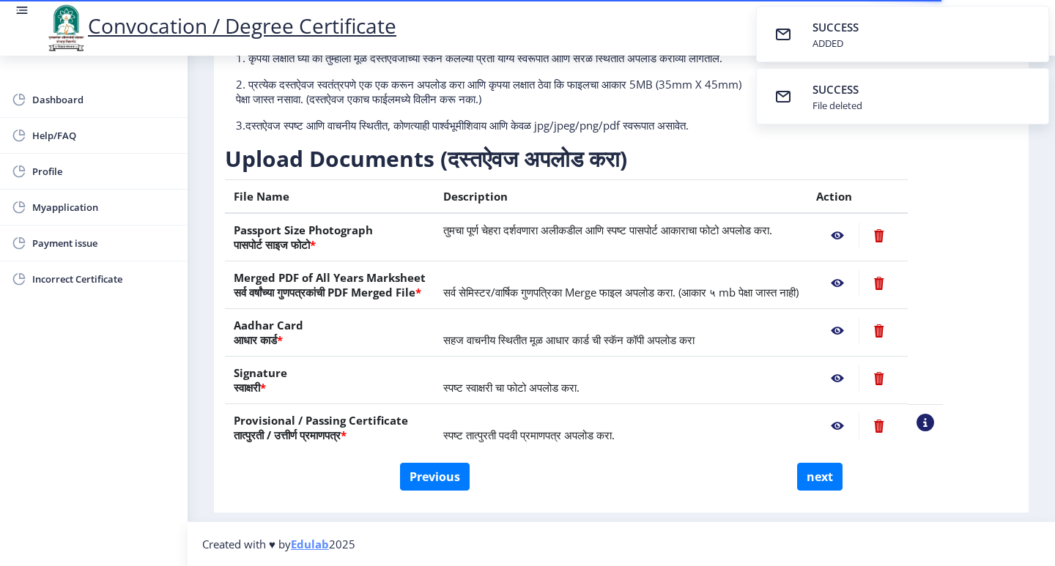
click at [859, 229] on nb-action at bounding box center [837, 236] width 42 height 26
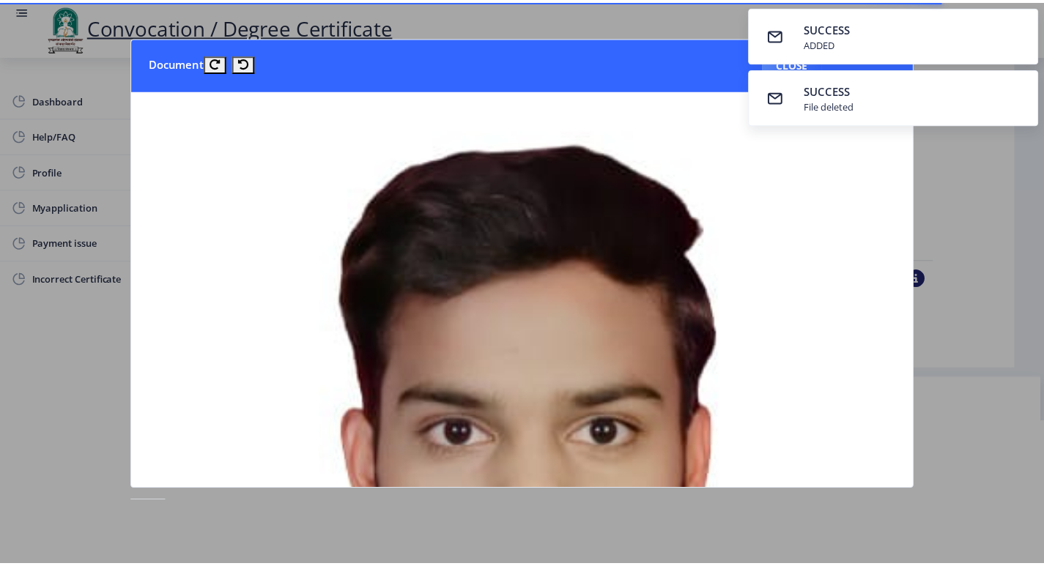
scroll to position [0, 0]
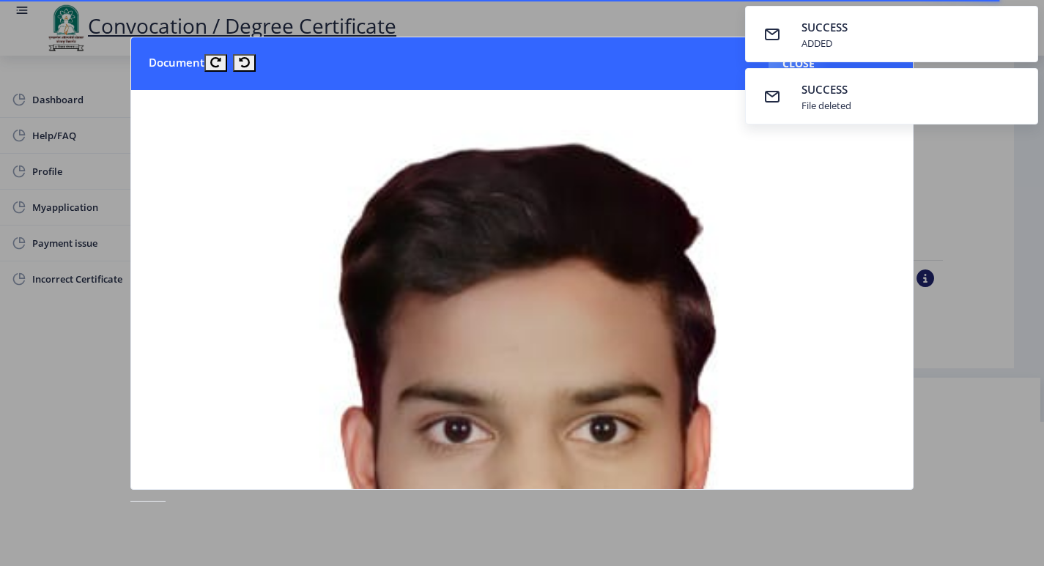
click at [697, 47] on nb-card-header "Document Close" at bounding box center [522, 63] width 782 height 53
click at [624, 75] on nb-card-header "Document Close" at bounding box center [522, 63] width 782 height 53
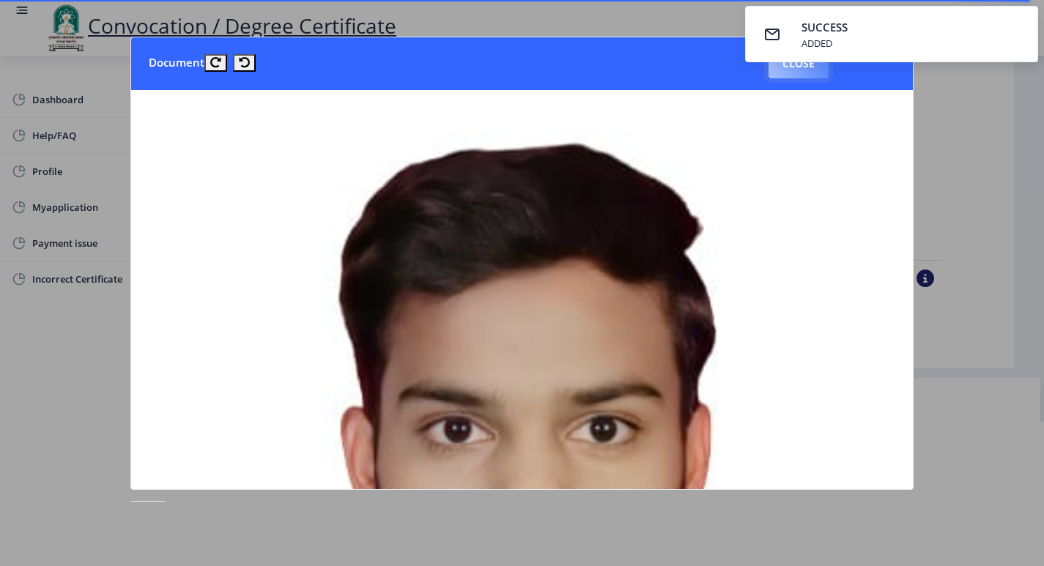
click at [801, 74] on button "Close" at bounding box center [799, 63] width 60 height 29
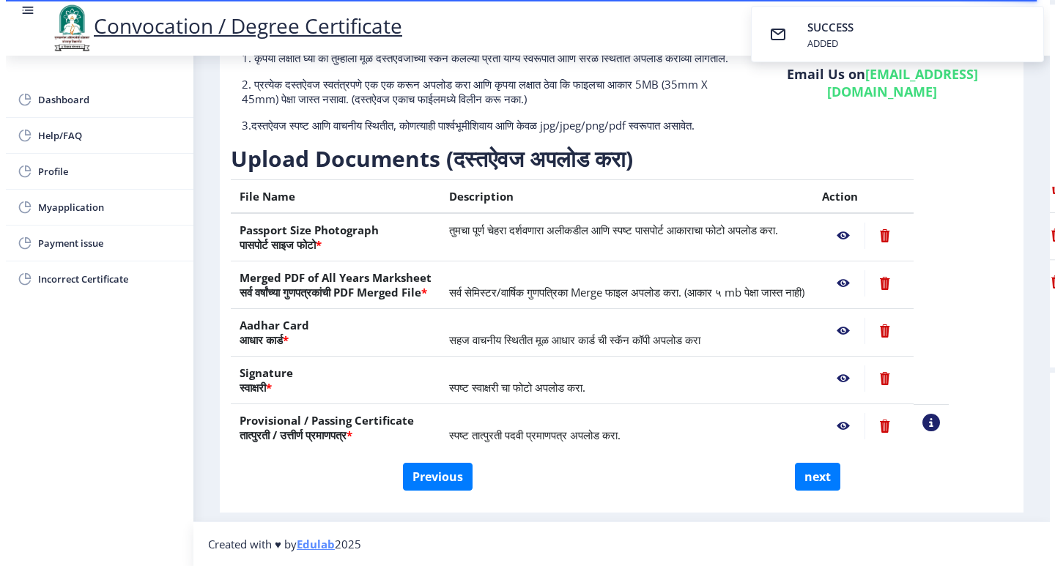
scroll to position [1, 0]
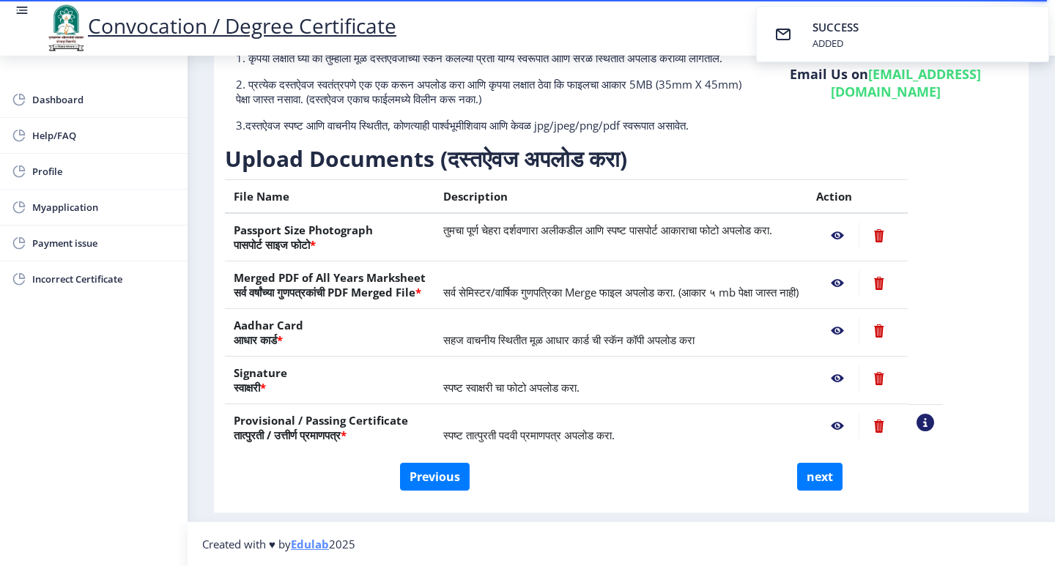
click at [859, 278] on nb-action at bounding box center [837, 283] width 42 height 26
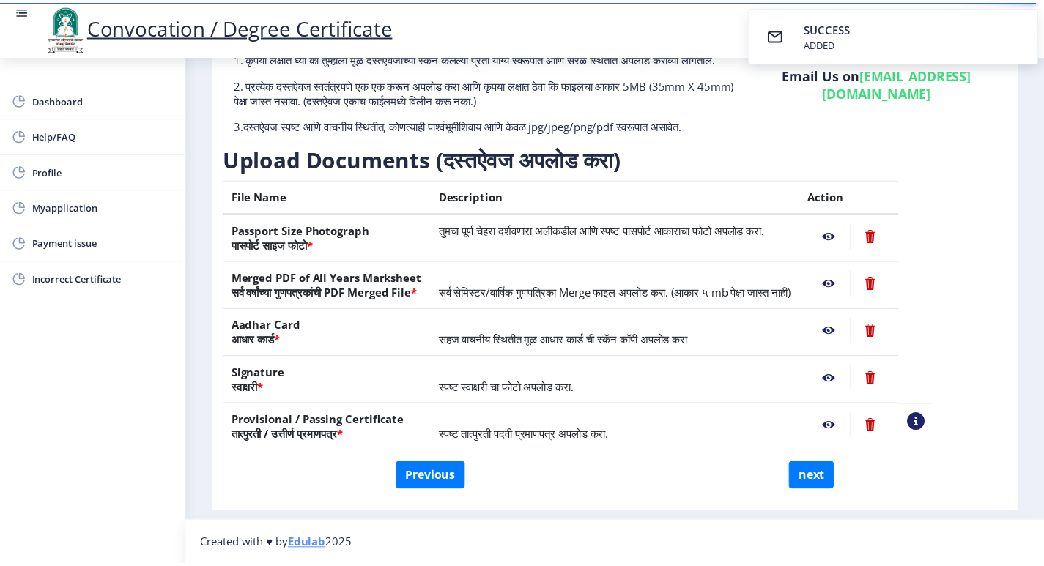
scroll to position [0, 0]
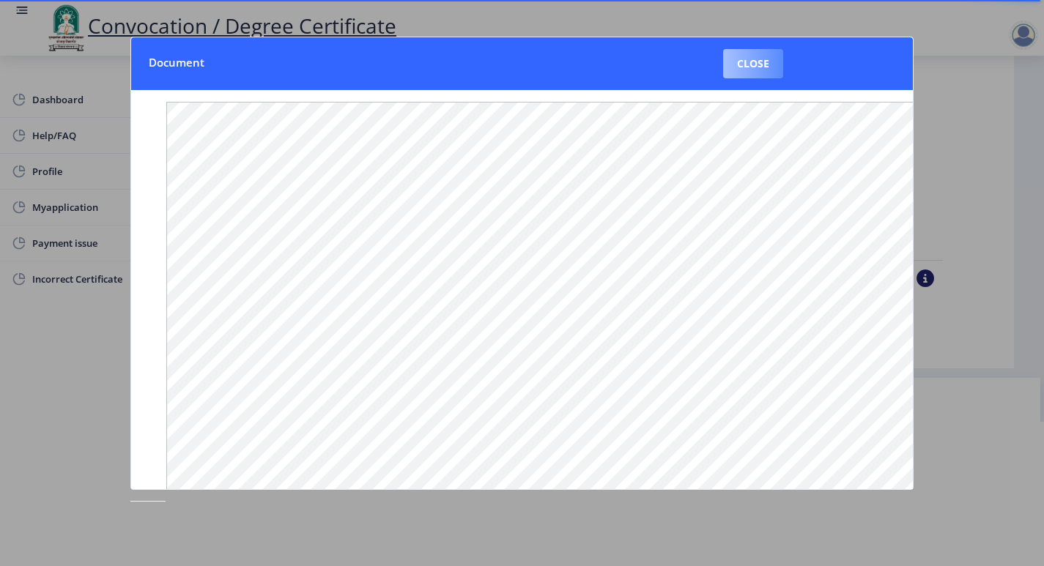
click at [766, 74] on button "Close" at bounding box center [753, 63] width 60 height 29
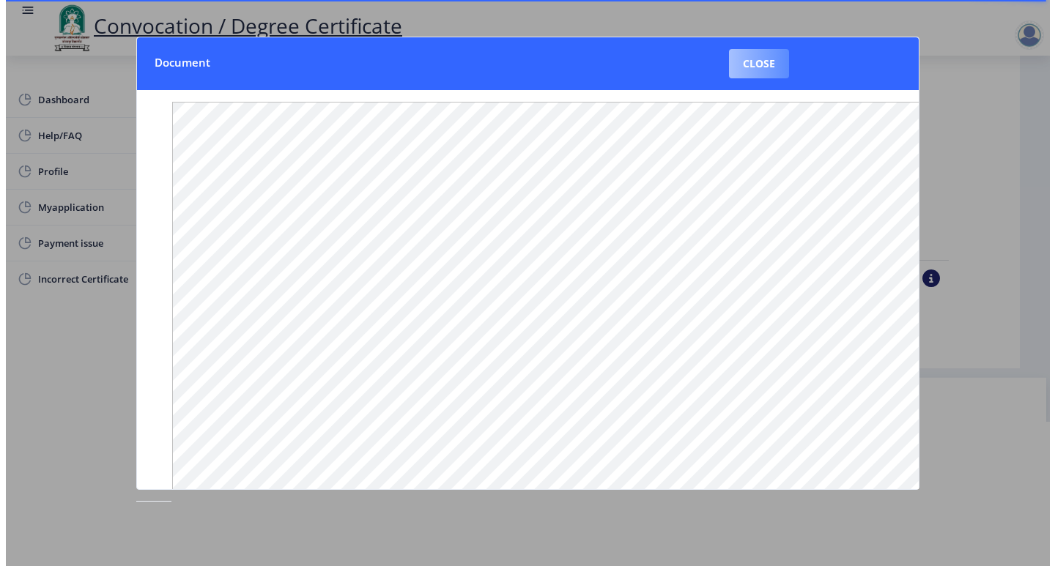
scroll to position [1, 0]
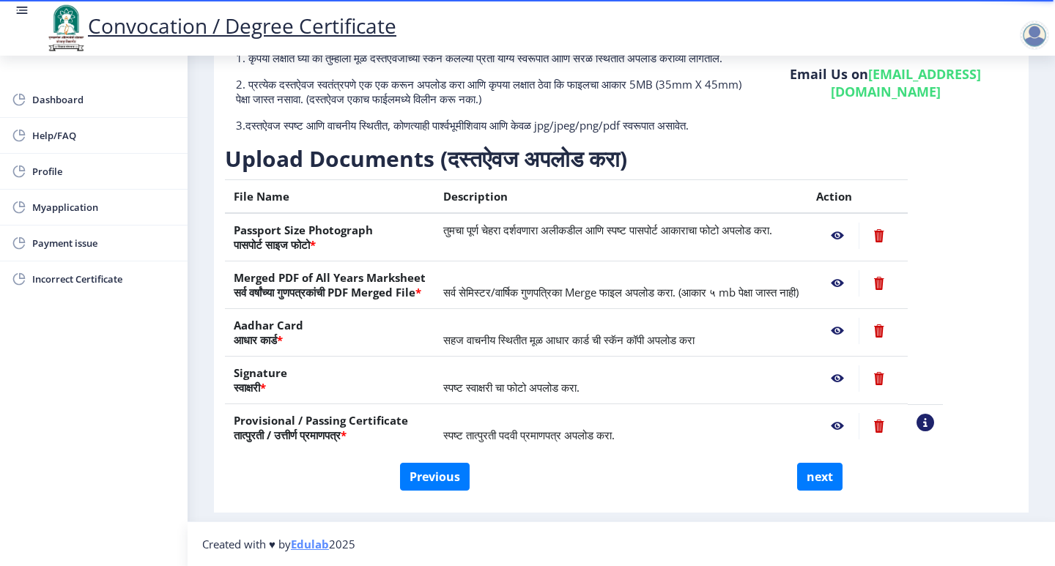
click at [859, 333] on nb-action at bounding box center [837, 331] width 42 height 26
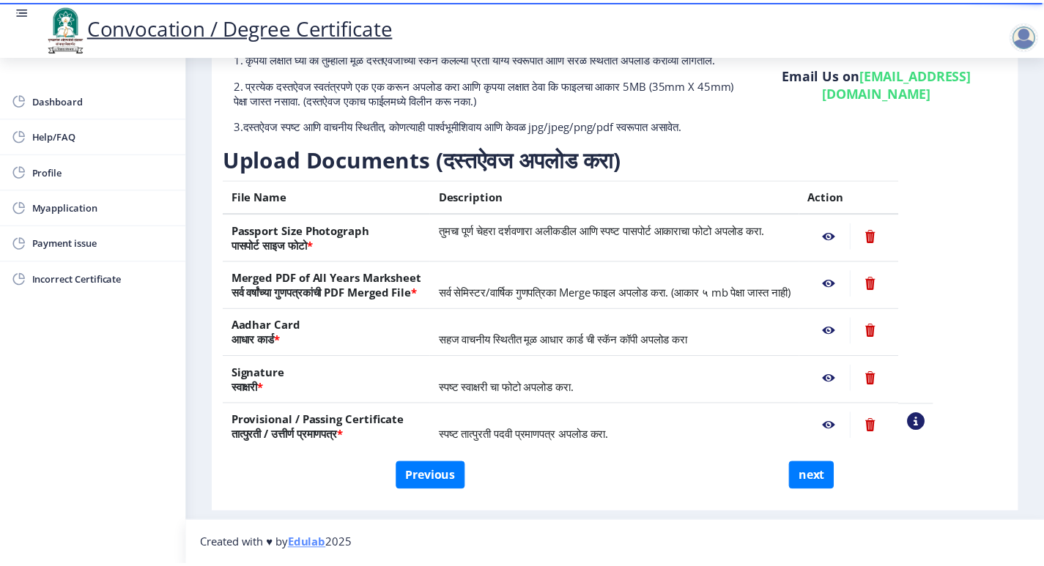
scroll to position [0, 0]
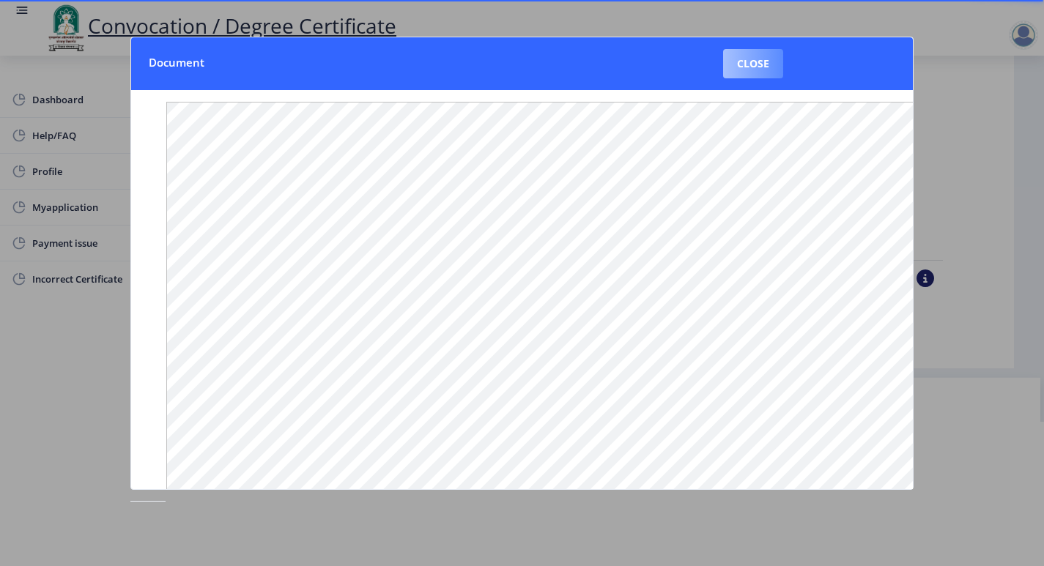
click at [753, 69] on button "Close" at bounding box center [753, 63] width 60 height 29
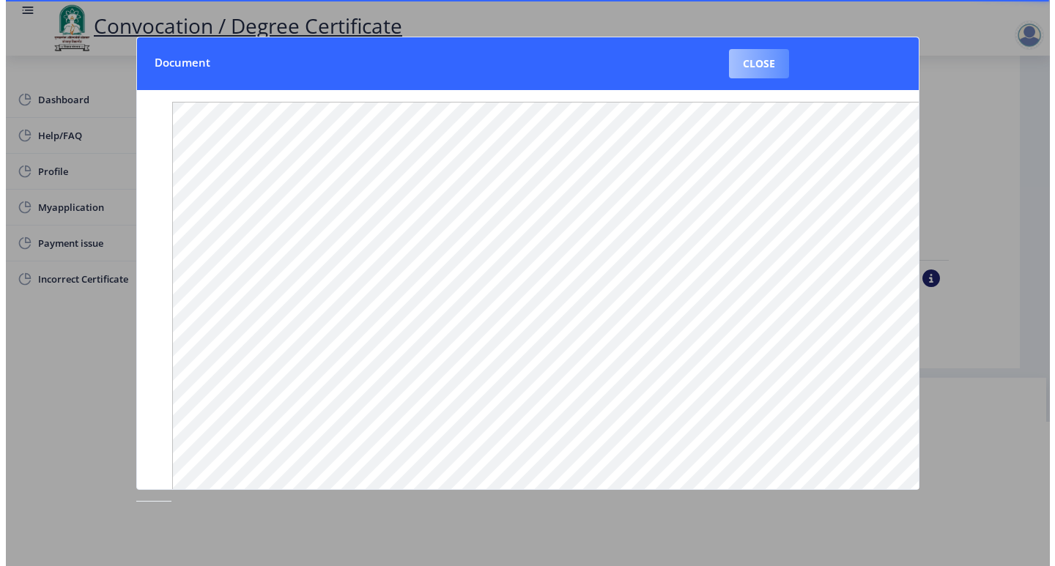
scroll to position [1, 0]
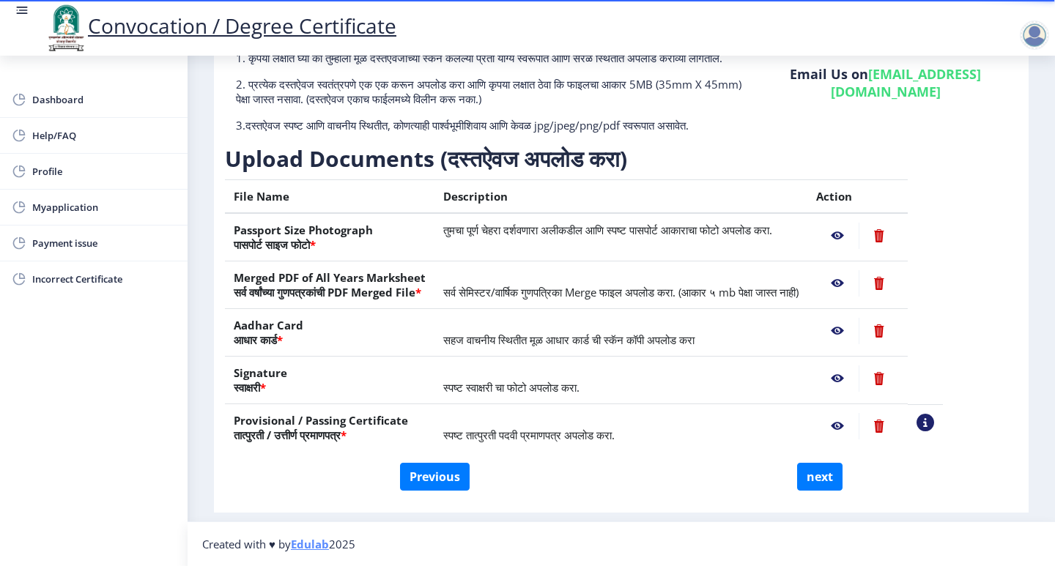
click at [859, 378] on nb-action at bounding box center [837, 379] width 42 height 26
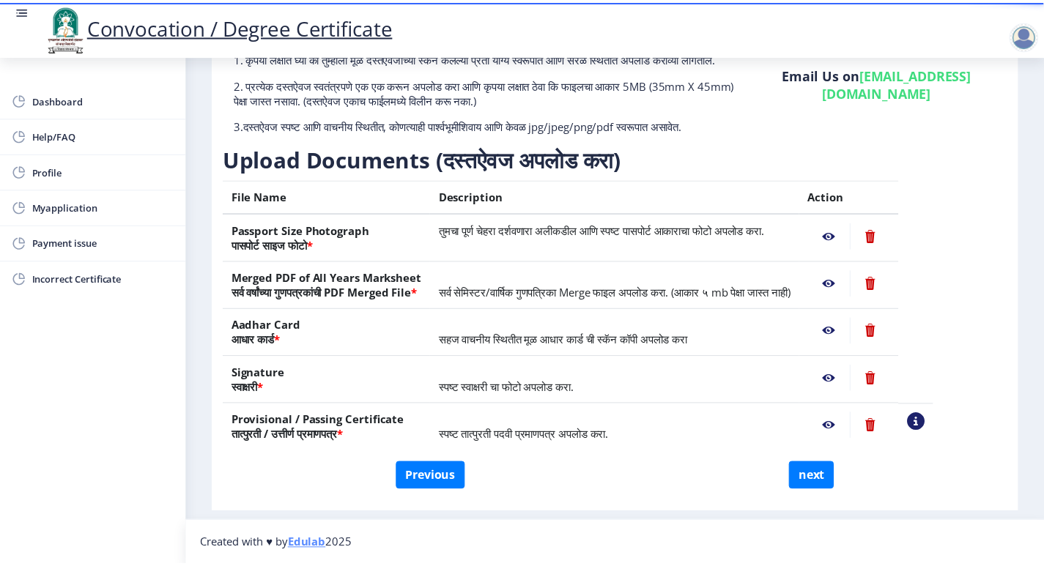
scroll to position [0, 0]
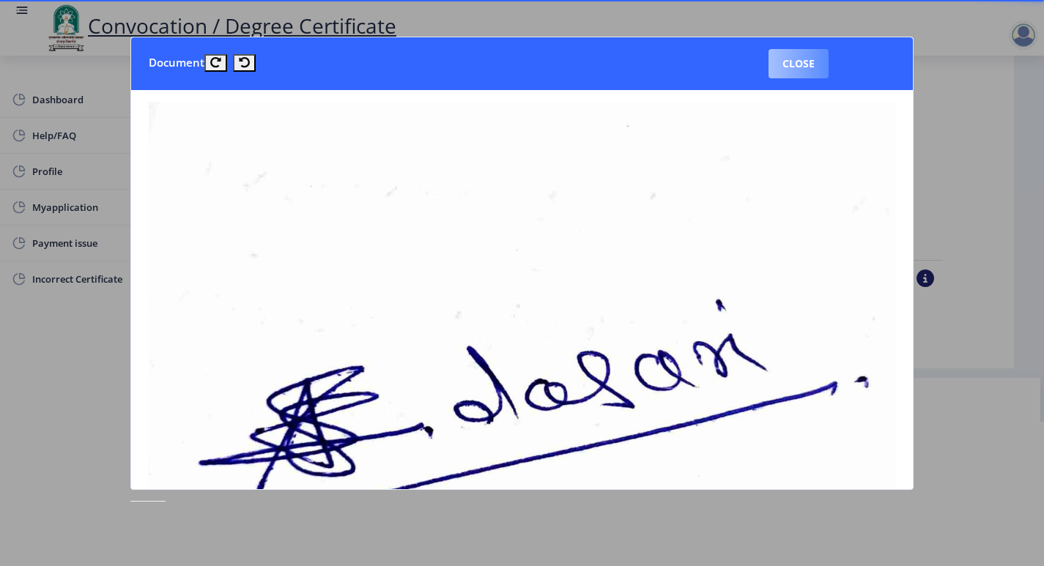
click at [775, 70] on button "Close" at bounding box center [799, 63] width 60 height 29
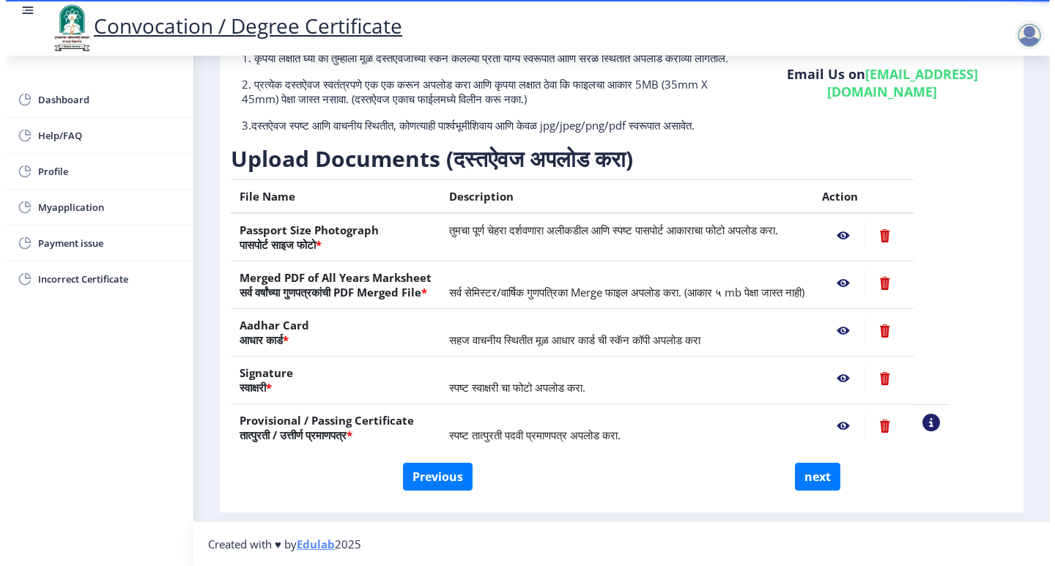
scroll to position [1, 0]
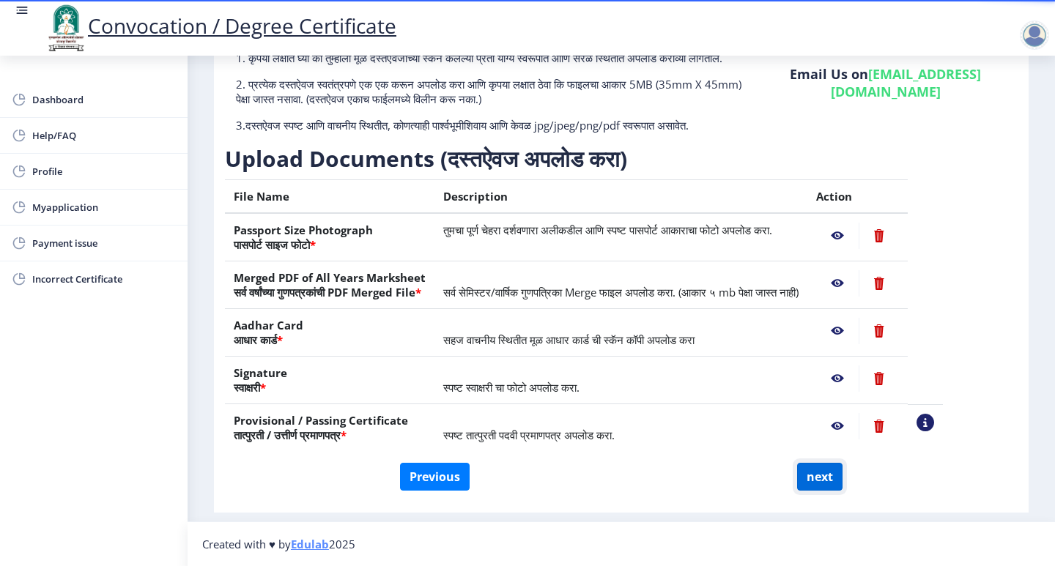
click at [814, 468] on button "next" at bounding box center [819, 477] width 45 height 28
select select
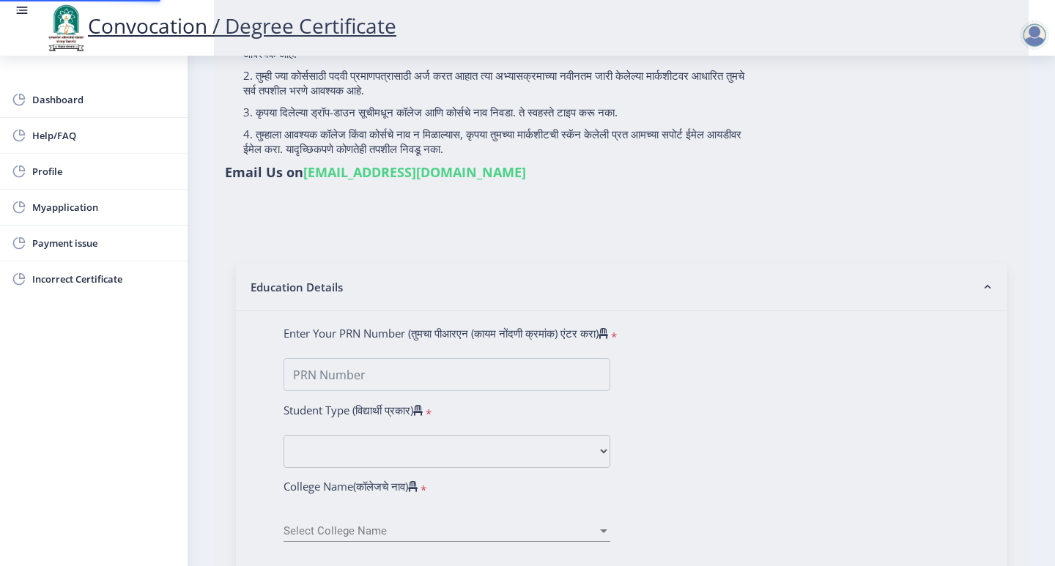
scroll to position [0, 0]
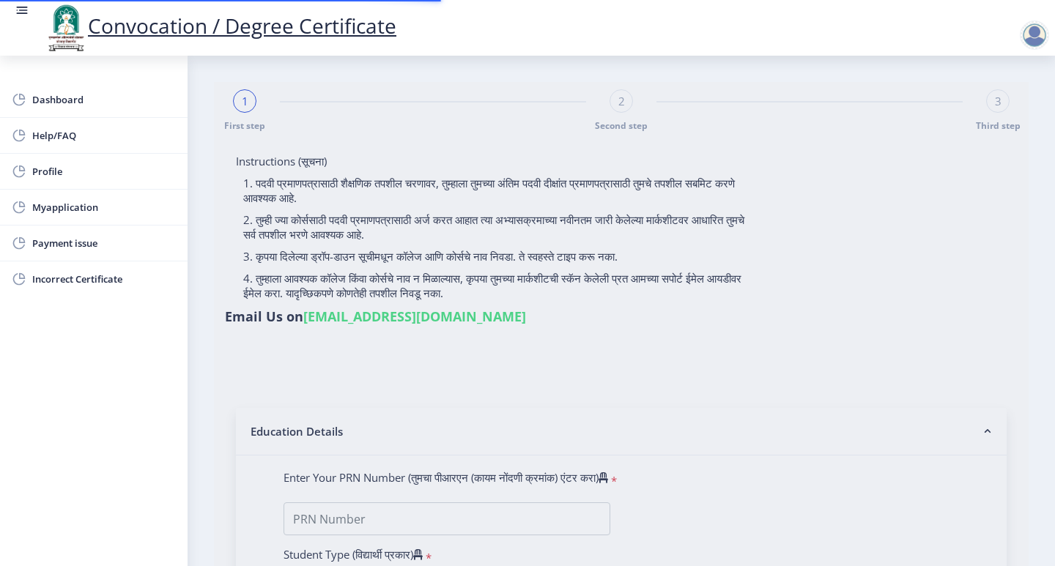
select select
type input "2018032500108682"
select select "Regular"
select select "2021"
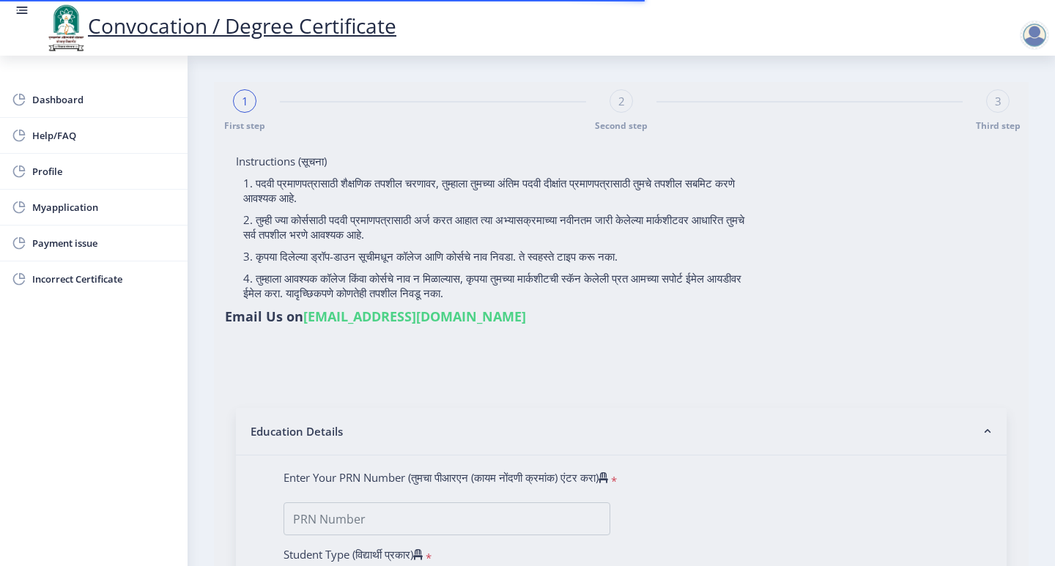
select select "October"
select select "Grade A"
type input "1810868"
select select "Advanced Cost Accounting"
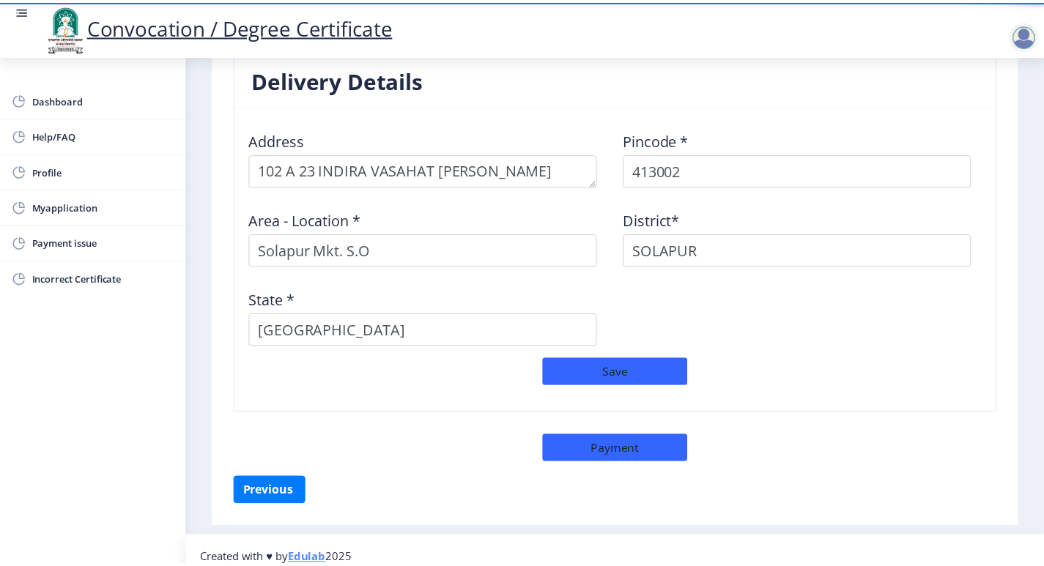
scroll to position [1187, 0]
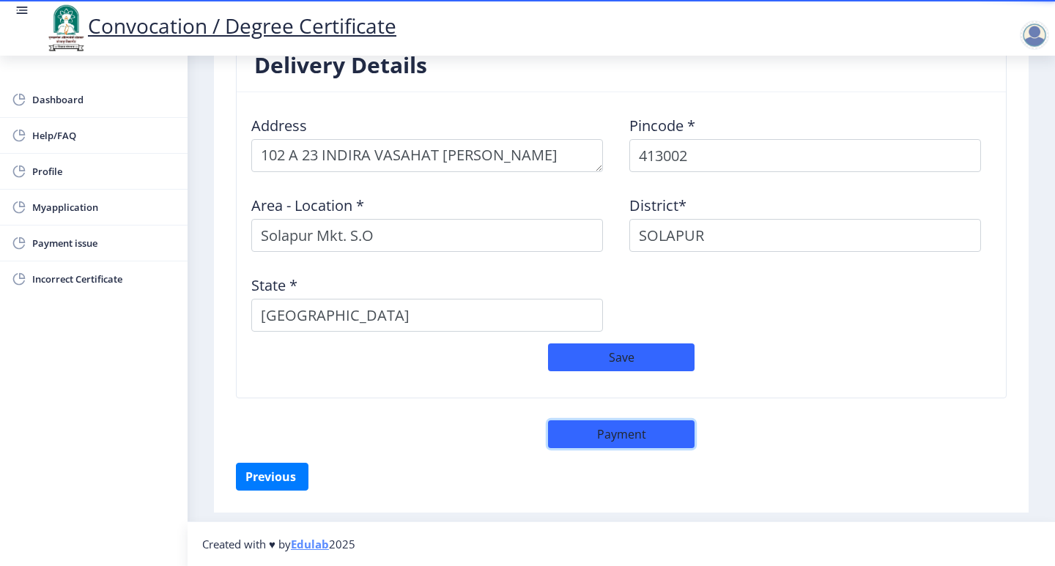
click at [658, 425] on button "Payment" at bounding box center [621, 435] width 147 height 28
select select "sealed"
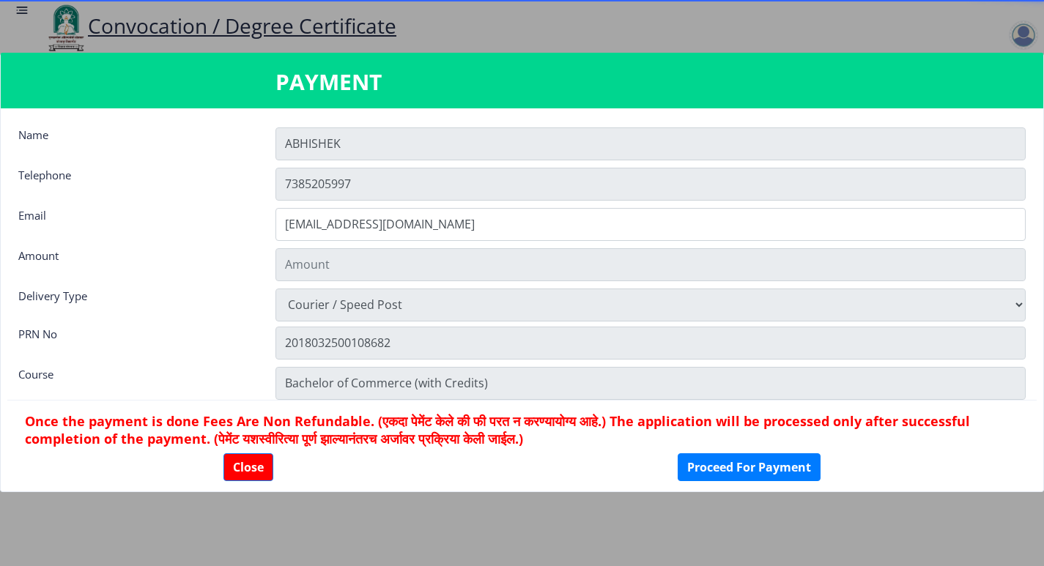
type input "1885"
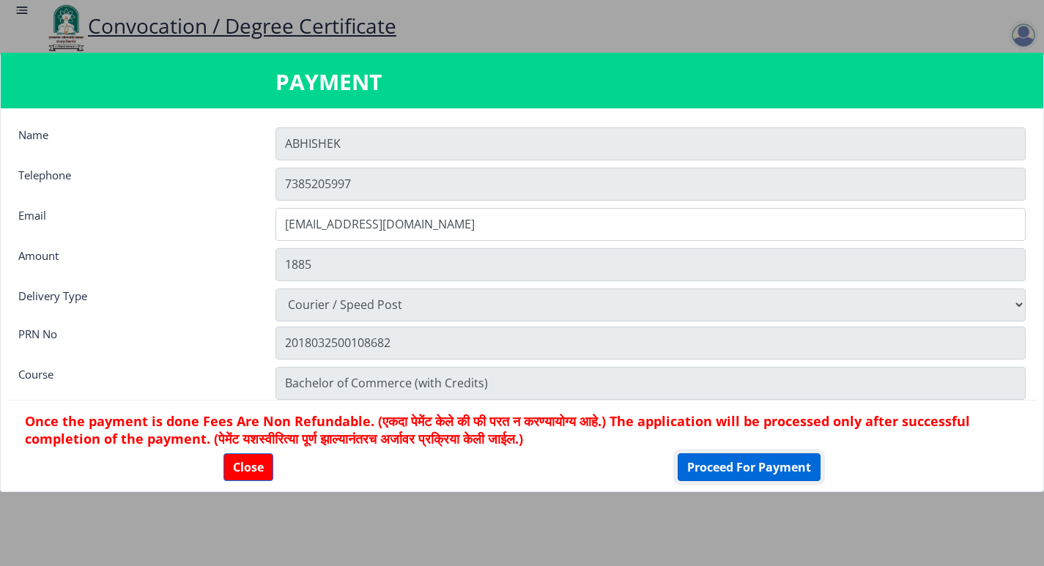
click at [702, 458] on button "Proceed For Payment" at bounding box center [749, 468] width 143 height 28
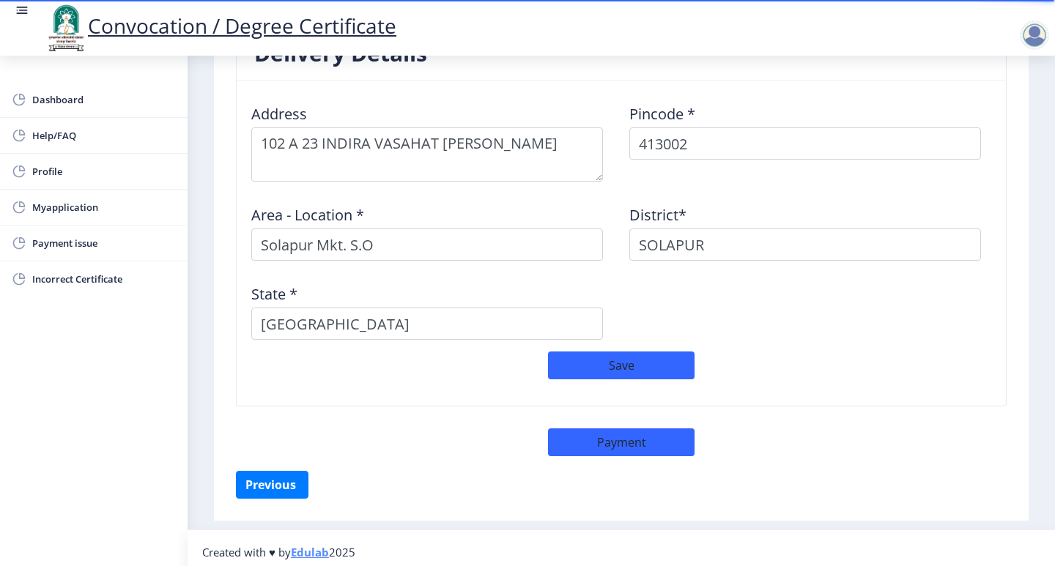
scroll to position [1207, 0]
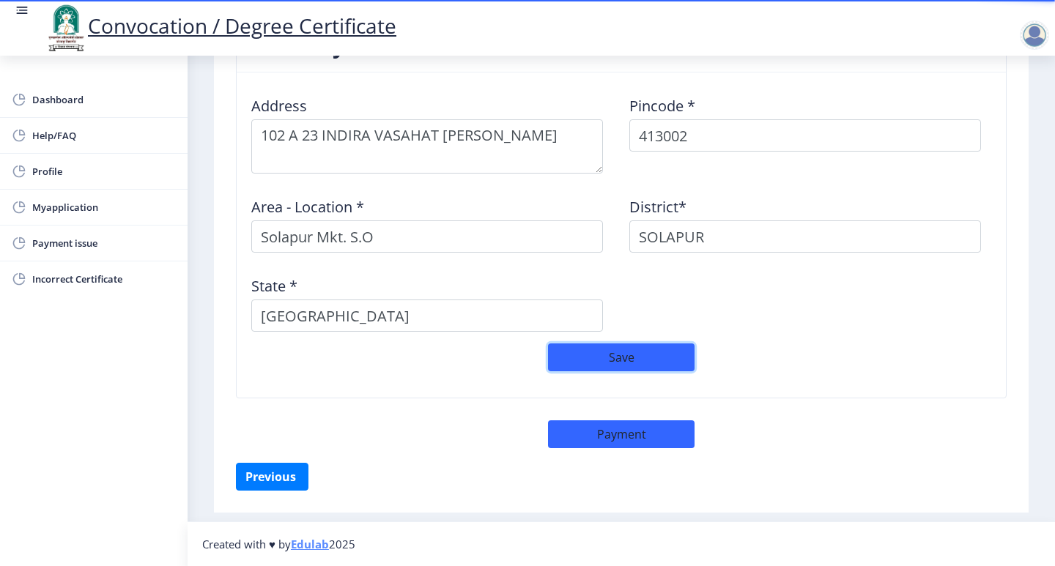
click at [599, 365] on button "Save" at bounding box center [621, 358] width 147 height 28
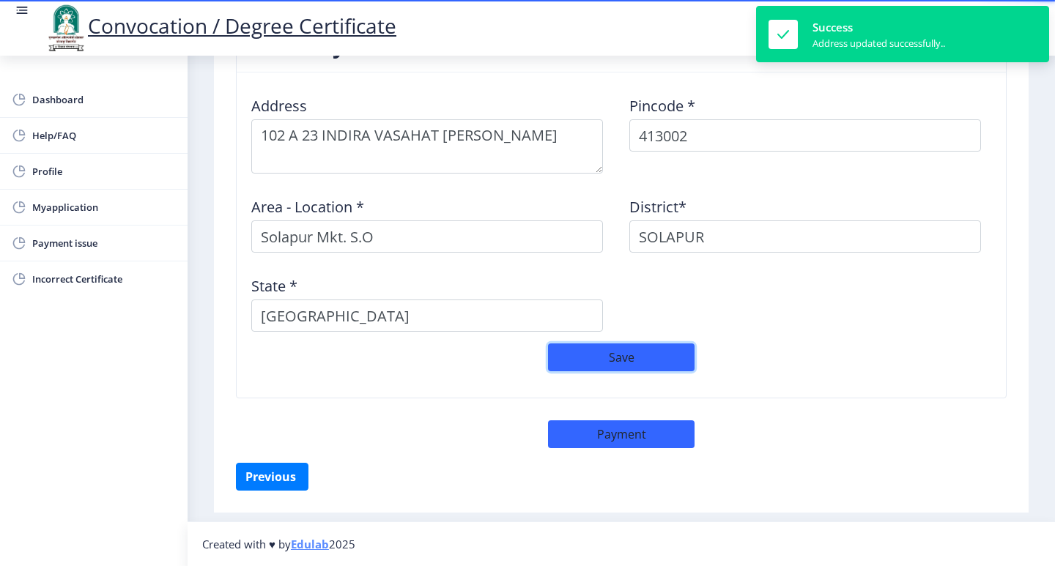
click at [599, 365] on button "Save" at bounding box center [621, 358] width 147 height 28
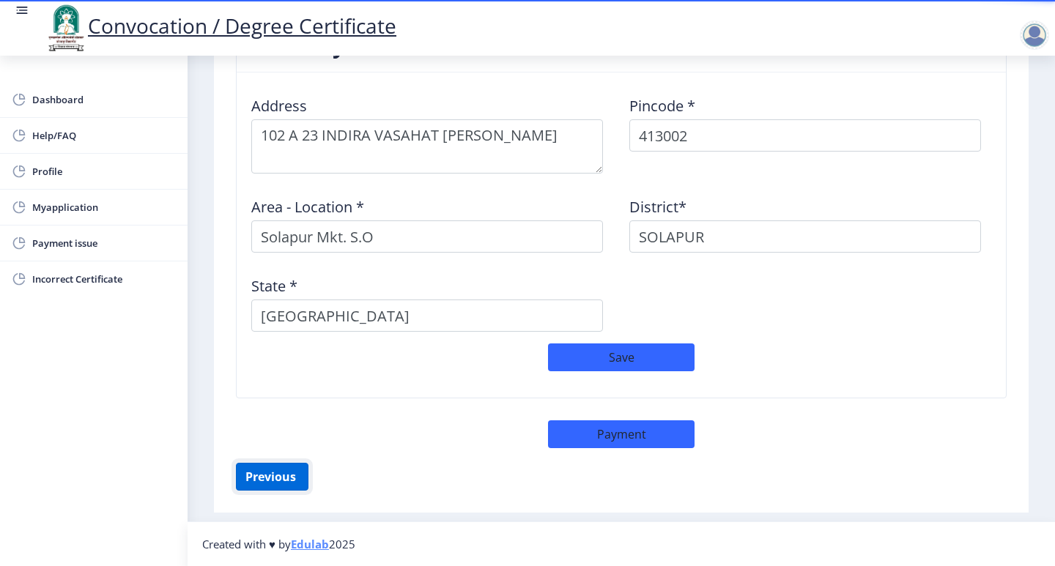
click at [262, 472] on button "Previous ‍" at bounding box center [272, 477] width 73 height 28
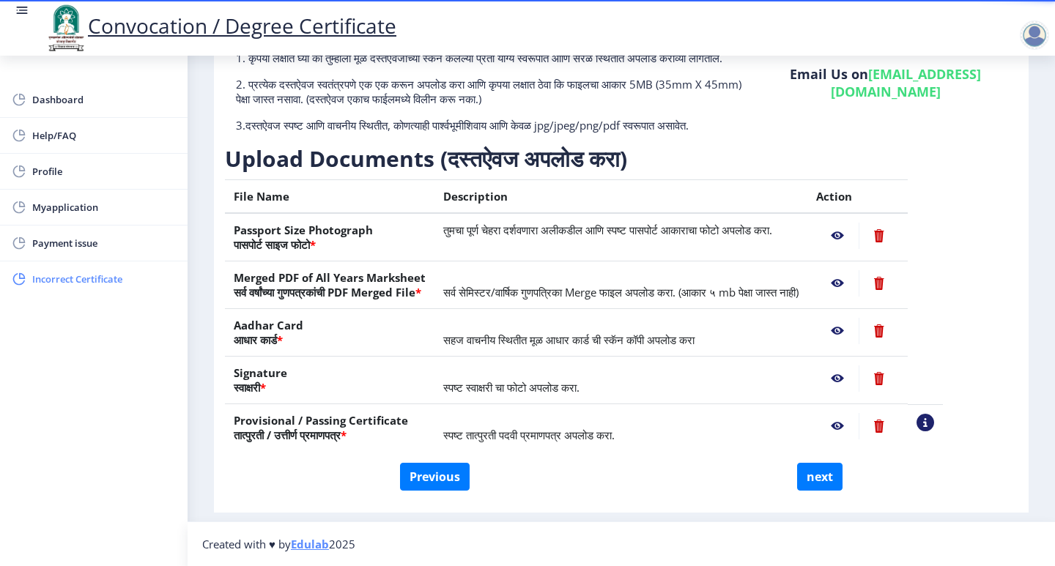
click at [100, 288] on link "Incorrect Certificate" at bounding box center [94, 279] width 188 height 35
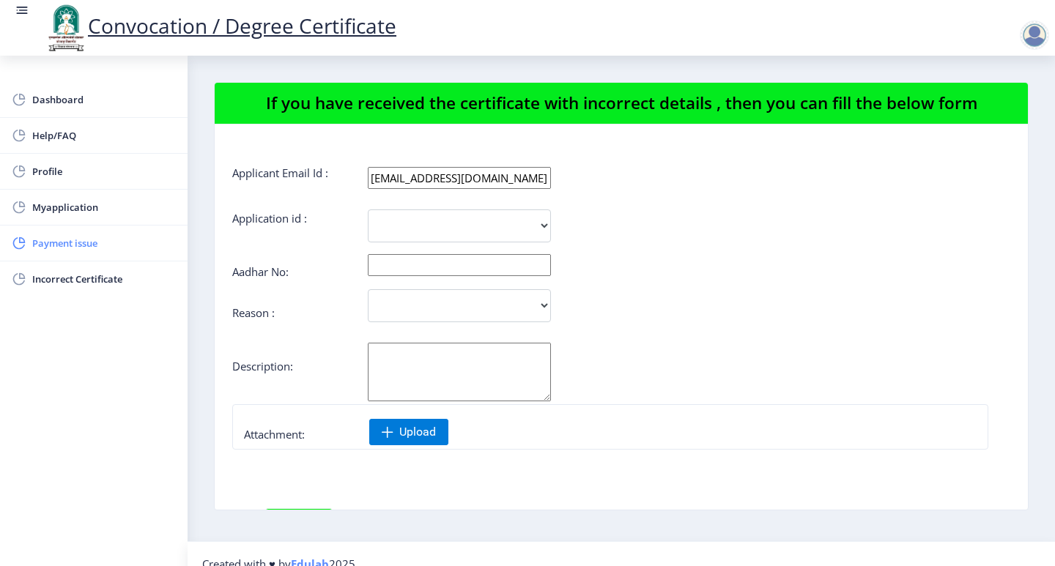
click at [74, 247] on span "Payment issue" at bounding box center [104, 243] width 144 height 18
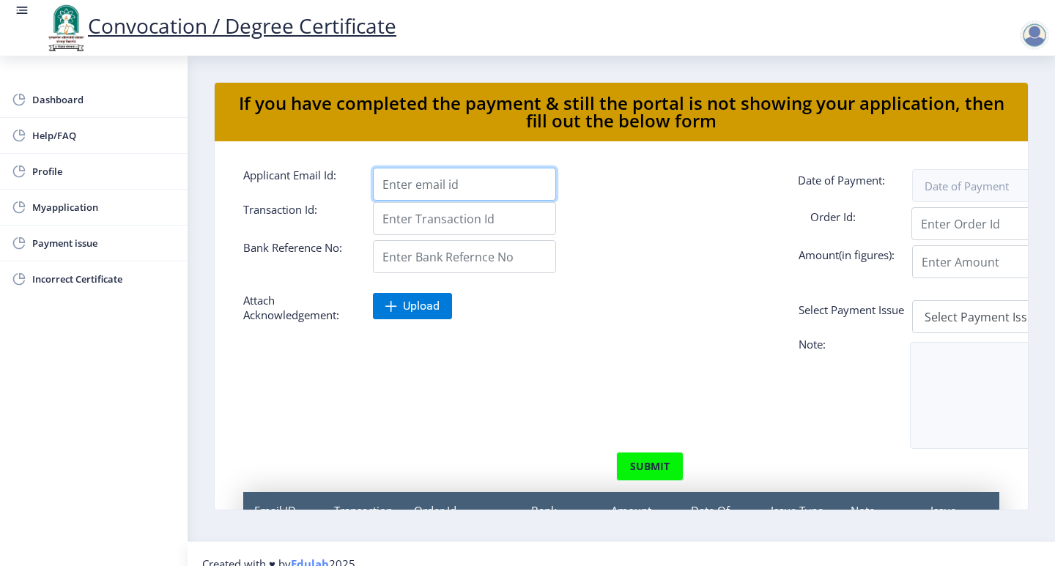
click at [478, 185] on input "Applicant Email Id:" at bounding box center [464, 184] width 183 height 33
type input "8623875464"
click at [466, 221] on input "Applicant Email Id:" at bounding box center [464, 218] width 183 height 33
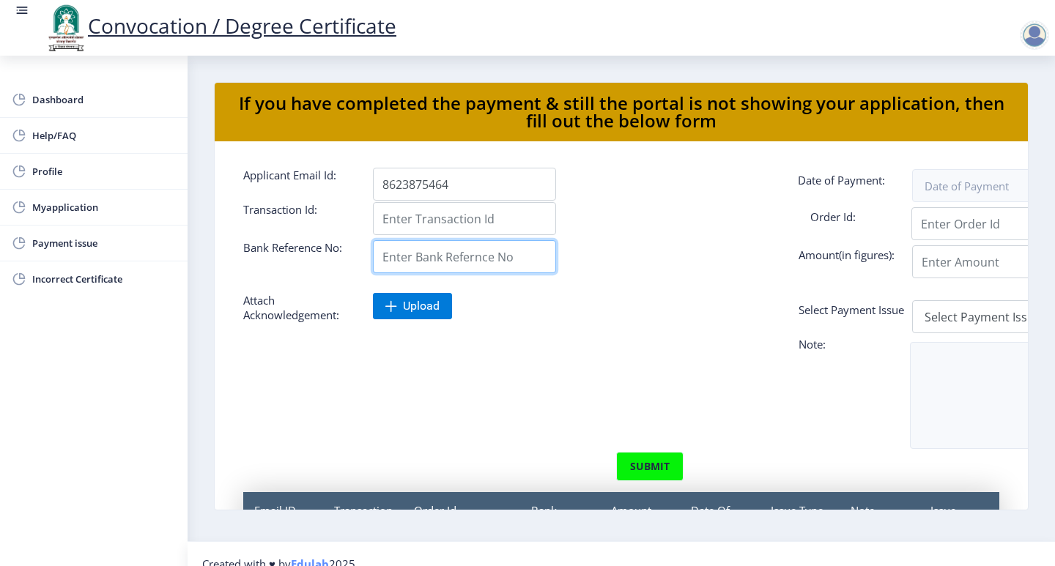
click at [393, 267] on input "Applicant Email Id:" at bounding box center [464, 256] width 183 height 33
click at [682, 303] on div "Upload" at bounding box center [686, 306] width 626 height 26
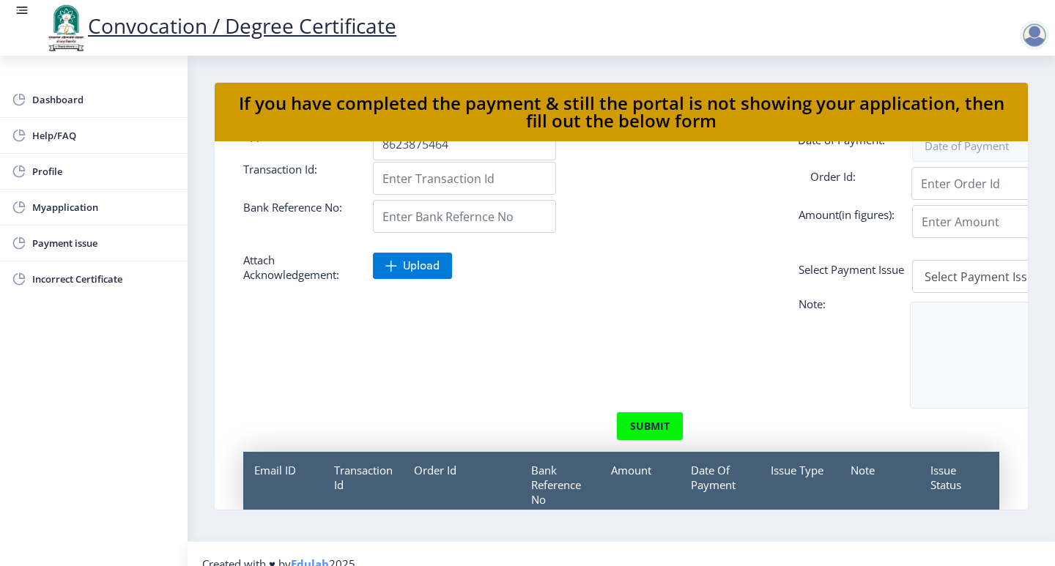
scroll to position [73, 0]
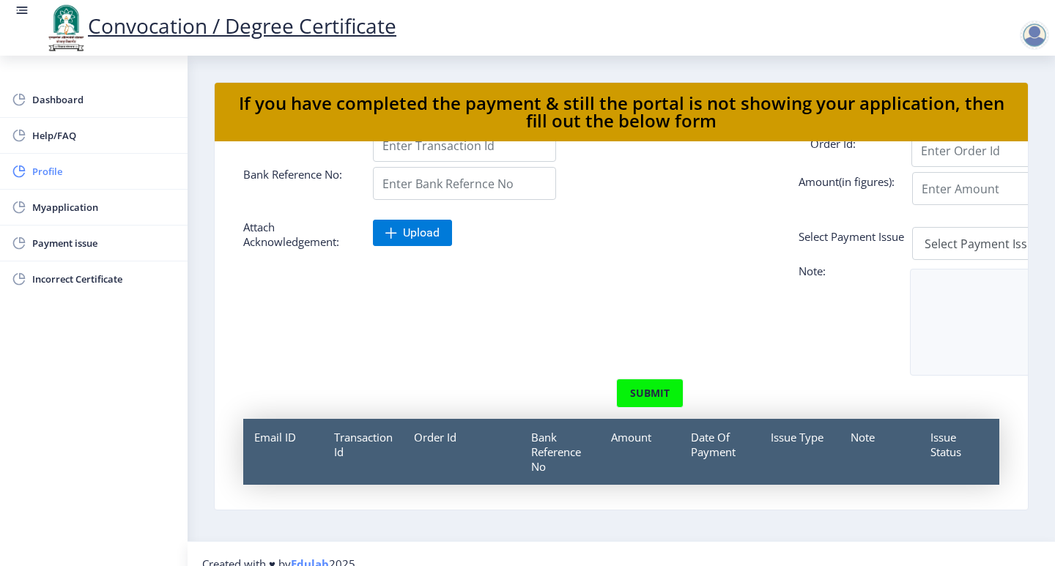
click at [48, 164] on span "Profile" at bounding box center [104, 172] width 144 height 18
select select
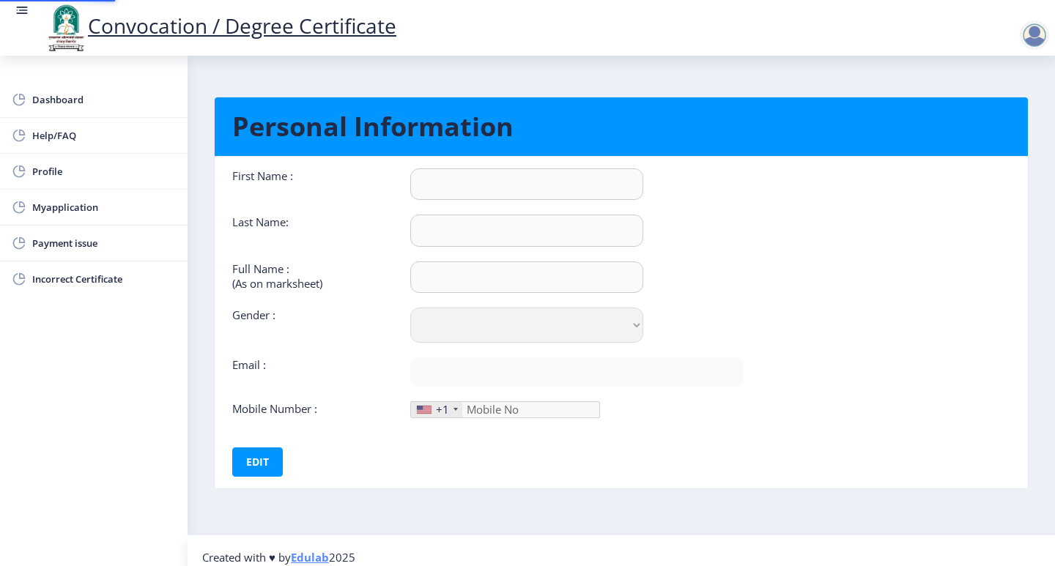
type input "ABHISHEK"
type input "[PERSON_NAME]"
select select "[DEMOGRAPHIC_DATA]"
type input "[EMAIL_ADDRESS][DOMAIN_NAME]"
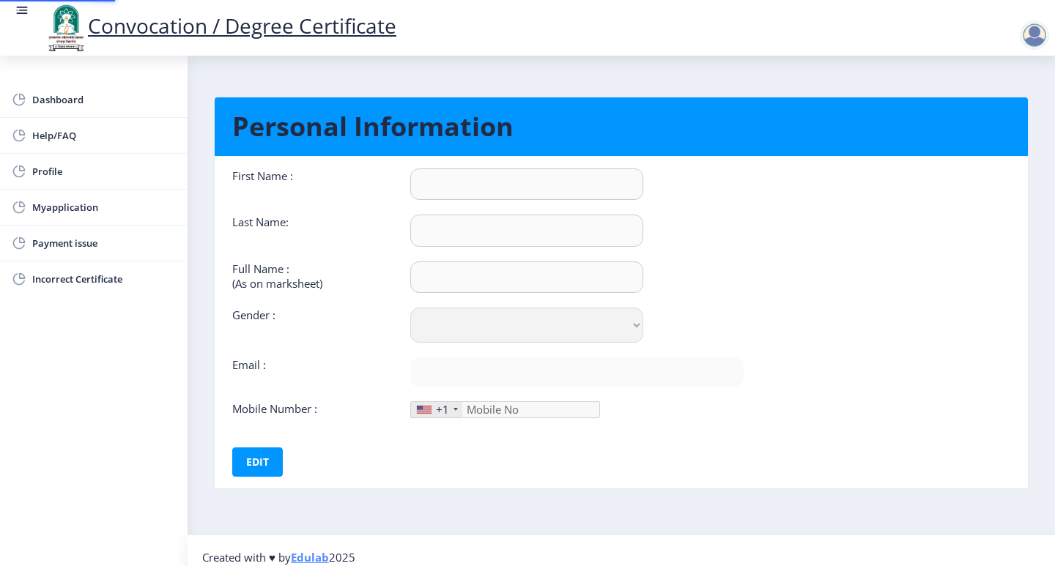
type input "7385205997"
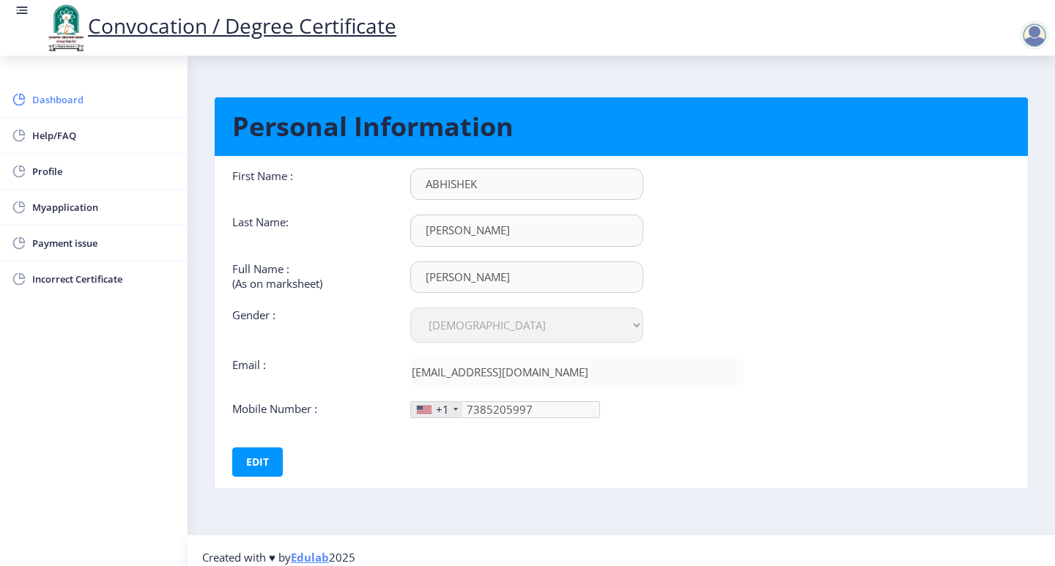
click at [80, 105] on span "Dashboard" at bounding box center [104, 100] width 144 height 18
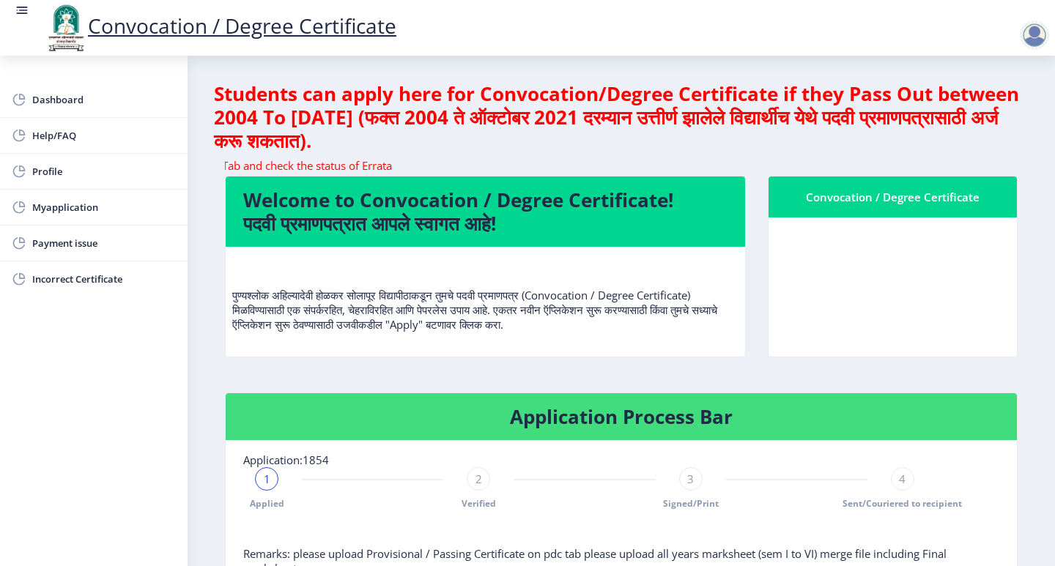
click at [470, 479] on div "2" at bounding box center [478, 478] width 23 height 23
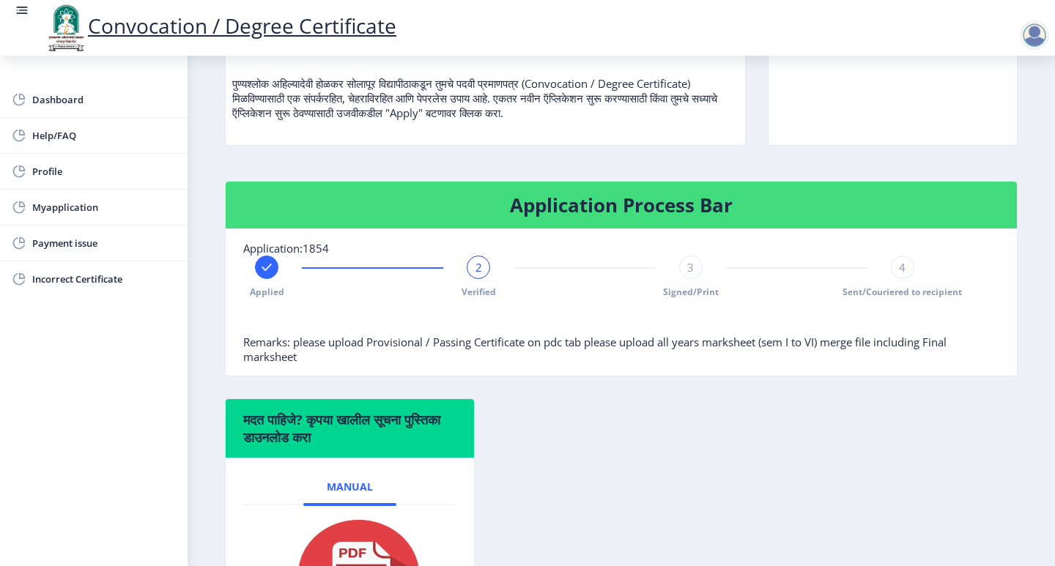
scroll to position [220, 0]
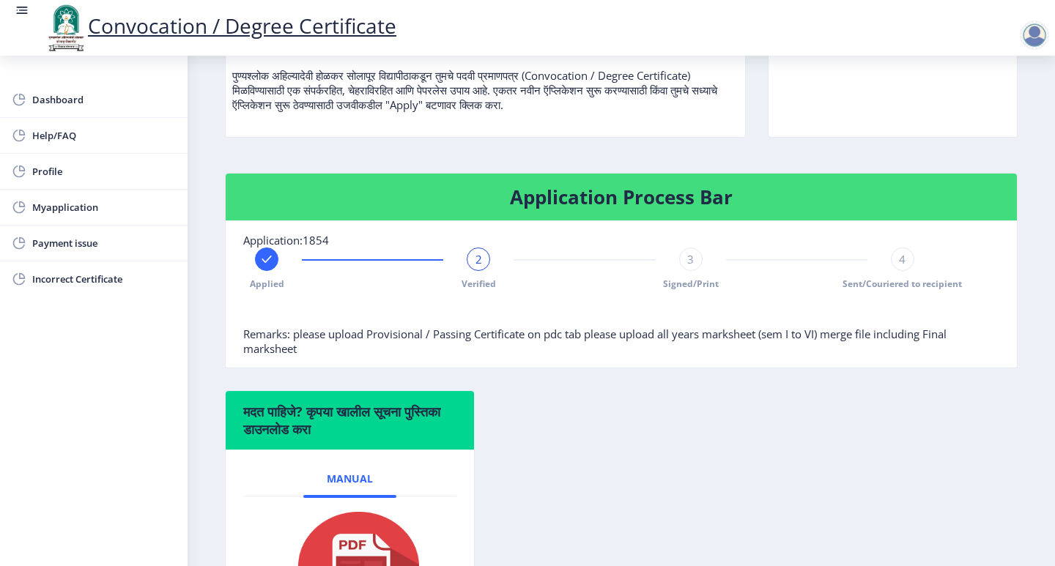
click at [687, 252] on span "3" at bounding box center [690, 259] width 7 height 15
click at [679, 255] on div "3" at bounding box center [690, 259] width 23 height 23
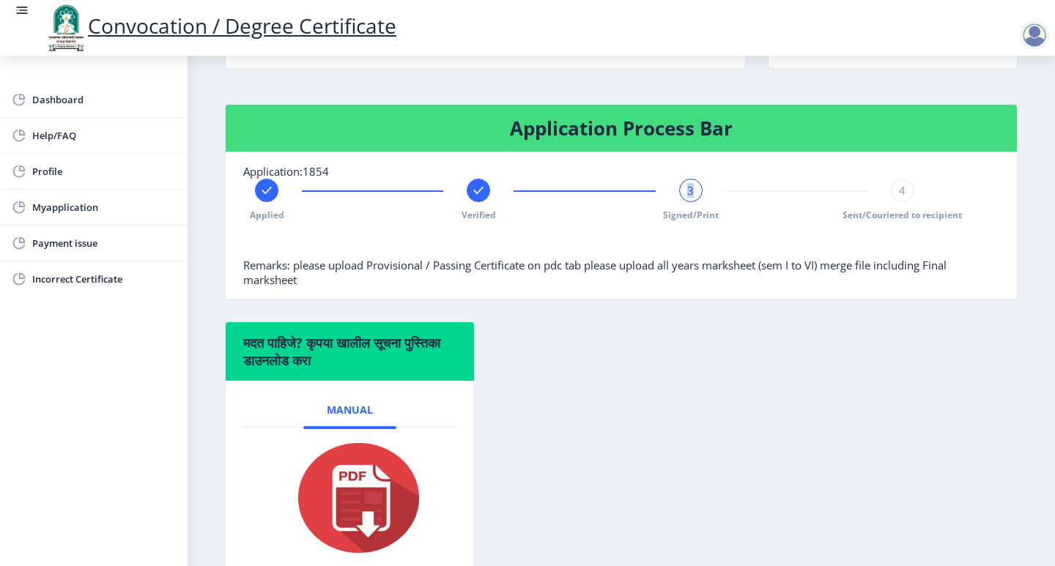
scroll to position [379, 0]
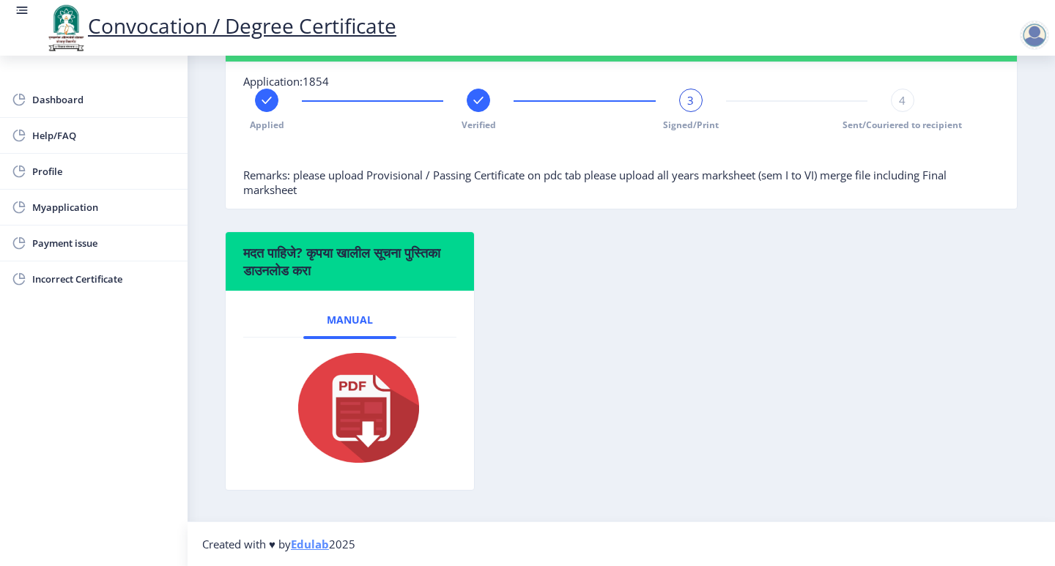
click at [908, 103] on div "4" at bounding box center [902, 100] width 23 height 23
click at [901, 89] on div "4" at bounding box center [902, 100] width 23 height 23
click at [901, 93] on span "4" at bounding box center [902, 100] width 7 height 15
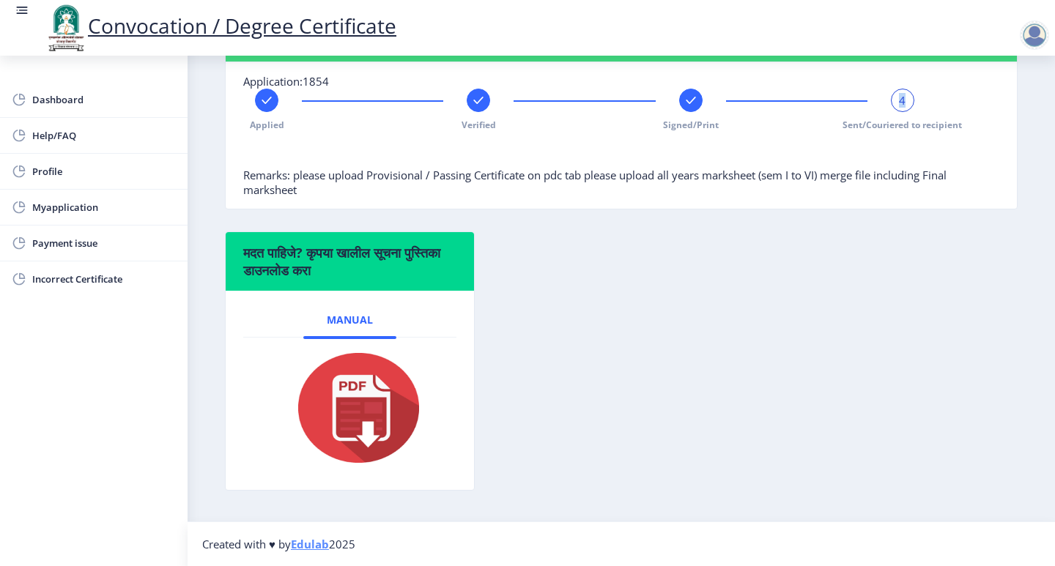
click at [901, 93] on span "4" at bounding box center [902, 100] width 7 height 15
click at [73, 166] on span "Profile" at bounding box center [104, 172] width 144 height 18
select select
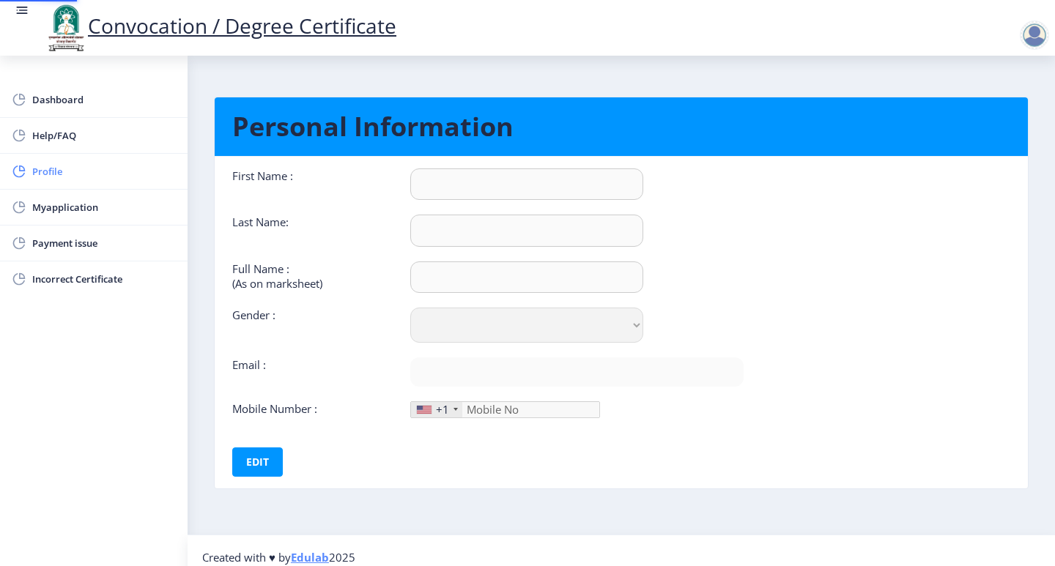
type input "ABHISHEK"
type input "[PERSON_NAME]"
select select "[DEMOGRAPHIC_DATA]"
type input "[EMAIL_ADDRESS][DOMAIN_NAME]"
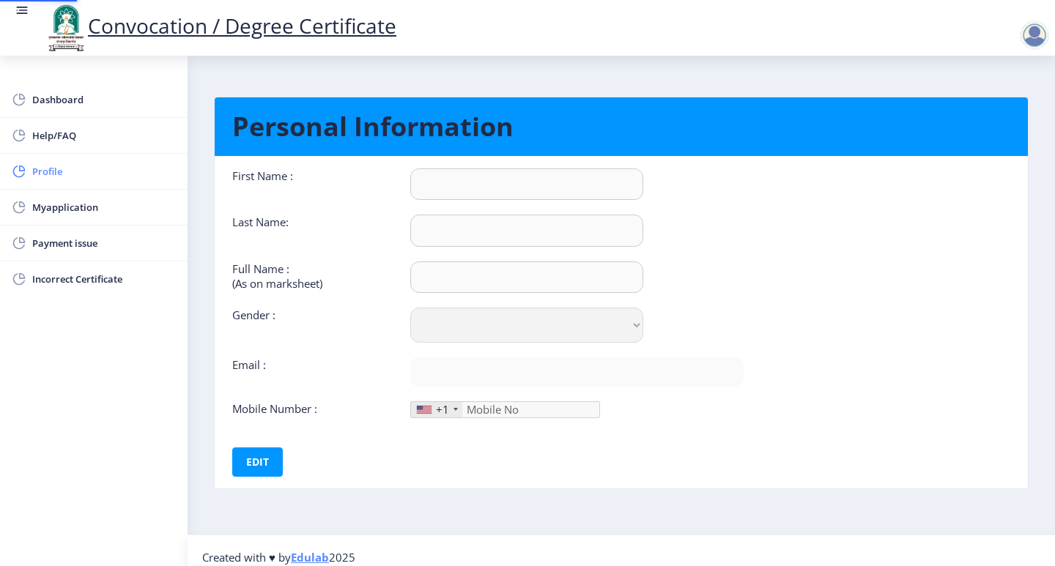
type input "7385205997"
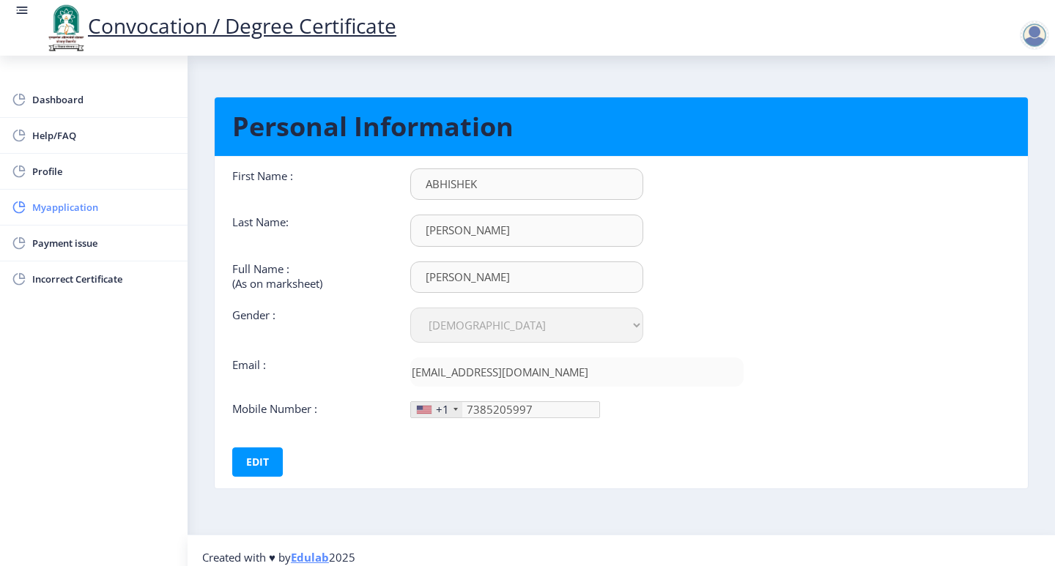
click at [69, 212] on span "Myapplication" at bounding box center [104, 208] width 144 height 18
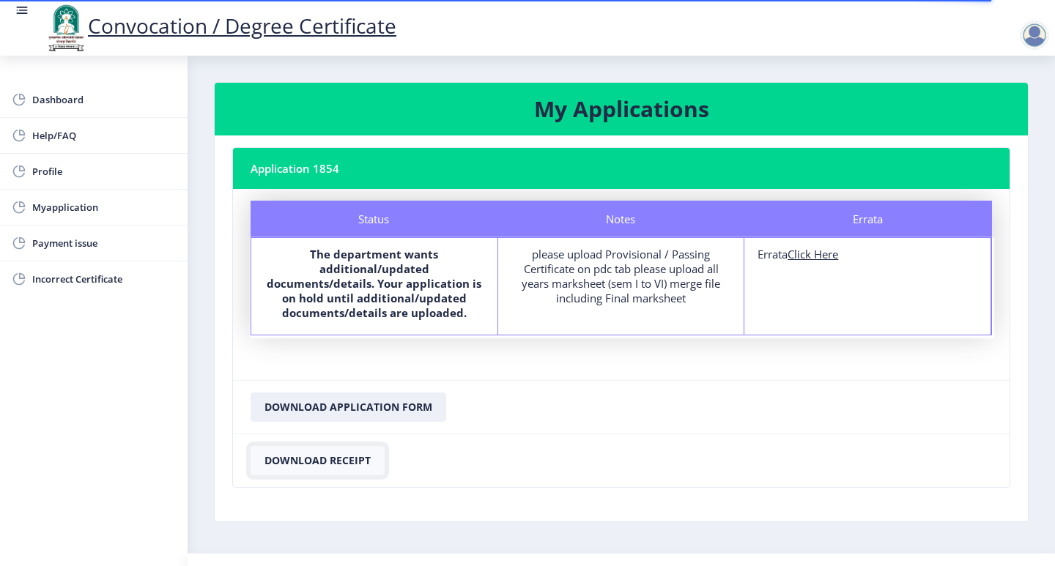
click at [350, 462] on button "Download Receipt" at bounding box center [318, 460] width 134 height 29
click at [351, 462] on button "Download Receipt" at bounding box center [318, 460] width 134 height 29
click at [392, 405] on button "Download Application Form" at bounding box center [349, 407] width 196 height 29
click at [816, 256] on u "Click Here" at bounding box center [813, 254] width 51 height 15
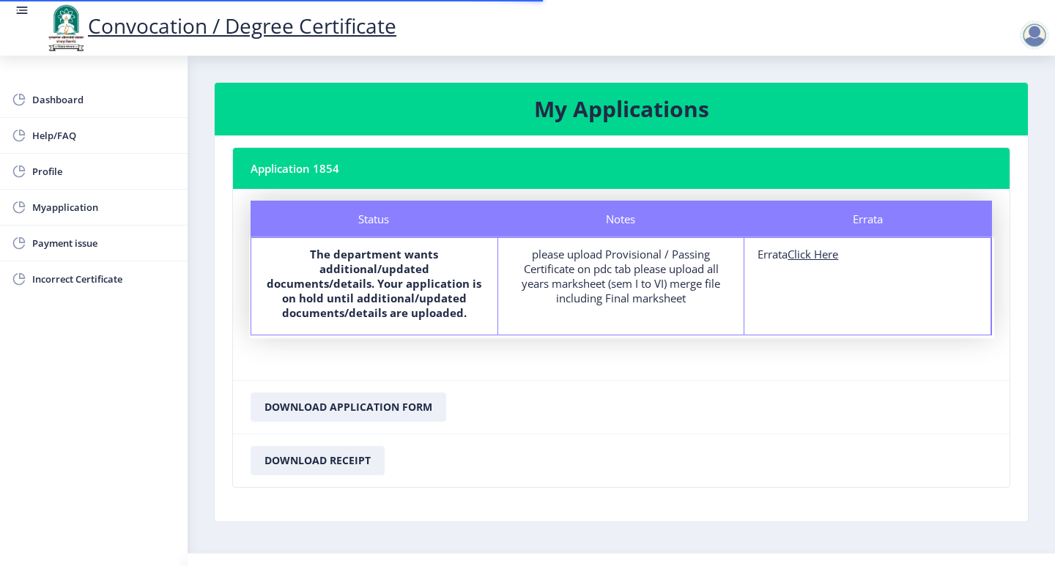
select select
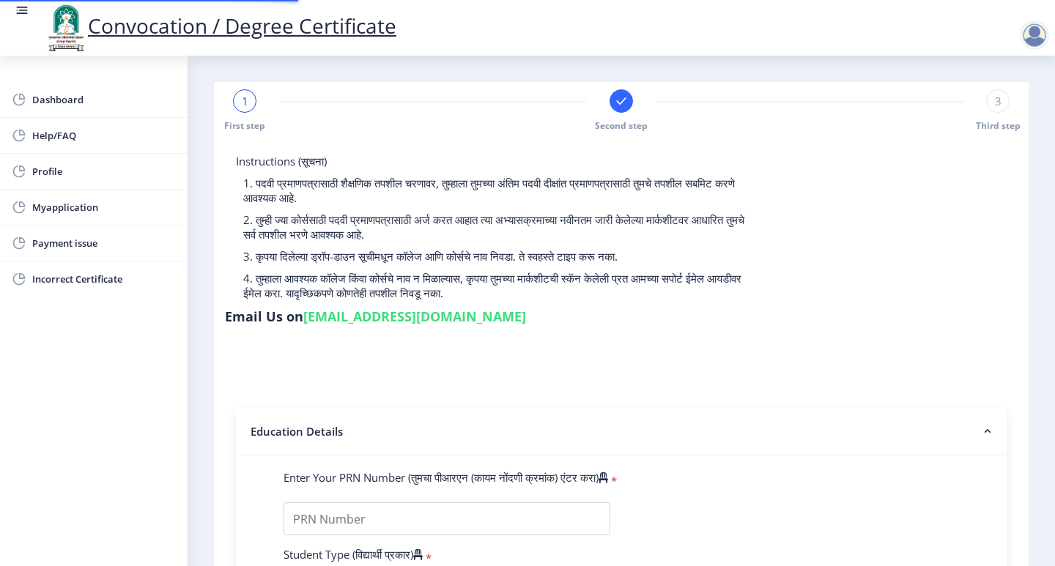
type input "FTQPD1844H"
select select "Regular"
select select "2021"
select select "October"
select select "Grade A"
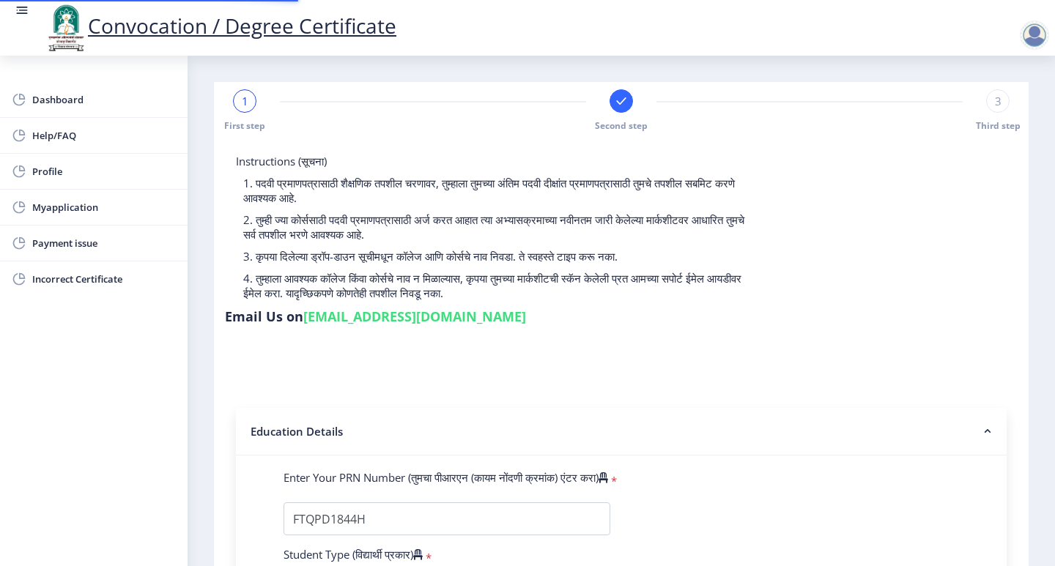
type input "1810868"
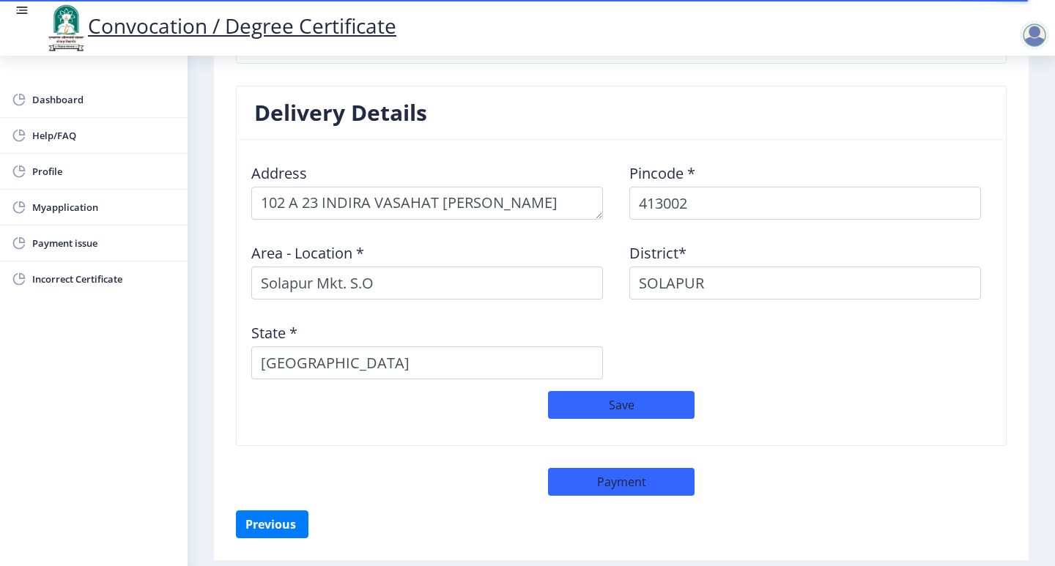
scroll to position [1172, 0]
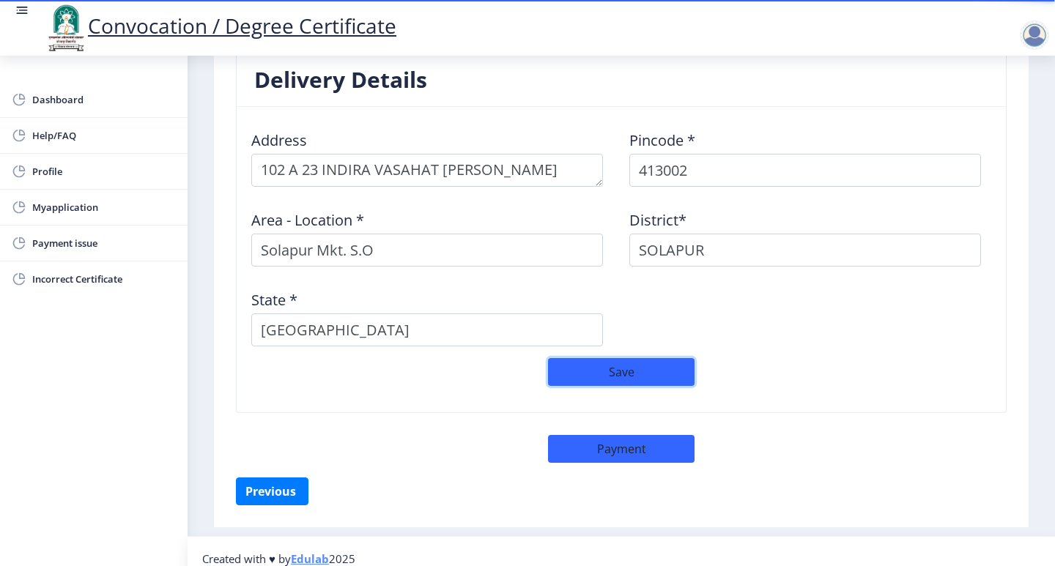
click at [627, 378] on button "Save" at bounding box center [621, 372] width 147 height 28
click at [583, 379] on button "Save" at bounding box center [621, 372] width 147 height 28
click at [89, 238] on span "Payment issue" at bounding box center [104, 243] width 144 height 18
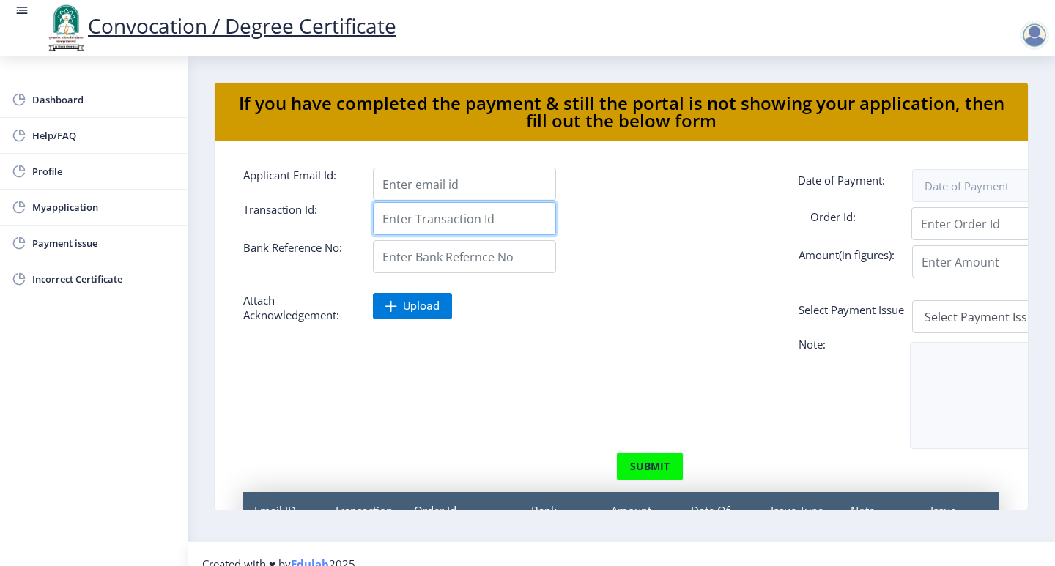
click at [424, 214] on input "Applicant Email Id:" at bounding box center [464, 218] width 183 height 33
paste input "74992"
type input "74992"
click at [412, 191] on input "Applicant Email Id:" at bounding box center [464, 184] width 183 height 33
paste input "1854"
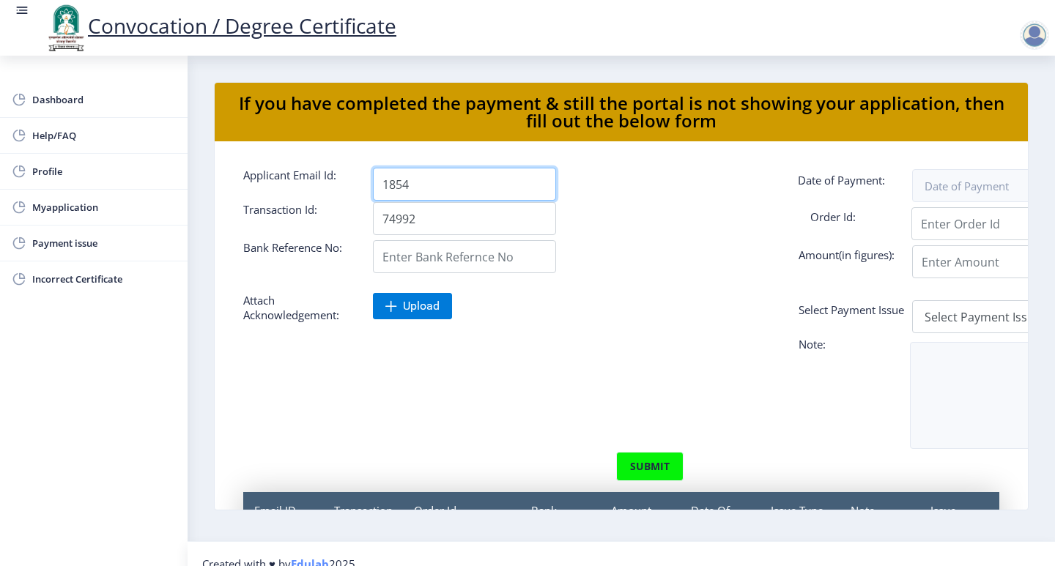
click at [448, 183] on input "1854" at bounding box center [464, 184] width 183 height 33
type input "1"
type input "[EMAIL_ADDRESS][DOMAIN_NAME]"
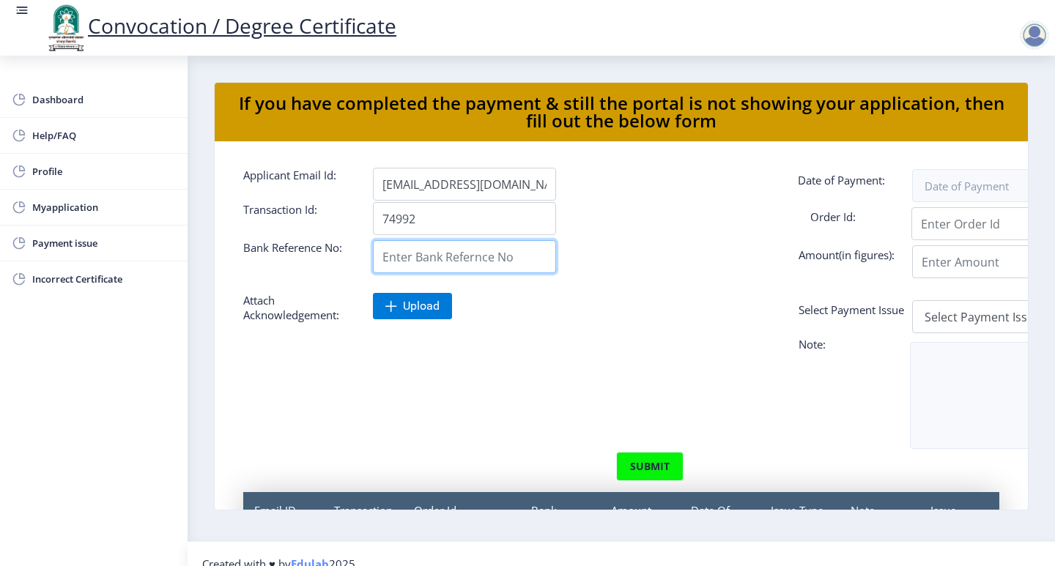
click at [415, 268] on input "Applicant Email Id:" at bounding box center [464, 256] width 183 height 33
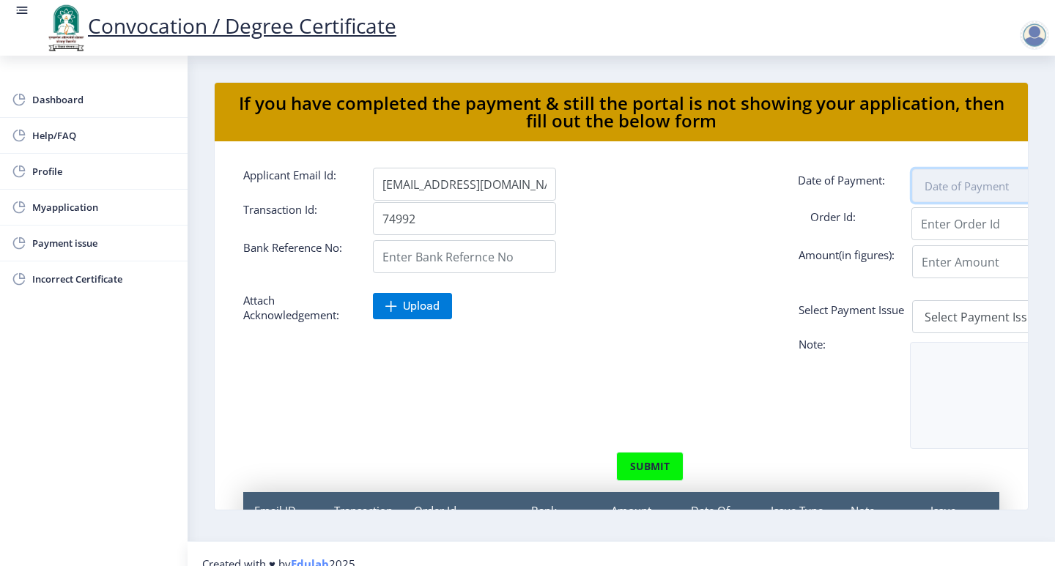
click at [953, 191] on input at bounding box center [1003, 185] width 183 height 33
click at [946, 215] on input "Applicant Email Id:" at bounding box center [1003, 223] width 183 height 33
click at [918, 269] on input "Applicant Email Id:" at bounding box center [1003, 261] width 183 height 33
click at [926, 265] on input "Applicant Email Id:" at bounding box center [1003, 261] width 183 height 33
click at [928, 311] on select "Select Payment Issue Single Payment Multiple Payment Others" at bounding box center [1003, 316] width 183 height 33
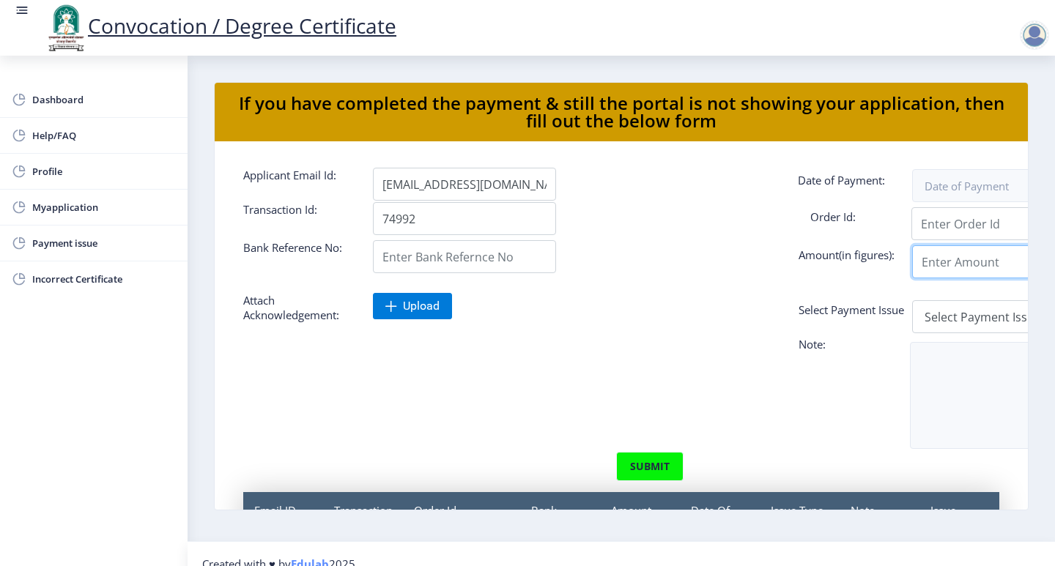
click at [939, 260] on input "Applicant Email Id:" at bounding box center [1003, 261] width 183 height 33
type input "8"
click at [408, 322] on div "Upload" at bounding box center [686, 310] width 648 height 35
click at [408, 306] on span "Upload" at bounding box center [421, 306] width 37 height 15
click at [818, 320] on div "Select Payment Issue Single Payment Multiple Payment Others" at bounding box center [1037, 316] width 648 height 33
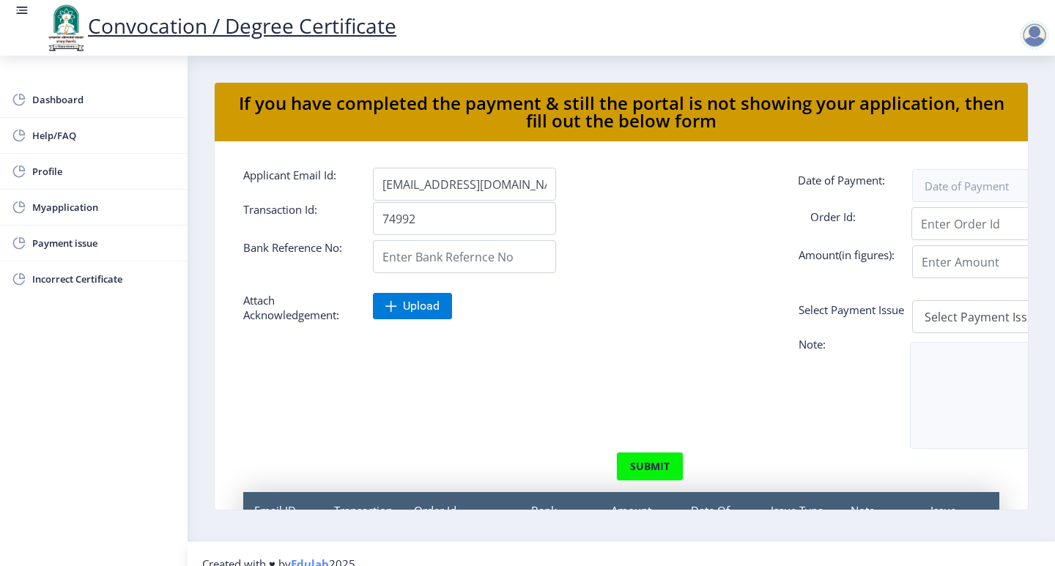
drag, startPoint x: 818, startPoint y: 320, endPoint x: 880, endPoint y: 305, distance: 64.2
click at [818, 319] on div "Select Payment Issue Single Payment Multiple Payment Others" at bounding box center [1037, 316] width 648 height 33
click at [896, 305] on label "Select Payment Issue" at bounding box center [853, 313] width 130 height 20
click at [556, 201] on input "[EMAIL_ADDRESS][DOMAIN_NAME]" at bounding box center [464, 184] width 183 height 33
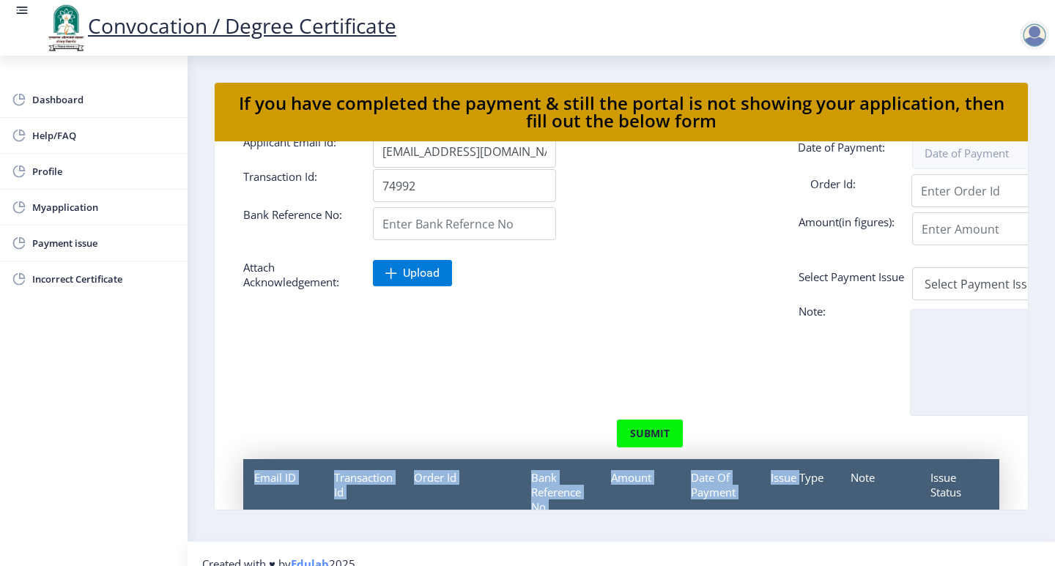
drag, startPoint x: 794, startPoint y: 503, endPoint x: 936, endPoint y: 375, distance: 191.4
click at [936, 375] on form "Applicant Email Id: [EMAIL_ADDRESS][DOMAIN_NAME] Date of Payment: Transaction I…" at bounding box center [621, 352] width 778 height 435
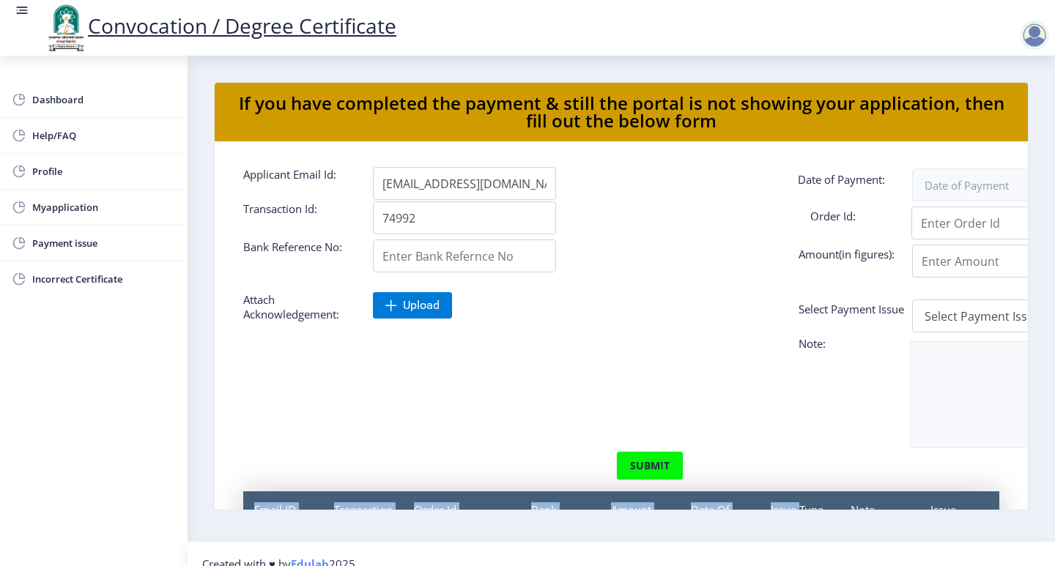
scroll to position [0, 0]
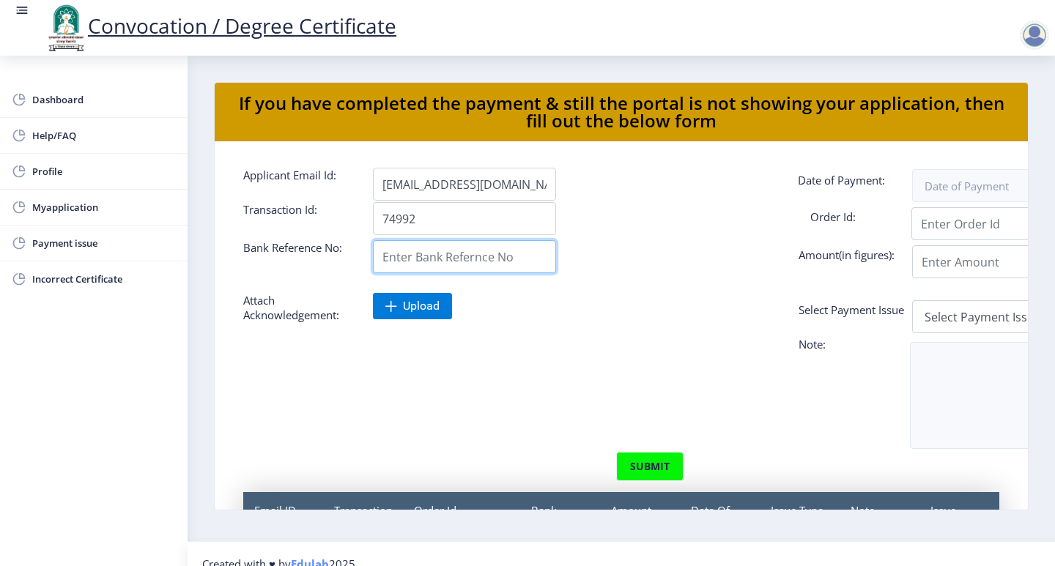
click at [459, 266] on input "Applicant Email Id:" at bounding box center [464, 256] width 183 height 33
click at [421, 257] on input "Applicant Email Id:" at bounding box center [464, 256] width 183 height 33
paste input "74992"
type input "74992"
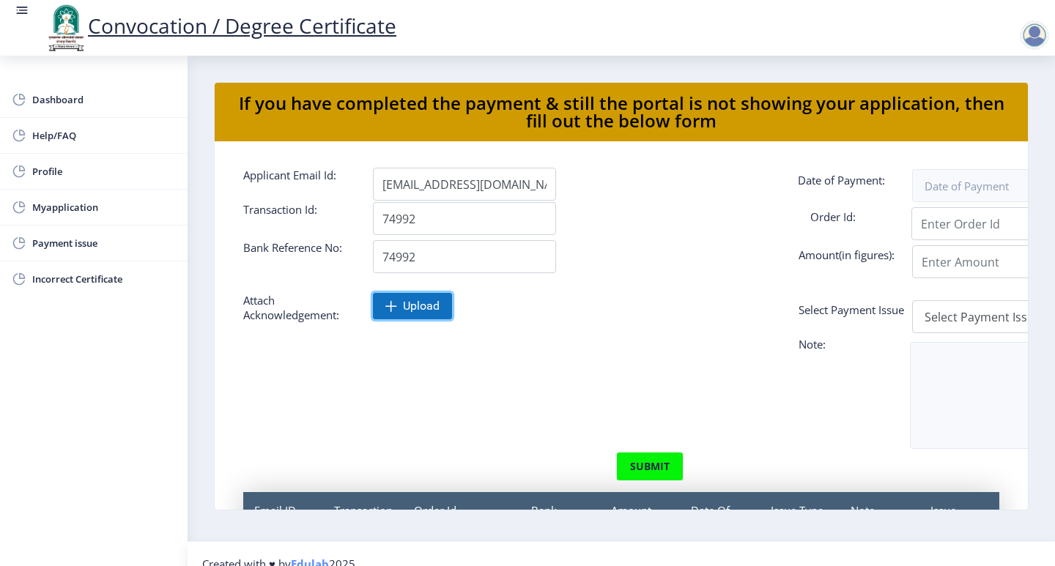
click at [412, 303] on span "Upload" at bounding box center [421, 306] width 37 height 15
click at [419, 310] on span "Upload" at bounding box center [421, 306] width 37 height 15
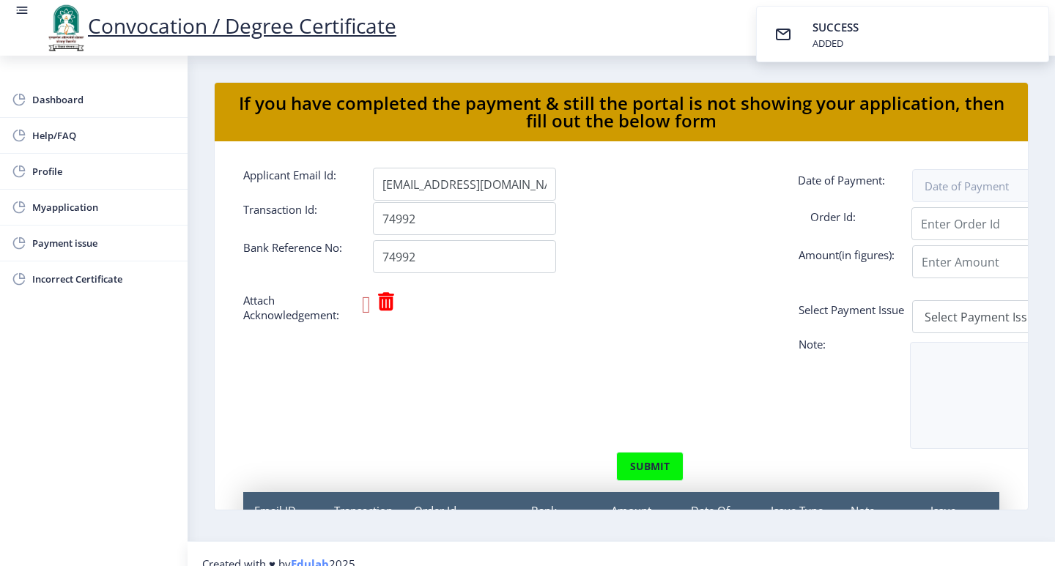
click at [371, 306] on icon at bounding box center [366, 304] width 9 height 23
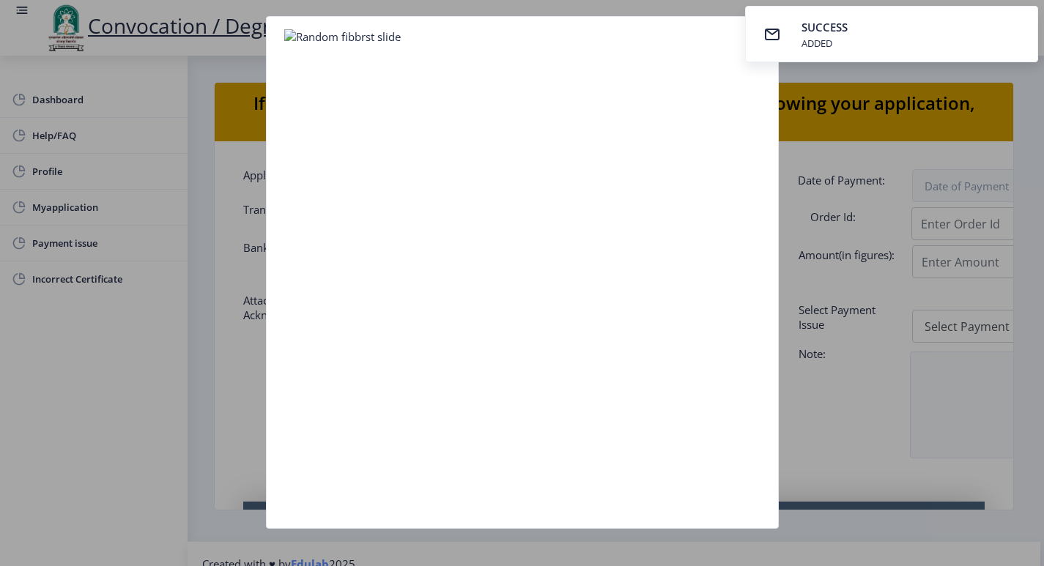
click at [857, 388] on div at bounding box center [522, 283] width 1044 height 566
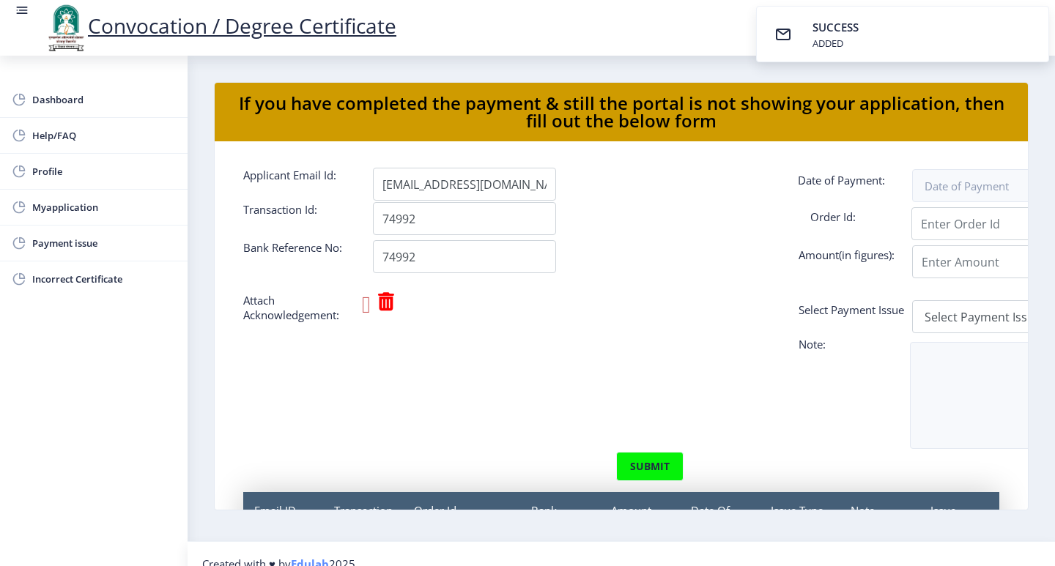
click at [371, 303] on icon at bounding box center [366, 304] width 9 height 23
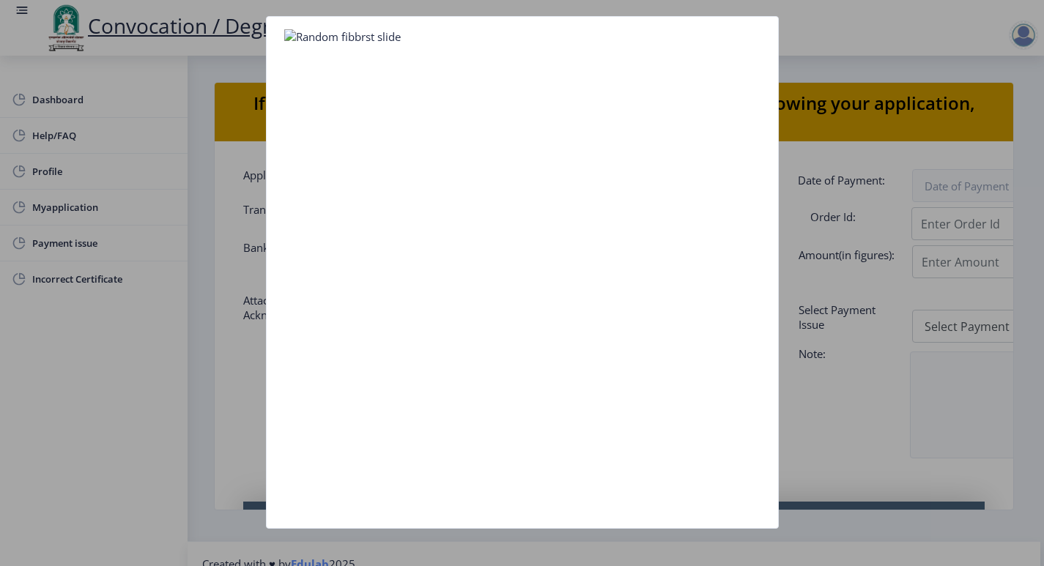
click at [917, 374] on div at bounding box center [522, 283] width 1044 height 566
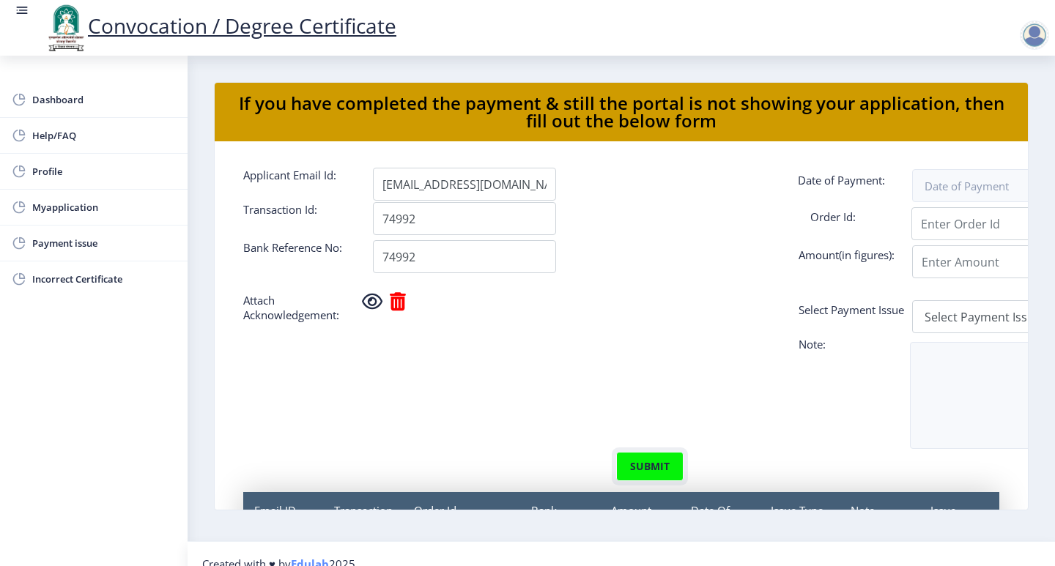
drag, startPoint x: 661, startPoint y: 481, endPoint x: 681, endPoint y: 482, distance: 20.6
click at [673, 481] on button "submit" at bounding box center [649, 466] width 67 height 29
click at [649, 481] on button "submit" at bounding box center [649, 466] width 67 height 29
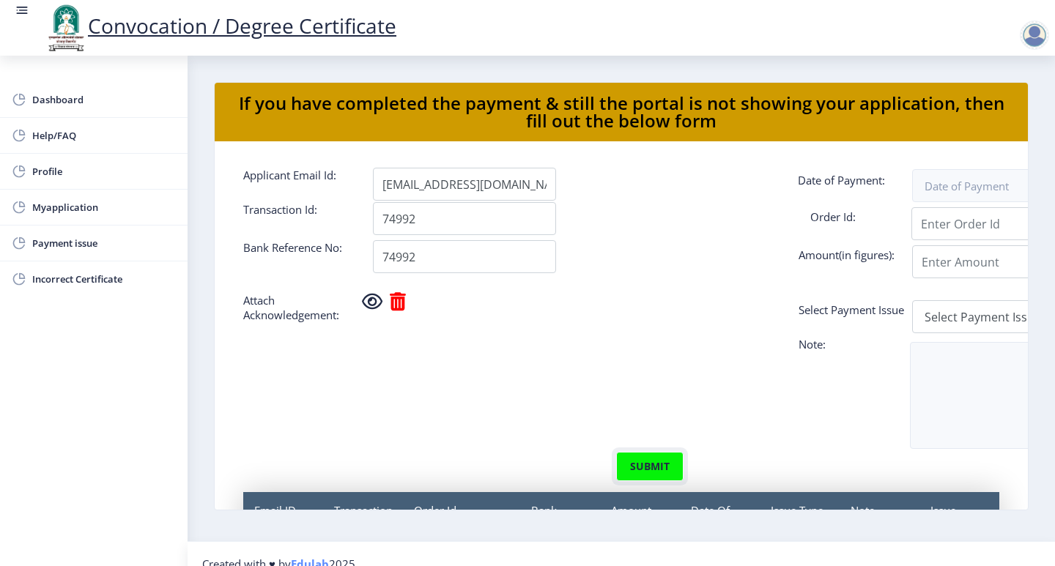
click at [649, 481] on button "submit" at bounding box center [649, 466] width 67 height 29
click at [946, 248] on input "Applicant Email Id:" at bounding box center [1003, 261] width 183 height 33
click at [947, 242] on div "74992" at bounding box center [686, 256] width 648 height 33
click at [948, 240] on form "Applicant Email Id: [EMAIL_ADDRESS][DOMAIN_NAME] Date of Payment: Transaction I…" at bounding box center [621, 408] width 778 height 481
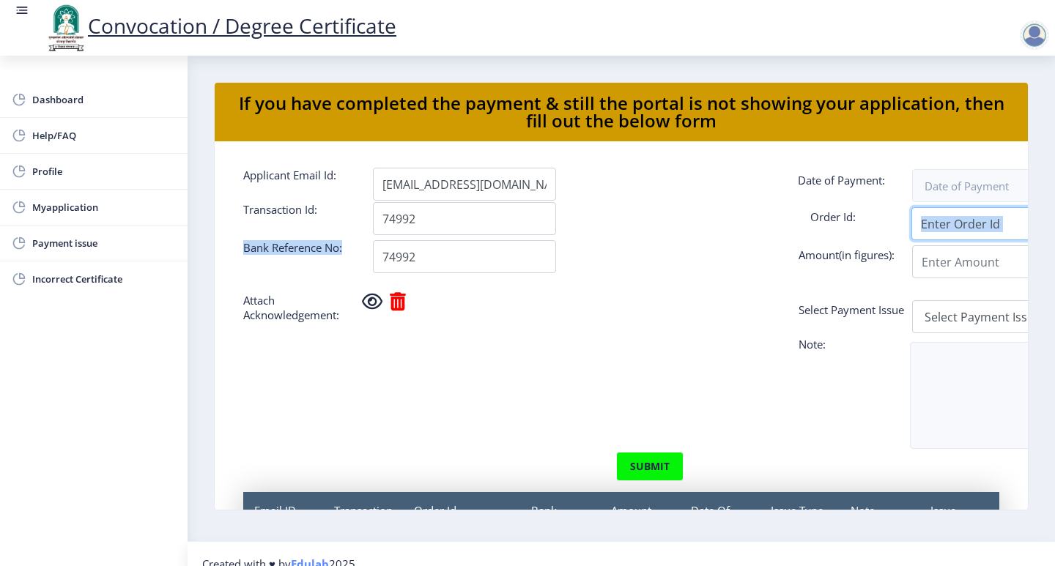
click at [948, 240] on input "Applicant Email Id:" at bounding box center [1003, 223] width 183 height 33
click at [950, 229] on input "Applicant Email Id:" at bounding box center [1003, 223] width 183 height 33
type input "8623875464"
click at [952, 223] on input "8623875464" at bounding box center [1003, 223] width 183 height 33
drag, startPoint x: 1009, startPoint y: 225, endPoint x: 922, endPoint y: 194, distance: 92.5
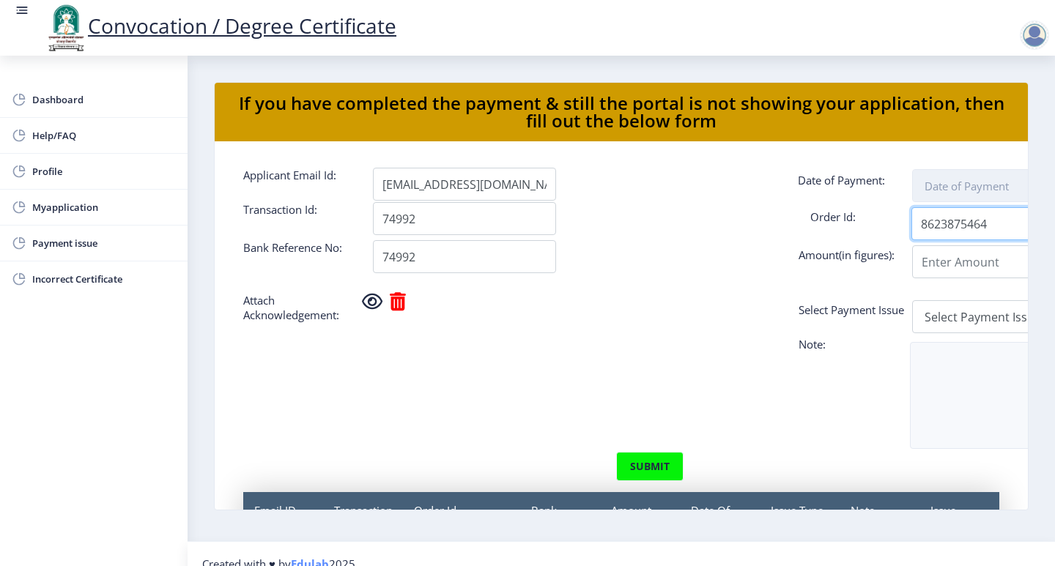
click at [873, 220] on div "8623875464" at bounding box center [1037, 223] width 648 height 33
click at [939, 188] on input at bounding box center [1003, 185] width 183 height 33
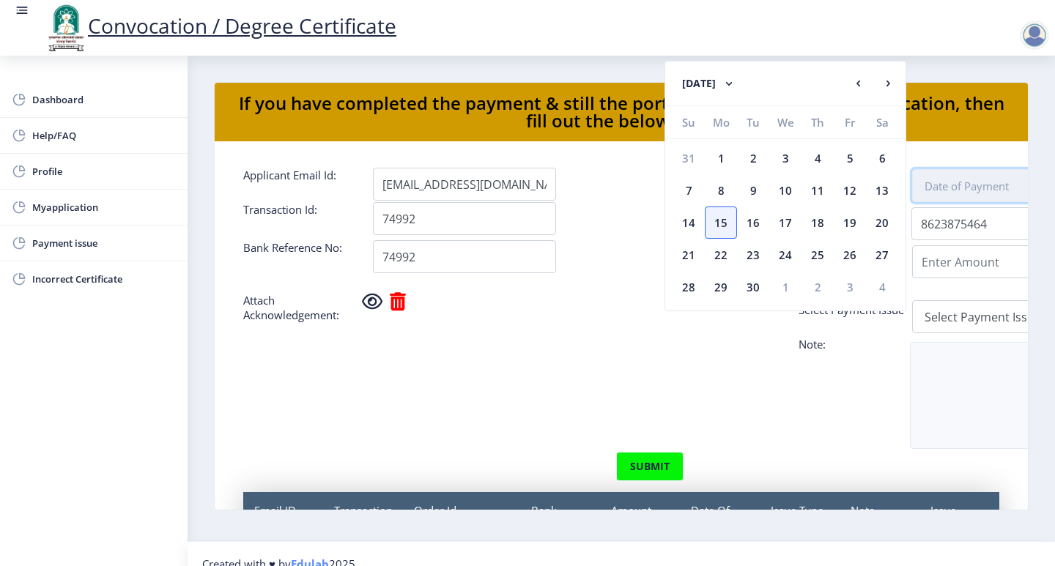
click at [939, 188] on input at bounding box center [1003, 185] width 183 height 33
click at [750, 87] on button "[DATE]" at bounding box center [709, 83] width 82 height 29
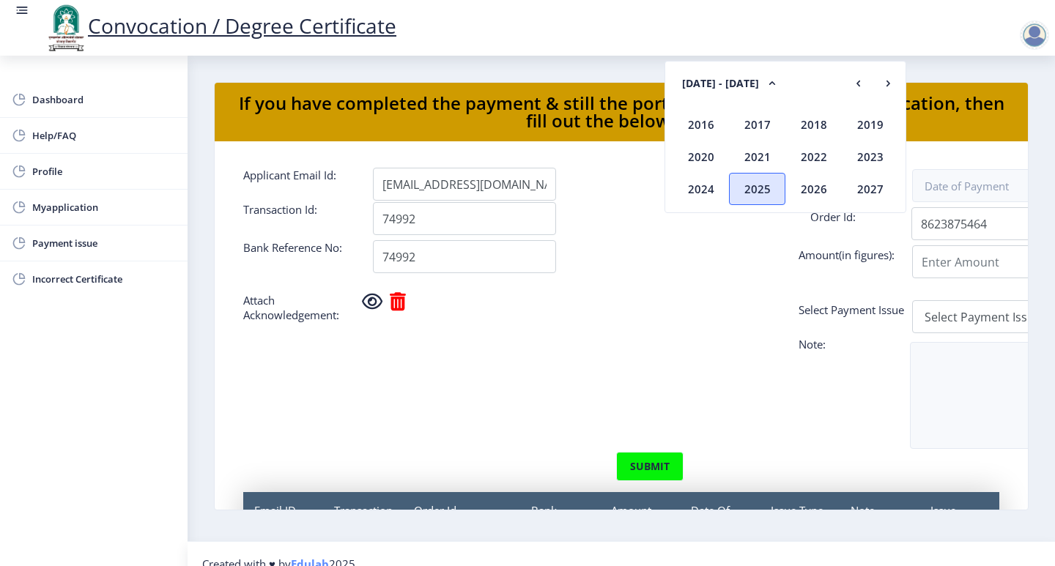
click at [772, 187] on div "2025" at bounding box center [757, 189] width 56 height 32
click at [833, 160] on div "[DATE]" at bounding box center [813, 157] width 56 height 32
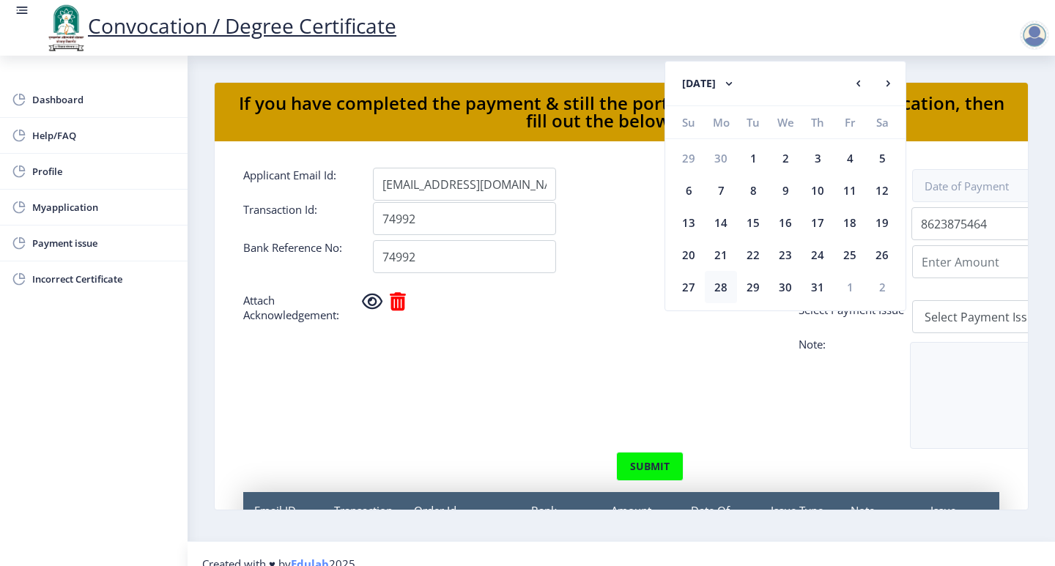
click at [712, 281] on div "28" at bounding box center [721, 287] width 32 height 32
type input "[DATE]"
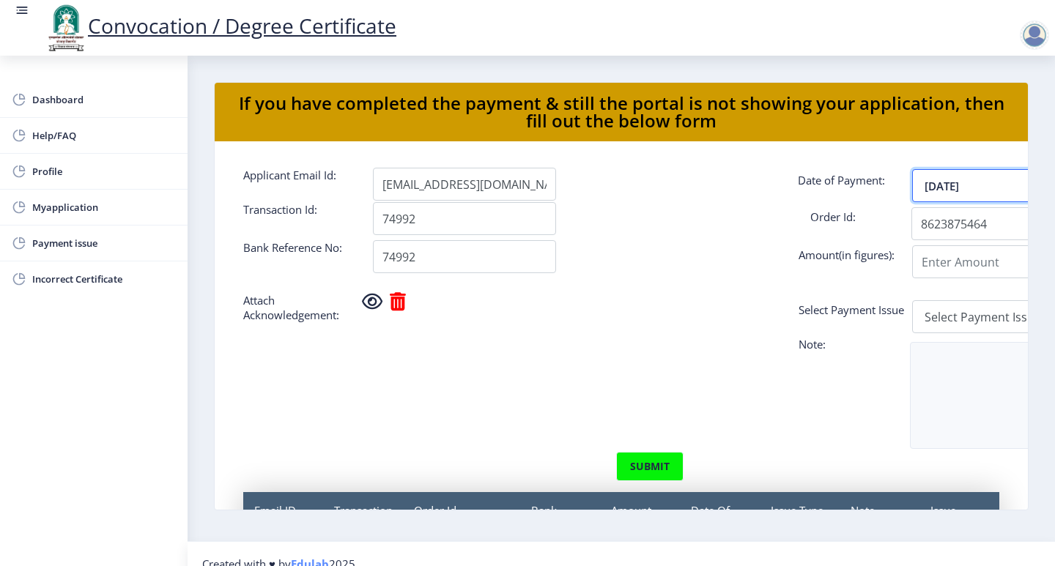
scroll to position [0, 75]
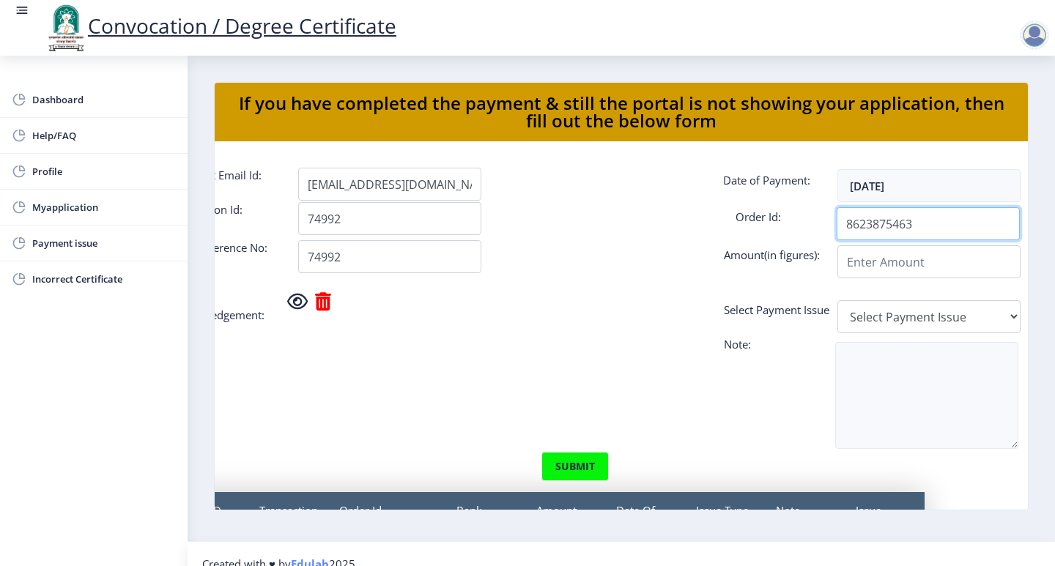
click at [1009, 224] on input "8623875463" at bounding box center [928, 223] width 183 height 33
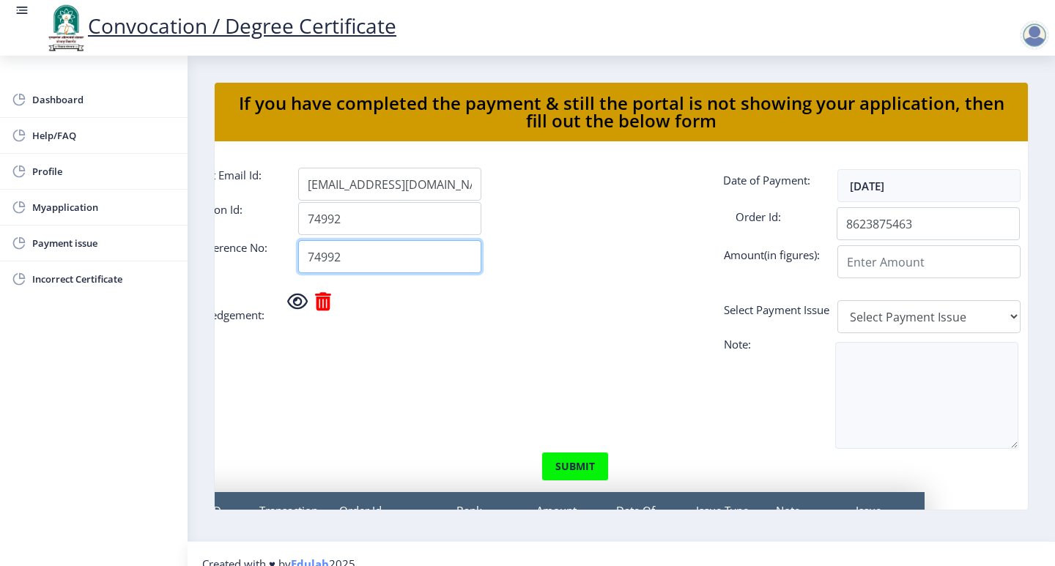
drag, startPoint x: 353, startPoint y: 254, endPoint x: 278, endPoint y: 251, distance: 75.5
click at [278, 251] on div "Bank Reference No: 74992 Amount(in figures):" at bounding box center [547, 259] width 778 height 38
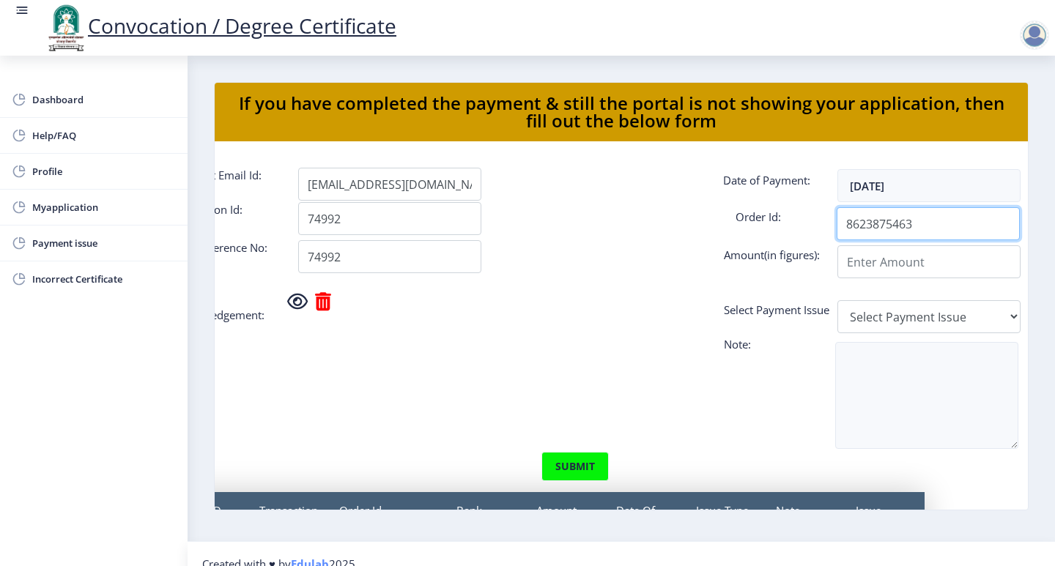
drag, startPoint x: 914, startPoint y: 224, endPoint x: 823, endPoint y: 236, distance: 92.3
click at [823, 236] on div "8623875463" at bounding box center [962, 223] width 648 height 33
paste input "74992"
type input "74992"
click at [878, 262] on input "Applicant Email Id:" at bounding box center [929, 261] width 183 height 33
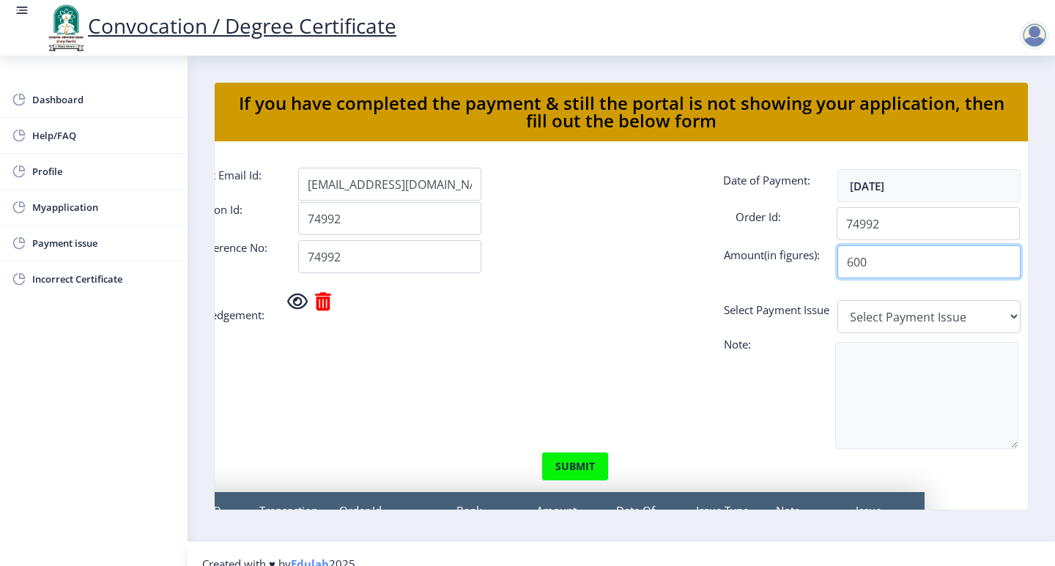
type input "600"
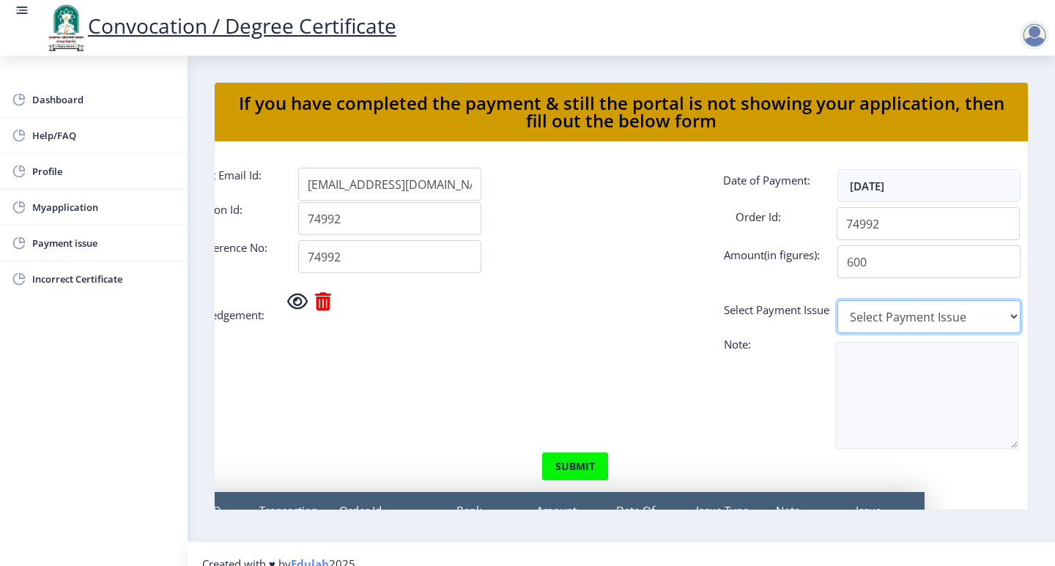
click at [896, 316] on select "Select Payment Issue Single Payment Multiple Payment Others" at bounding box center [929, 316] width 183 height 33
select select "Single Payment"
click at [838, 310] on select "Select Payment Issue Single Payment Multiple Payment Others" at bounding box center [929, 316] width 183 height 33
click at [561, 471] on button "submit" at bounding box center [574, 466] width 67 height 29
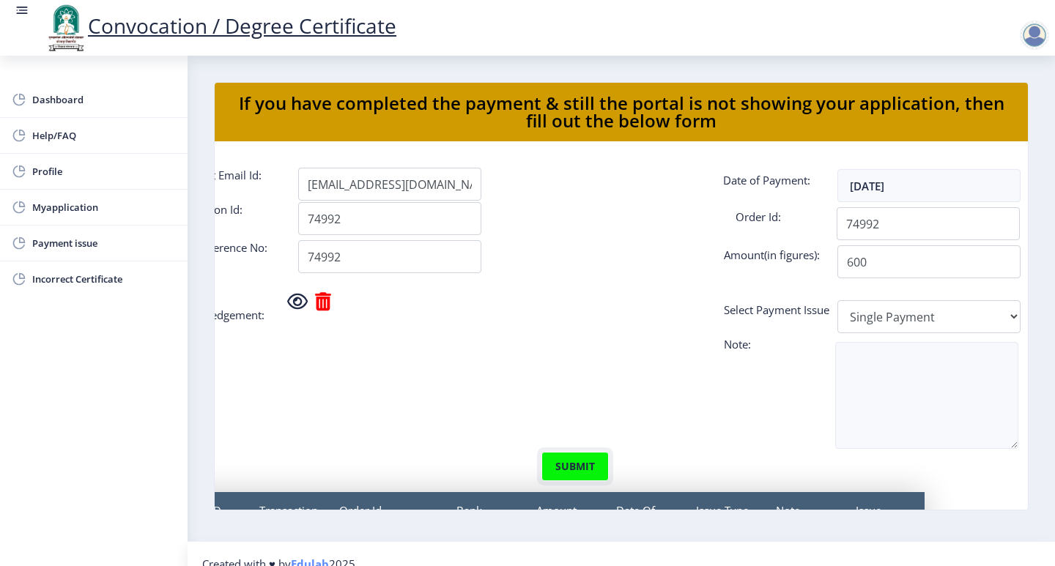
click at [561, 471] on button "submit" at bounding box center [574, 466] width 67 height 29
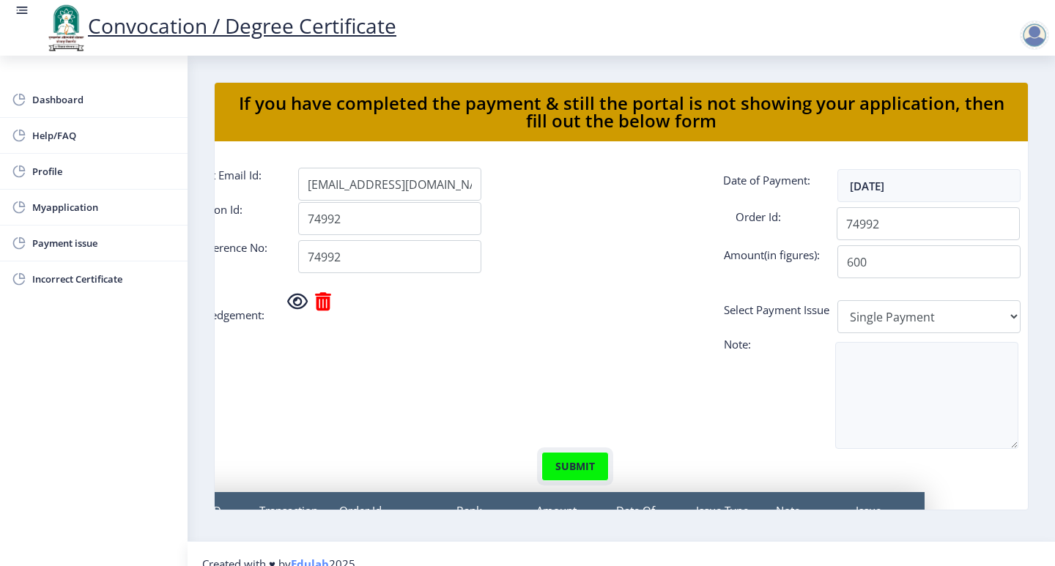
click at [561, 471] on button "submit" at bounding box center [574, 466] width 67 height 29
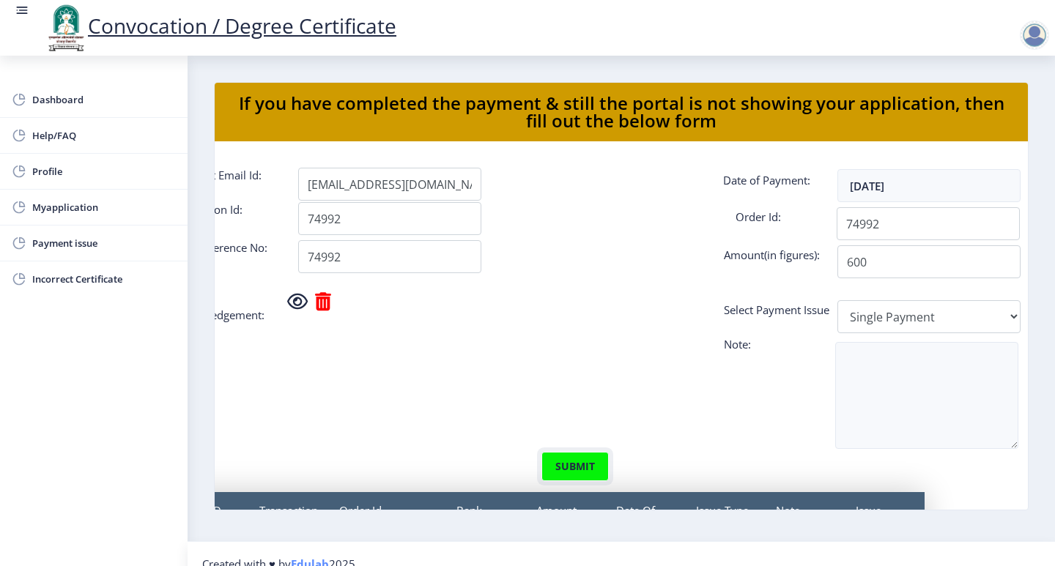
click at [561, 471] on button "submit" at bounding box center [574, 466] width 67 height 29
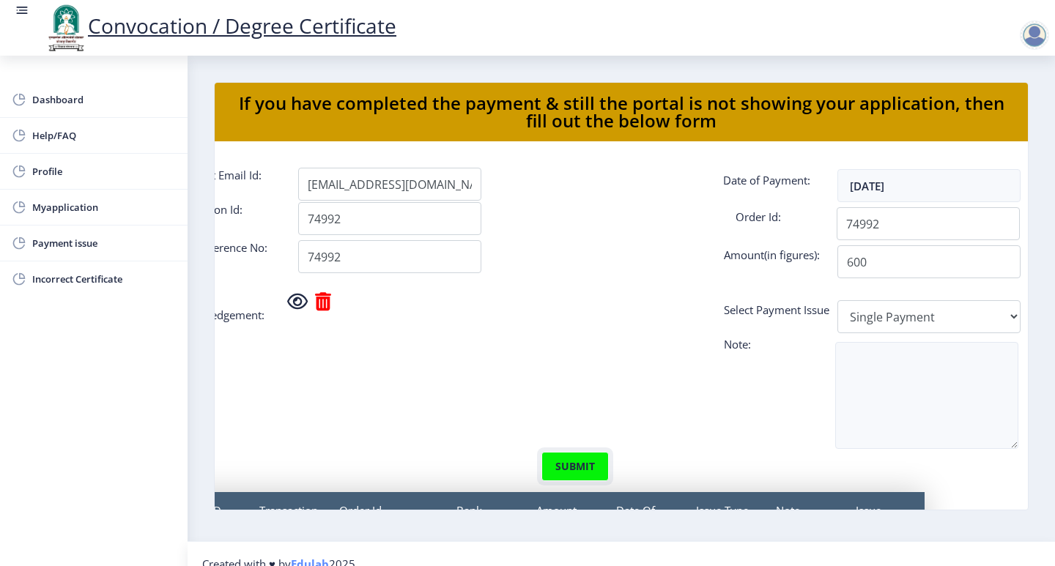
click at [561, 471] on button "submit" at bounding box center [574, 466] width 67 height 29
click at [567, 467] on button "submit" at bounding box center [574, 466] width 67 height 29
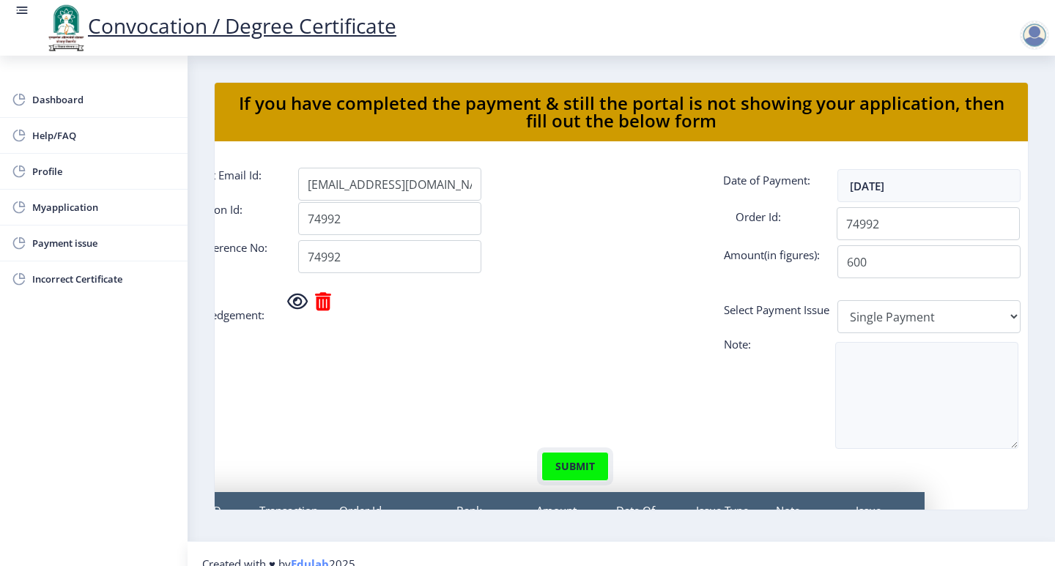
click at [565, 470] on button "submit" at bounding box center [574, 466] width 67 height 29
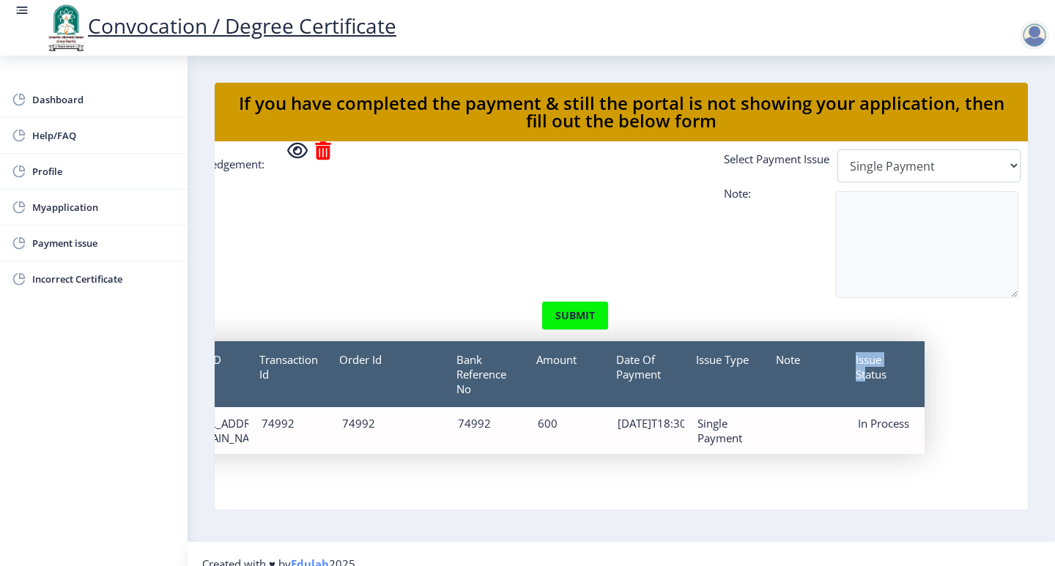
drag, startPoint x: 805, startPoint y: 500, endPoint x: 924, endPoint y: 504, distance: 118.8
click at [924, 504] on nb-card-body "Applicant Email Id: [EMAIL_ADDRESS][DOMAIN_NAME] Date of Payment: [DATE] Transa…" at bounding box center [621, 325] width 813 height 369
click at [520, 486] on div "Email ID Transaction Id Order Id Bank Reference No Amount Date Of Payment Issue…" at bounding box center [547, 414] width 778 height 168
click at [67, 244] on span "Payment issue" at bounding box center [104, 243] width 144 height 18
click at [81, 284] on span "Incorrect Certificate" at bounding box center [104, 279] width 144 height 18
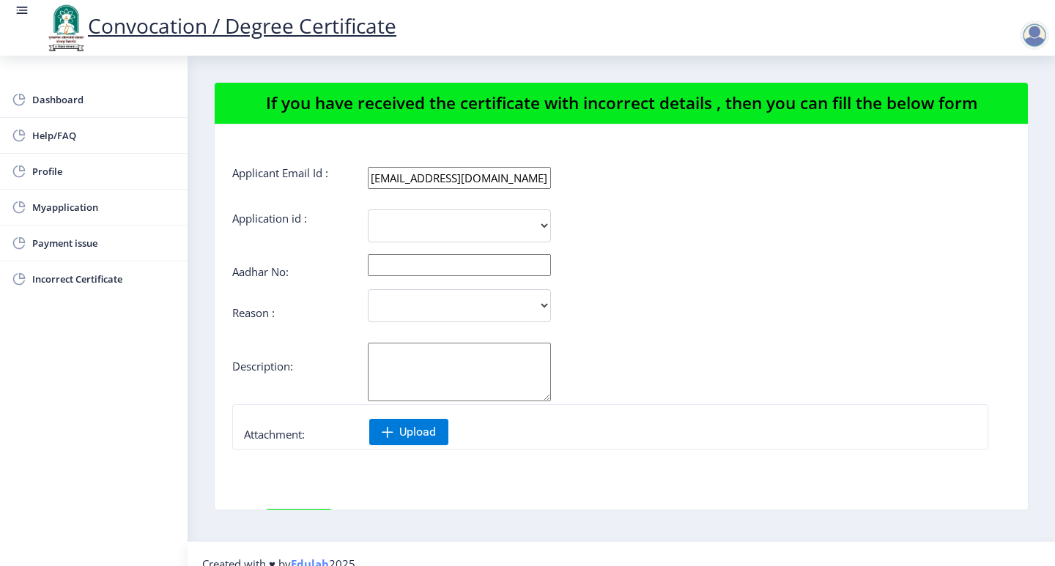
click at [420, 270] on input "text" at bounding box center [459, 265] width 183 height 22
click at [1038, 27] on div at bounding box center [1034, 35] width 29 height 29
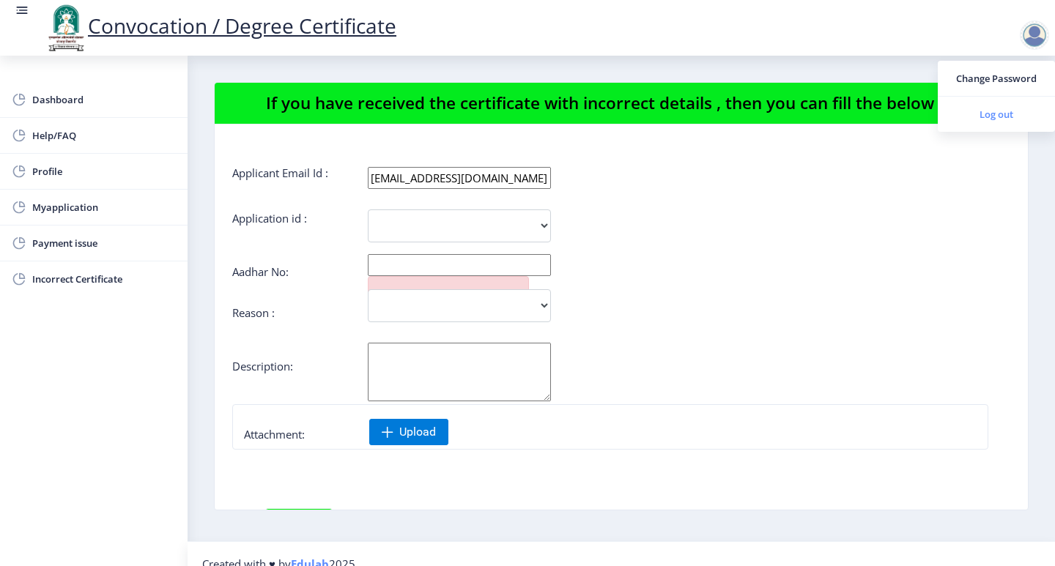
click at [968, 104] on link "Log out" at bounding box center [996, 114] width 117 height 35
